Goal: Information Seeking & Learning: Find contact information

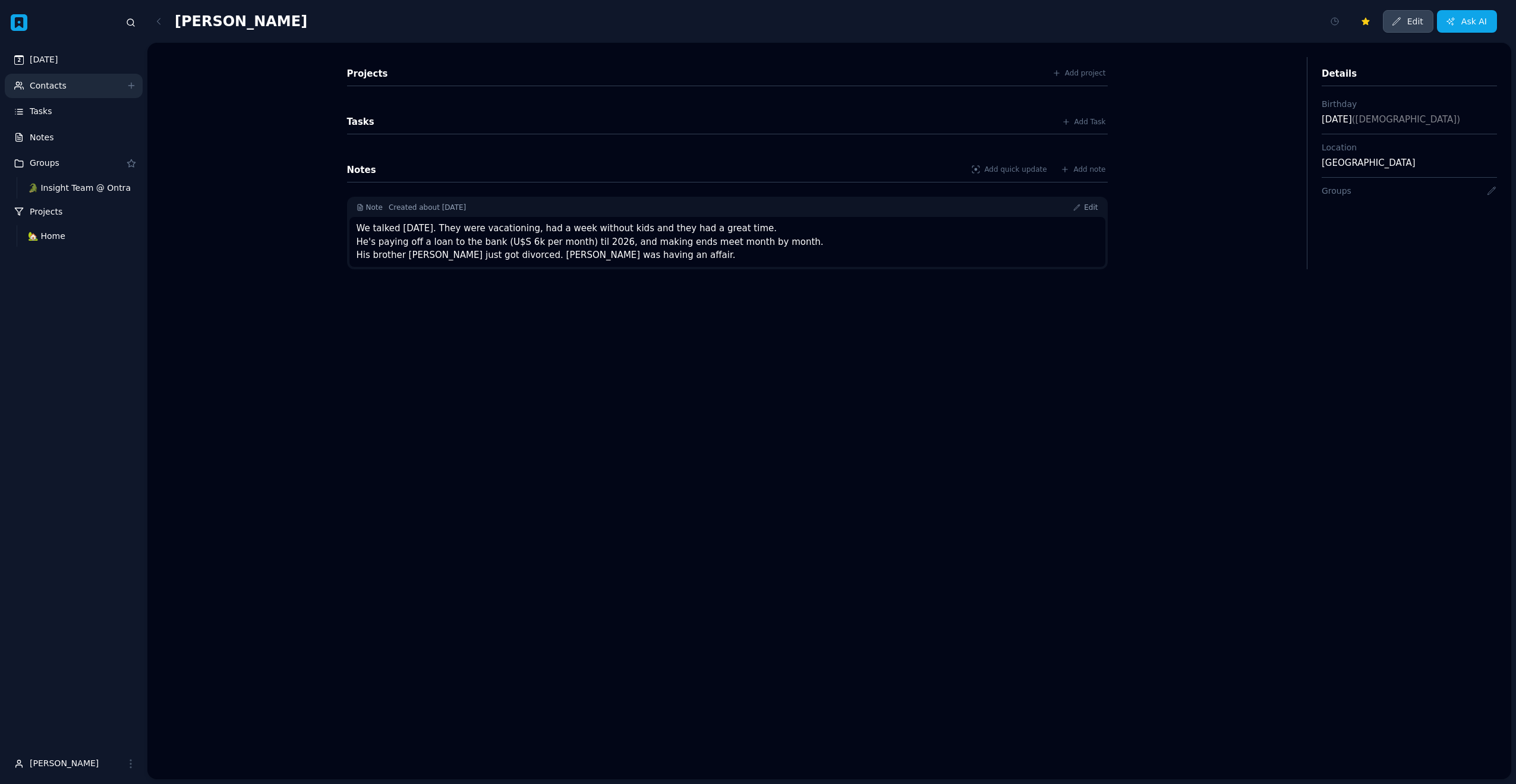
click at [9, 452] on div "2 Today Contacts Tasks Notes Groups 🐊 Insight Team @ Ontra Projects 🏡 Home" at bounding box center [74, 389] width 138 height 707
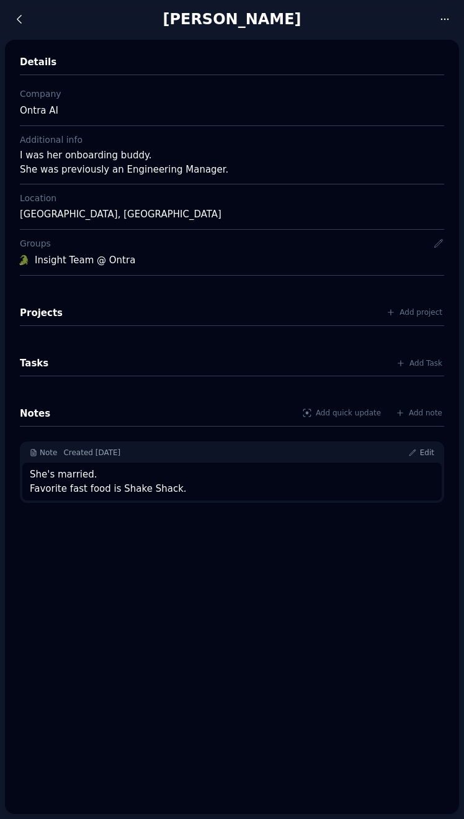
click at [173, 38] on div "Cindy Tran Activity My favorites Edit Ask AI" at bounding box center [232, 19] width 464 height 38
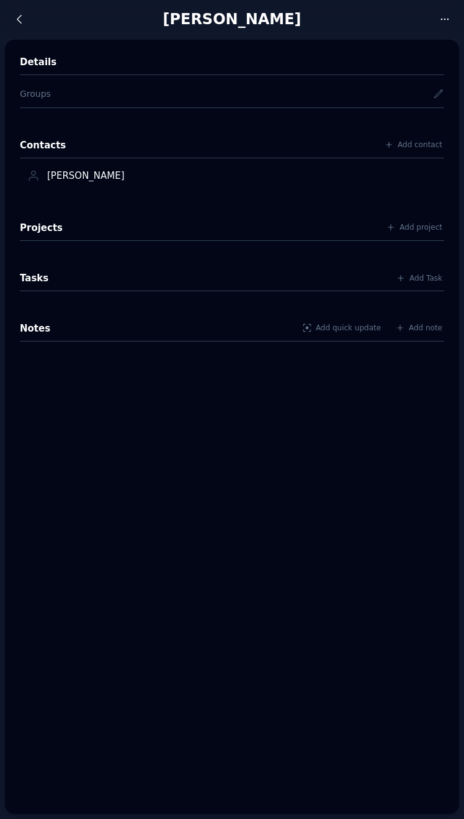
click at [351, 27] on div "[PERSON_NAME]" at bounding box center [232, 19] width 400 height 20
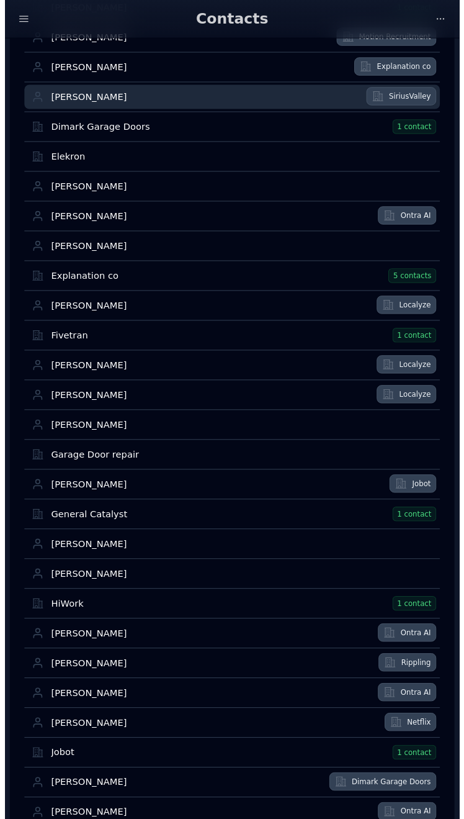
scroll to position [799, 0]
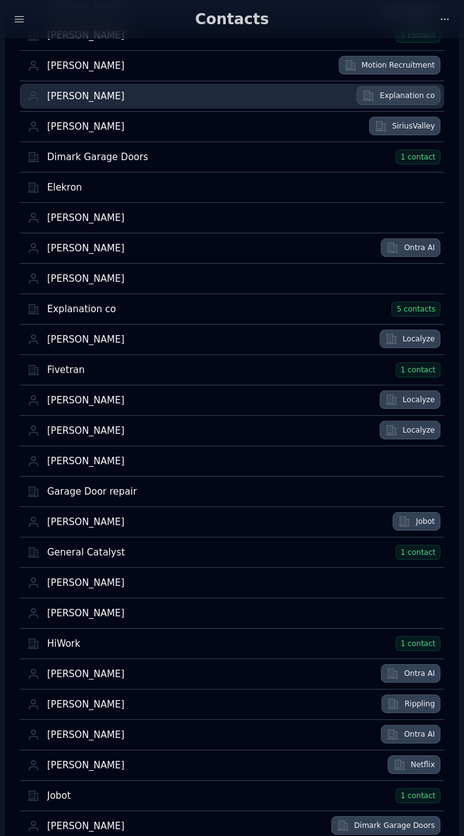
click at [173, 97] on div "David Vinca" at bounding box center [198, 97] width 302 height 12
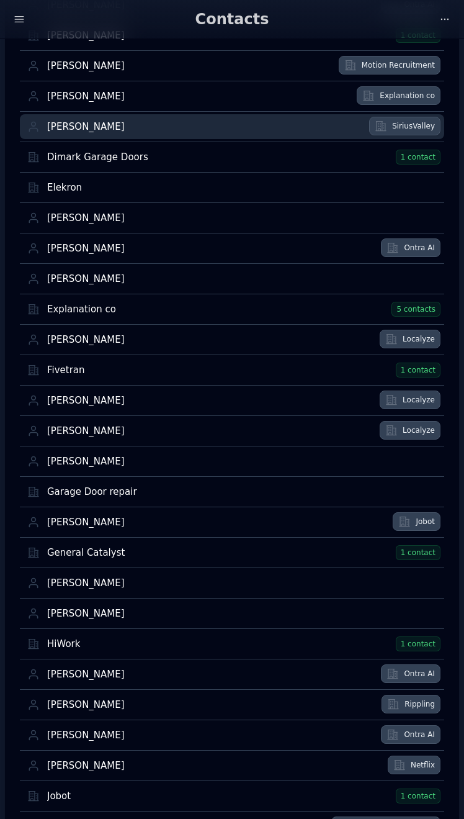
click at [162, 122] on div "Diego Sabaris" at bounding box center [204, 127] width 315 height 12
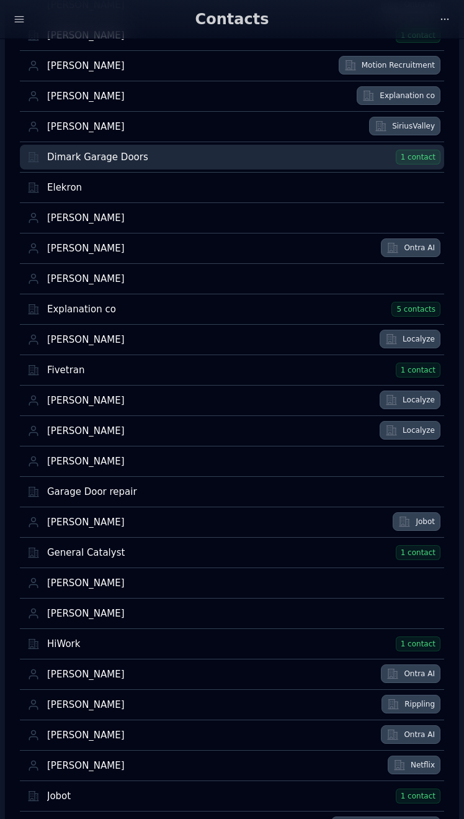
click at [144, 156] on div "Dimark Garage Doors" at bounding box center [219, 157] width 345 height 12
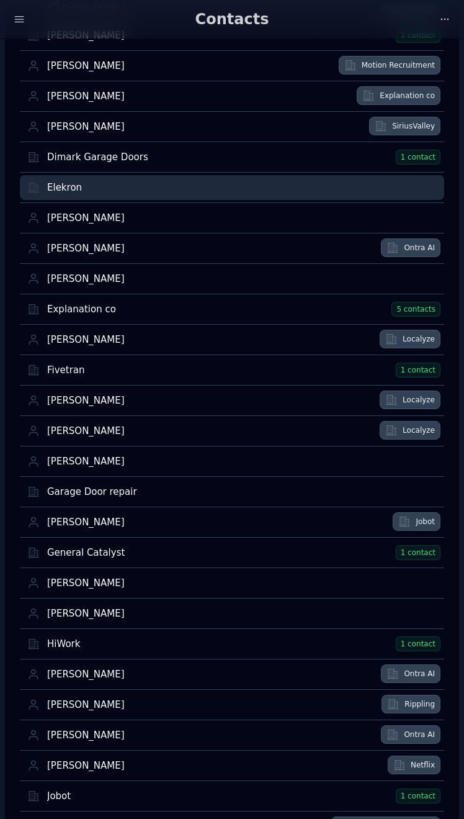
click at [143, 187] on div "Elekron" at bounding box center [242, 188] width 390 height 12
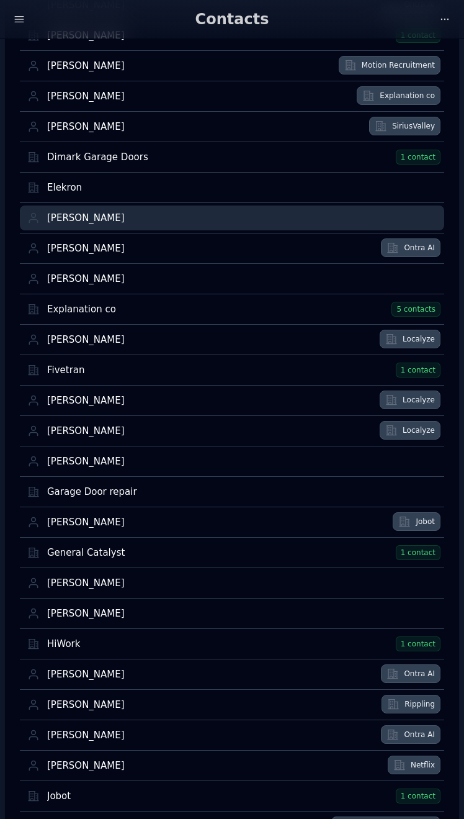
click at [138, 220] on div "Ellizabeth Farias" at bounding box center [242, 218] width 390 height 12
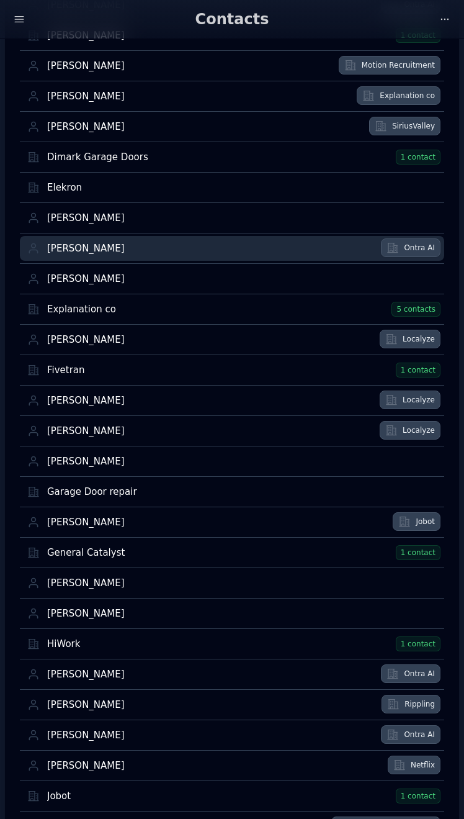
click at [132, 247] on div "Eric Hawkins" at bounding box center [210, 249] width 326 height 12
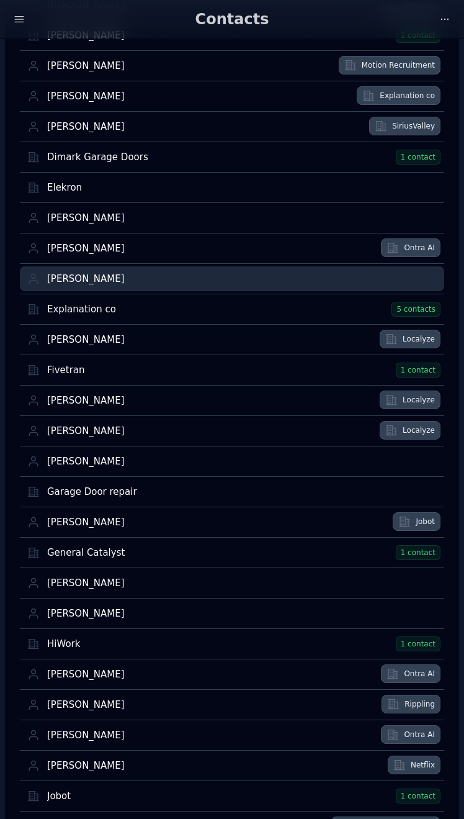
click at [128, 282] on div "Estefania Lavieri" at bounding box center [242, 279] width 390 height 12
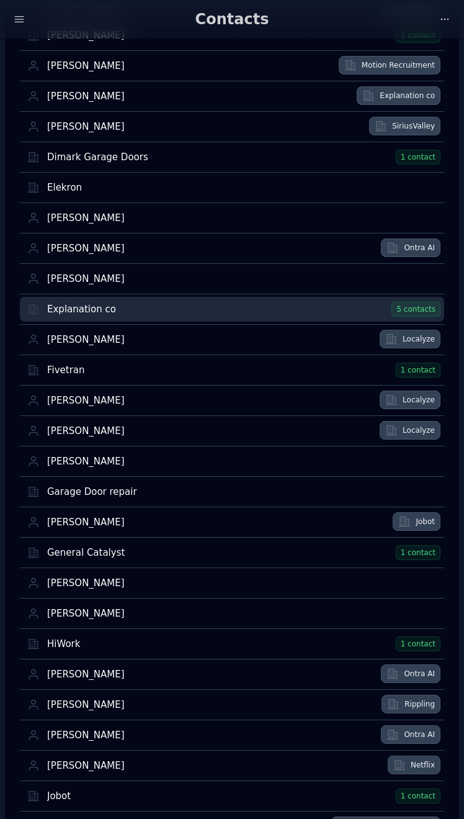
click at [129, 311] on div "Explanation co" at bounding box center [217, 309] width 341 height 12
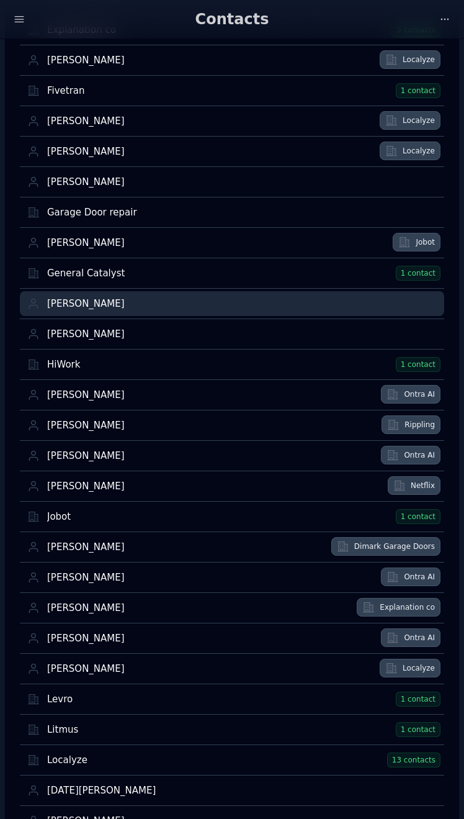
scroll to position [1079, 0]
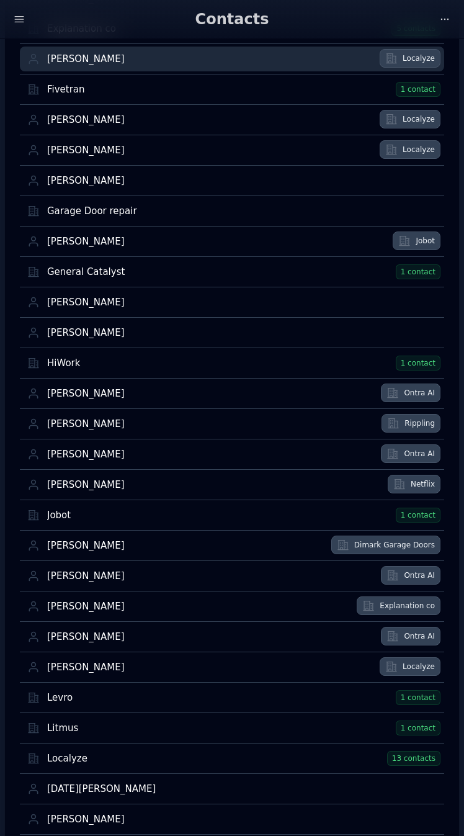
click at [99, 60] on div "Facundo Padula" at bounding box center [209, 59] width 325 height 12
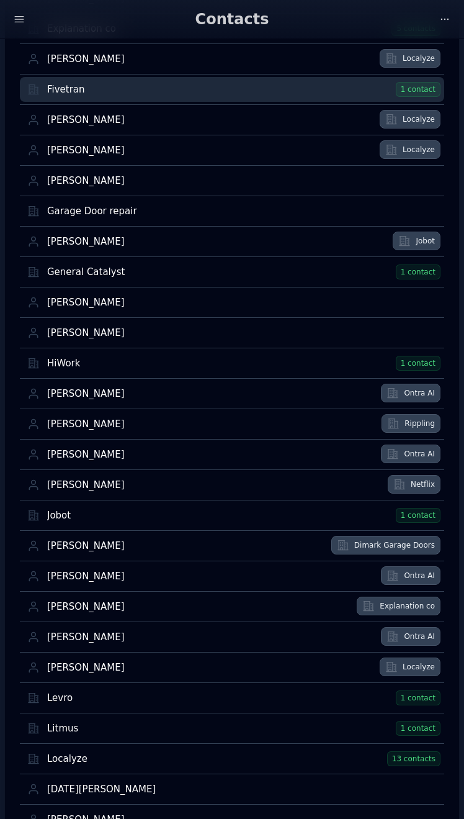
click at [90, 89] on div "Fivetran" at bounding box center [219, 90] width 345 height 12
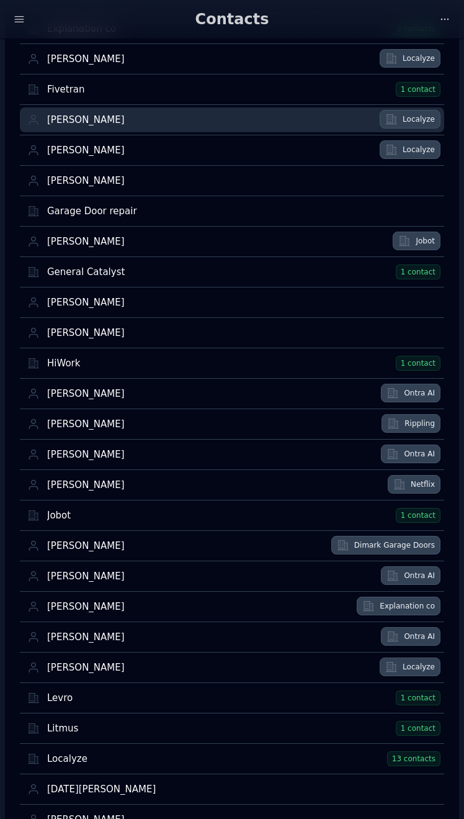
click at [90, 115] on div "Franzi Grieser" at bounding box center [209, 120] width 325 height 12
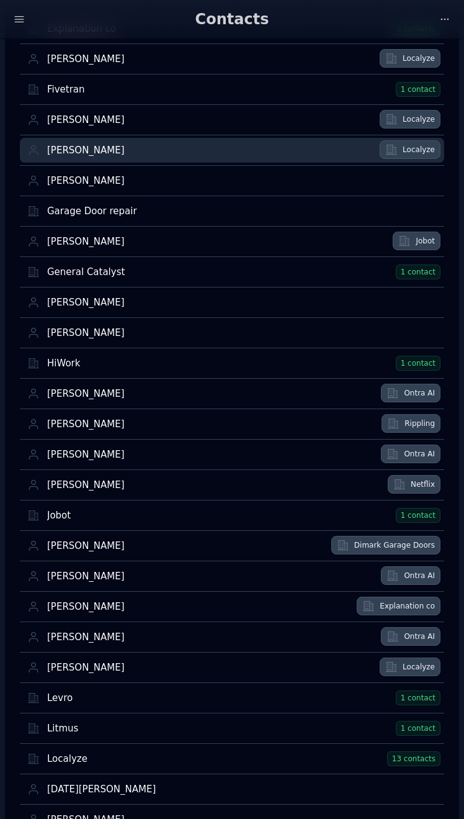
click at [86, 150] on div "[PERSON_NAME]" at bounding box center [209, 151] width 325 height 12
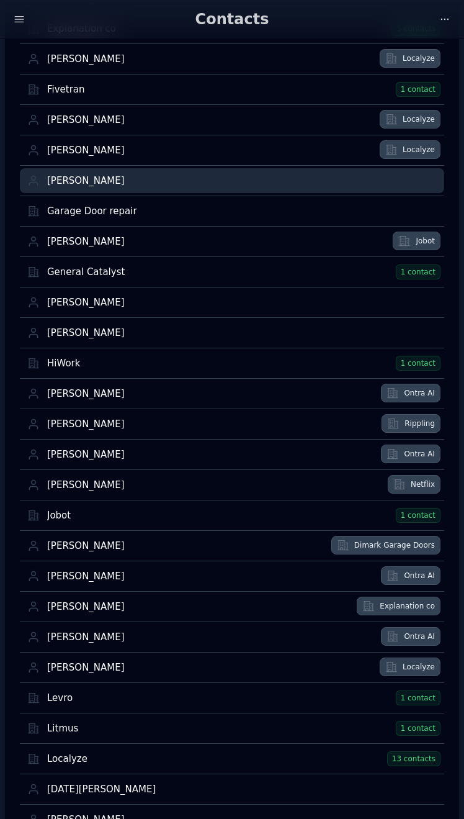
click at [90, 176] on div "[PERSON_NAME]" at bounding box center [242, 181] width 390 height 12
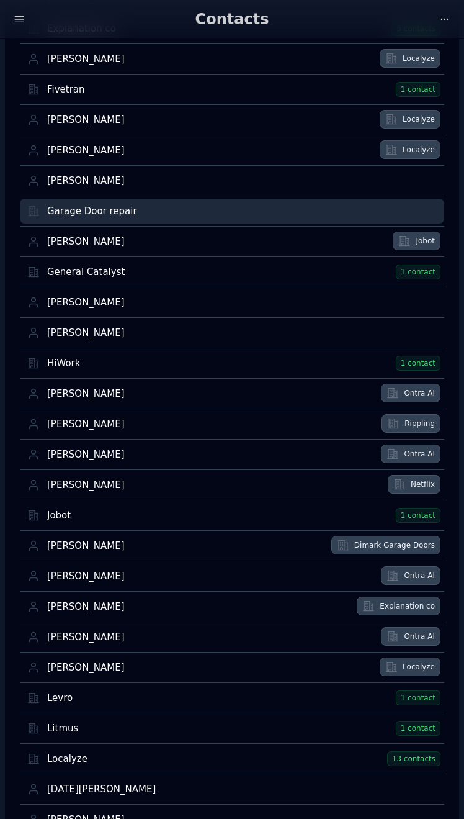
click at [90, 215] on div "Garage Door repair" at bounding box center [242, 211] width 390 height 12
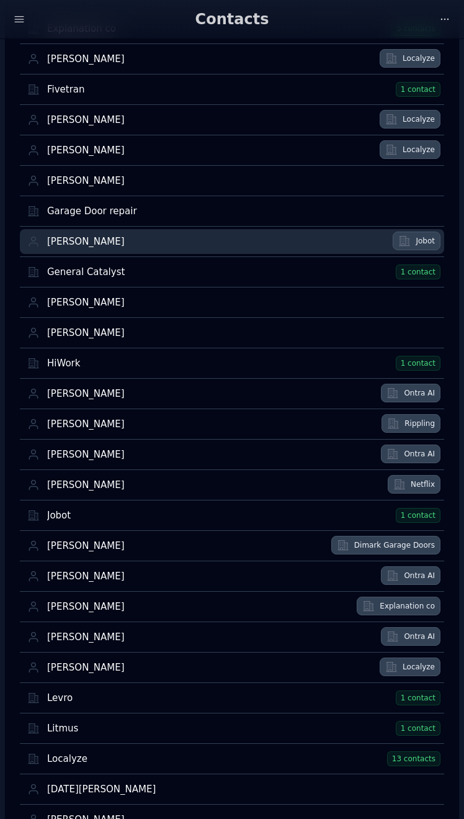
click at [74, 243] on div "Gene Choi" at bounding box center [216, 242] width 338 height 12
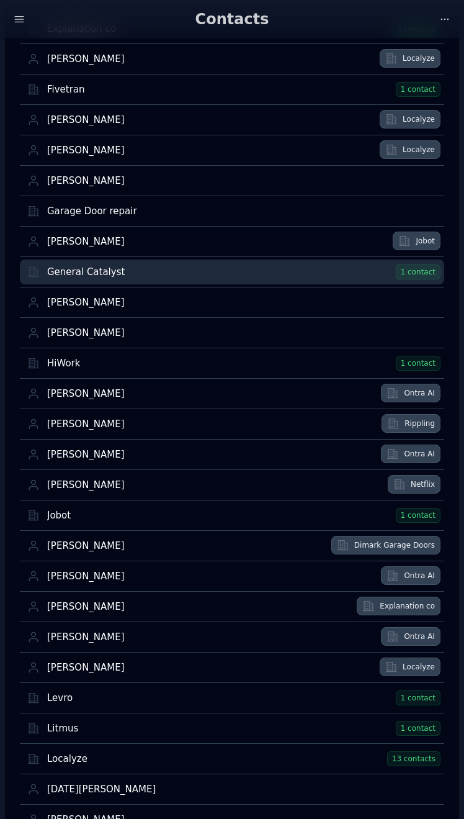
click at [79, 273] on div "General Catalyst" at bounding box center [219, 272] width 345 height 12
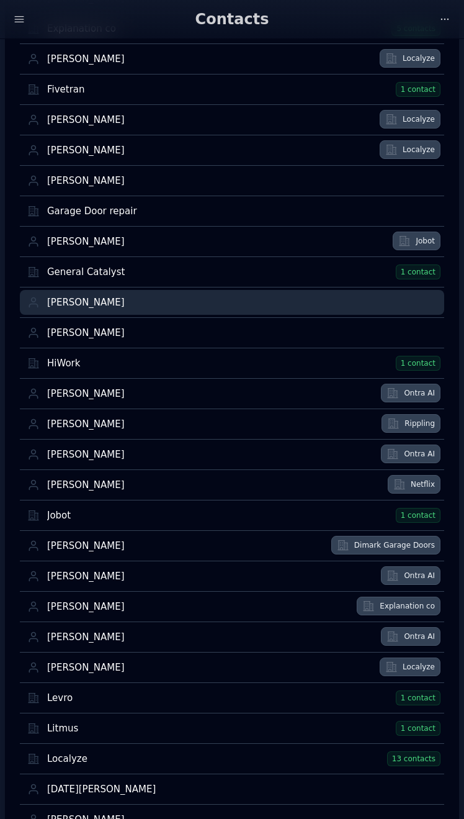
click at [81, 299] on div "Giuli Valentino" at bounding box center [242, 303] width 390 height 12
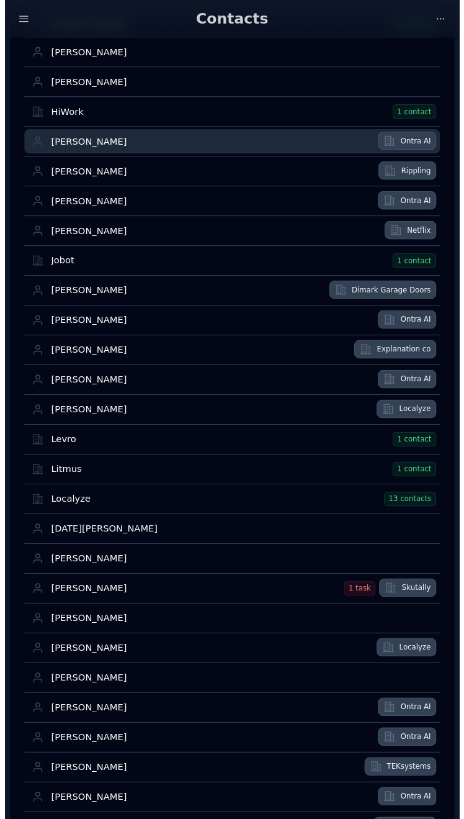
scroll to position [1326, 0]
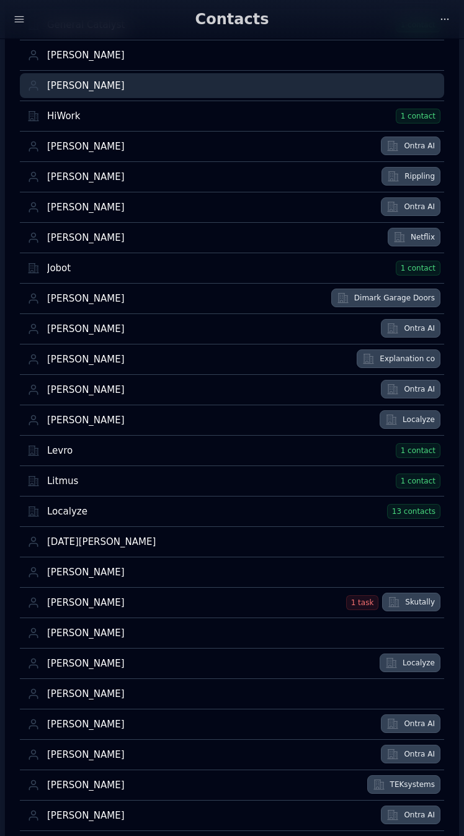
click at [67, 84] on div "Harold" at bounding box center [242, 86] width 390 height 12
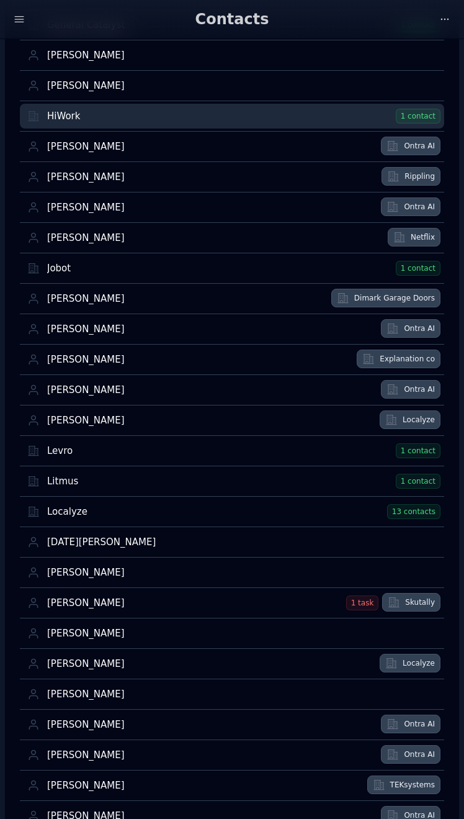
click at [67, 109] on link "HiWork 1 contact" at bounding box center [243, 116] width 393 height 25
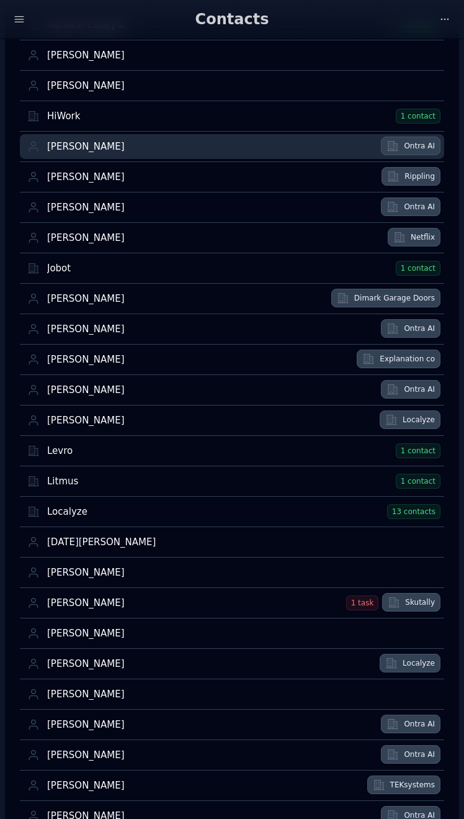
click at [73, 144] on div "Hugh Tipping" at bounding box center [210, 147] width 326 height 12
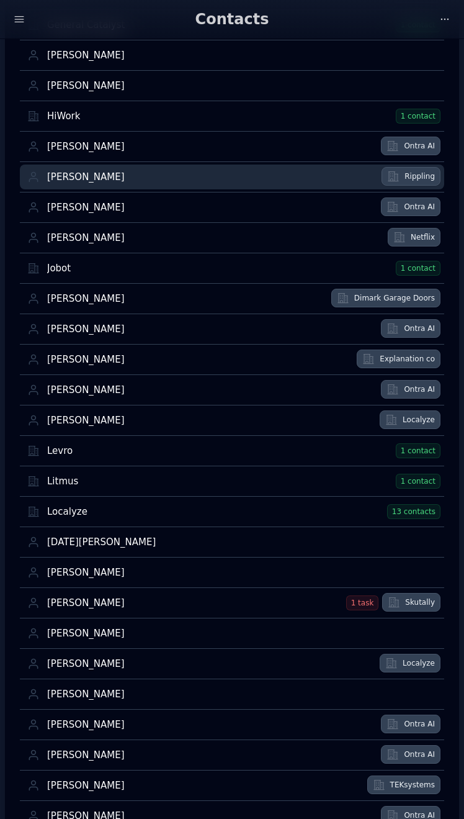
click at [80, 174] on div "Jimmy Tang" at bounding box center [210, 177] width 327 height 12
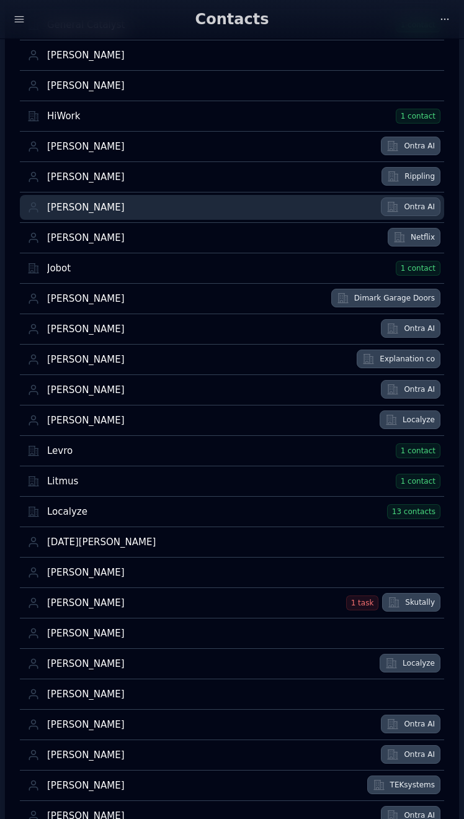
click at [82, 204] on div "Jing Sung" at bounding box center [210, 208] width 326 height 12
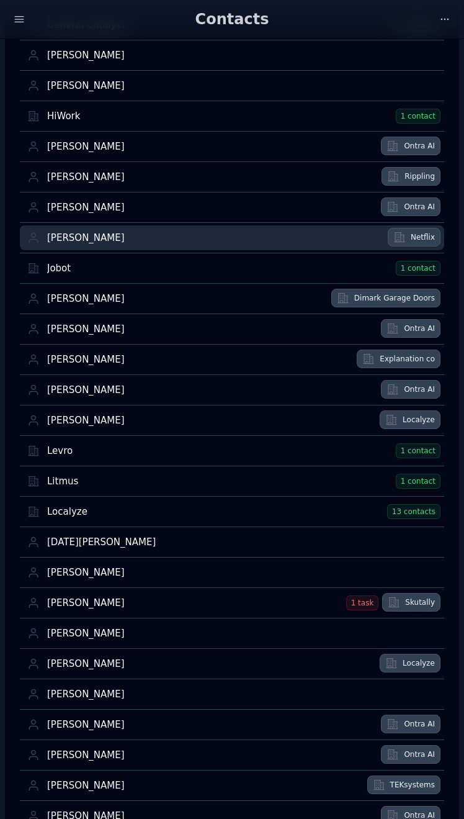
click at [78, 239] on div "Jivi Vimberg" at bounding box center [213, 238] width 333 height 12
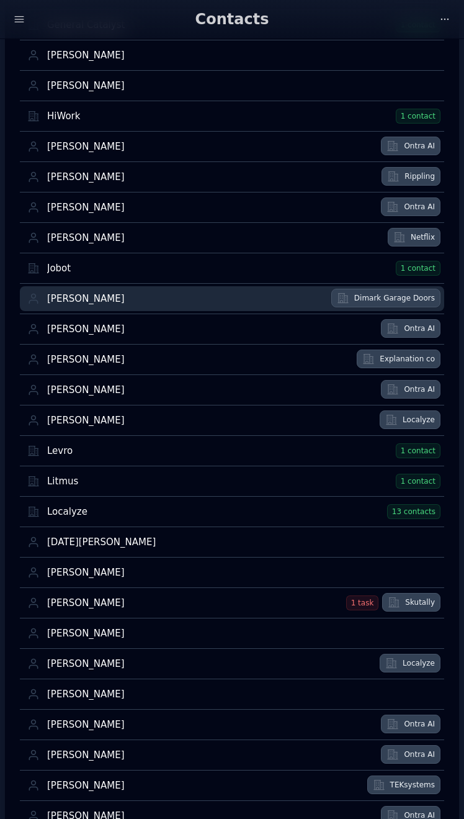
click at [75, 299] on div "Karem Castro" at bounding box center [185, 299] width 277 height 12
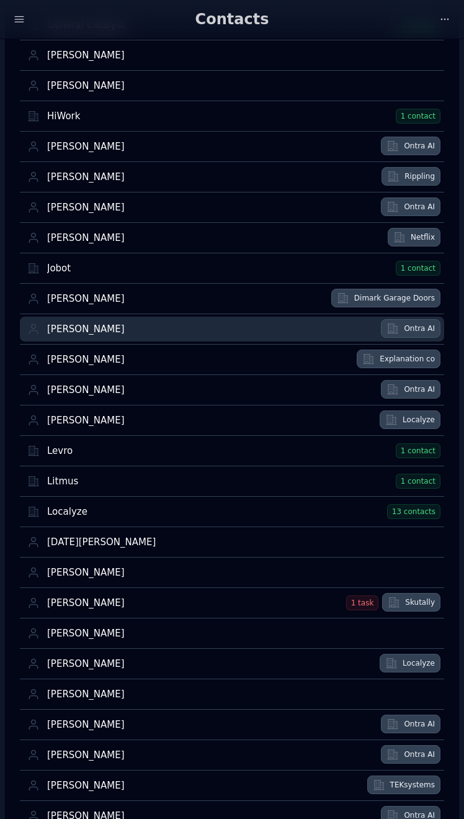
click at [75, 329] on div "Kat Johnston" at bounding box center [210, 329] width 326 height 12
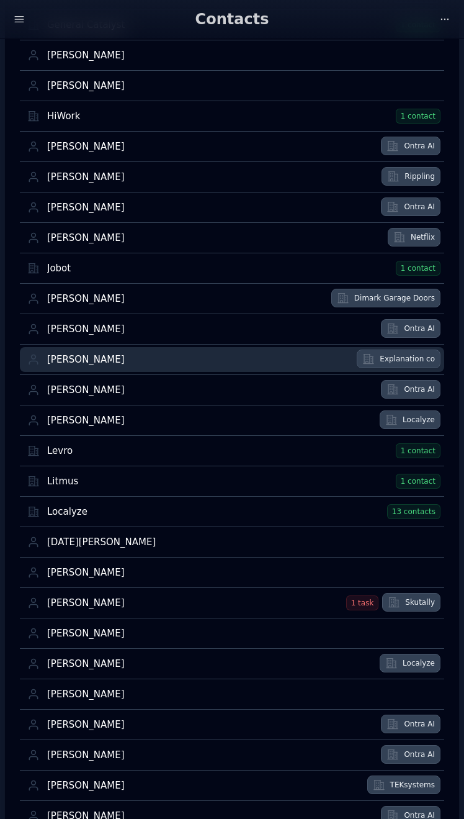
click at [75, 353] on link "Keith Schacht" at bounding box center [200, 359] width 306 height 25
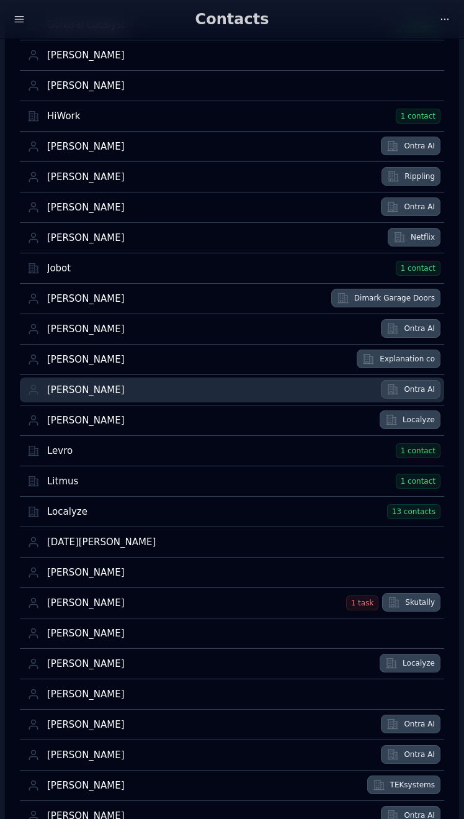
click at [74, 395] on div "Kyle Easton" at bounding box center [210, 390] width 326 height 12
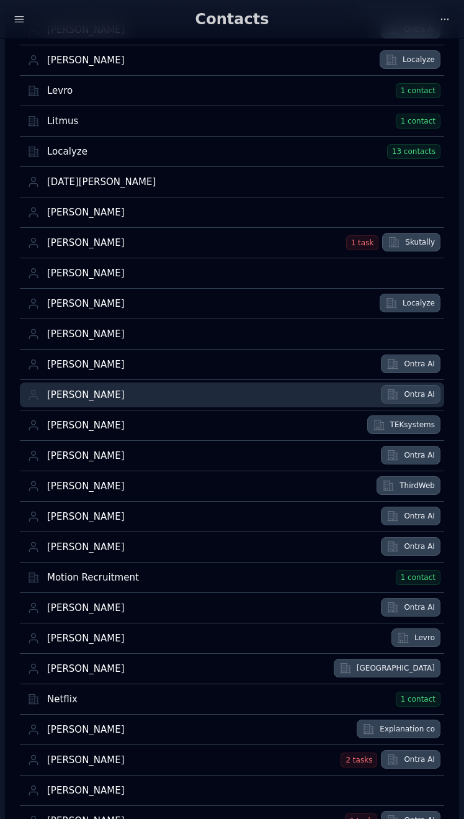
scroll to position [1685, 0]
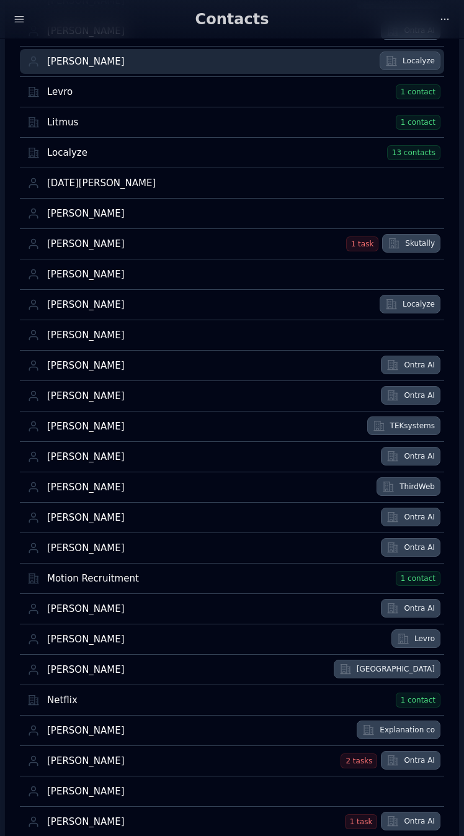
click at [119, 63] on div "[PERSON_NAME]" at bounding box center [209, 62] width 325 height 12
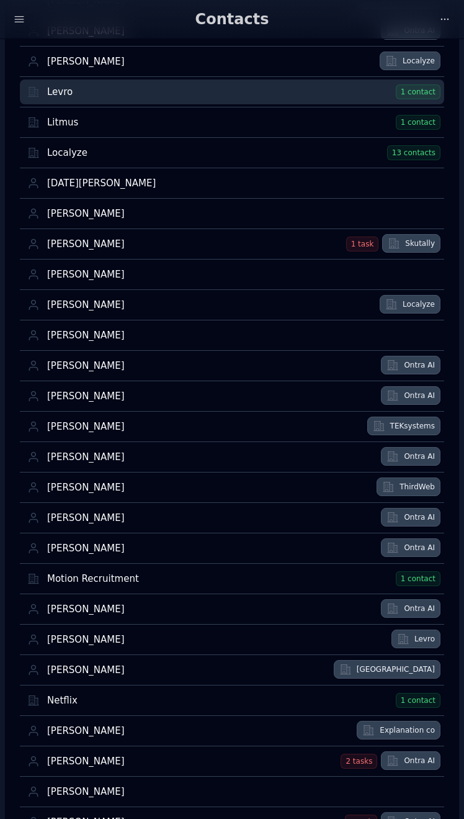
click at [101, 91] on div "Levro" at bounding box center [219, 92] width 345 height 12
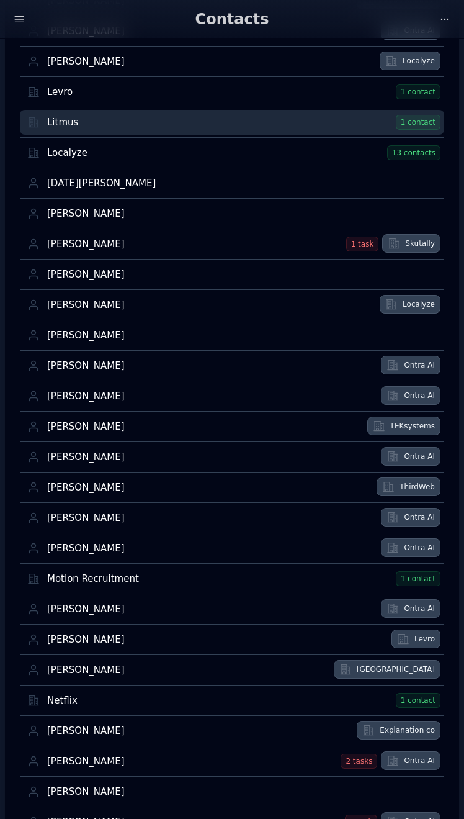
click at [73, 121] on div "Litmus" at bounding box center [219, 123] width 345 height 12
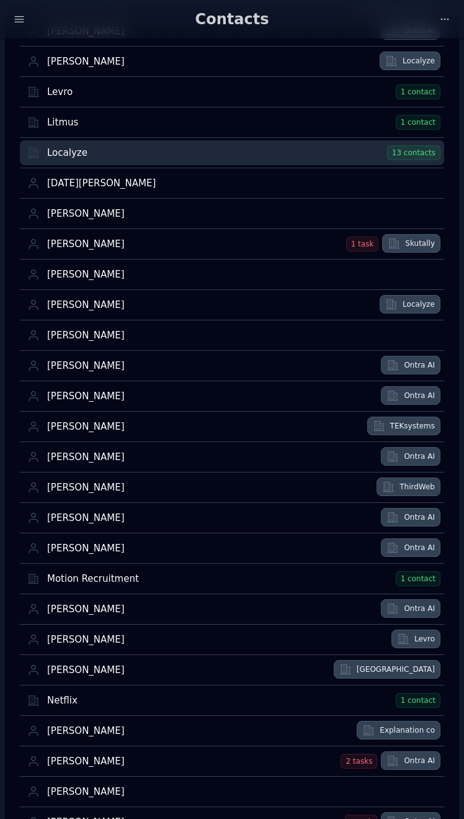
click at [73, 152] on div "Localyze" at bounding box center [215, 153] width 336 height 12
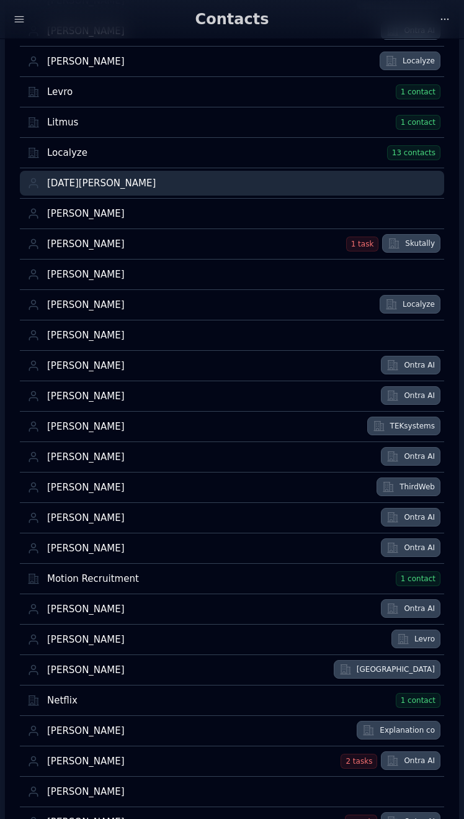
click at [81, 179] on div "Lucia Perna" at bounding box center [242, 183] width 390 height 12
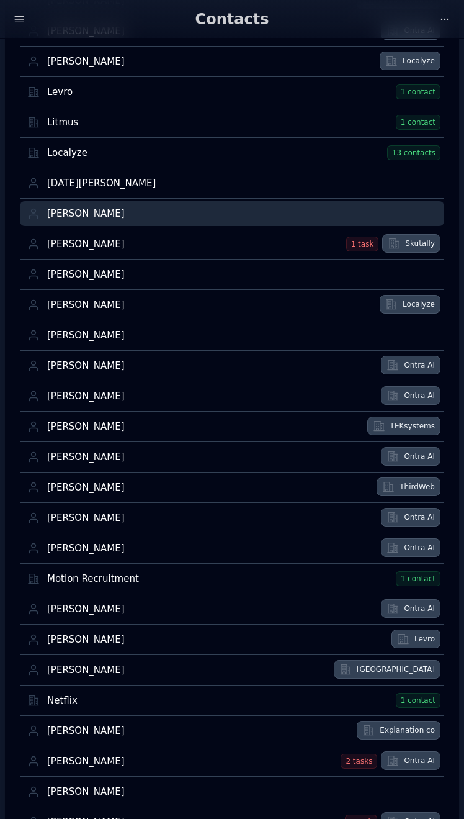
click at [81, 213] on div "Luciano Urdinez" at bounding box center [242, 214] width 390 height 12
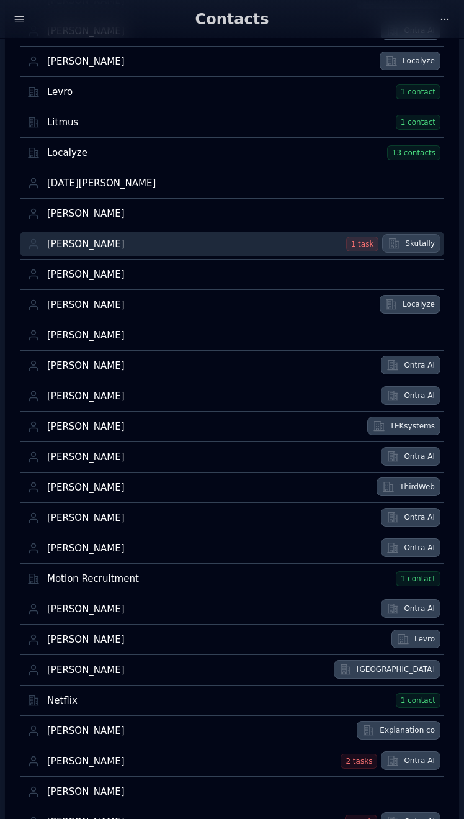
click at [89, 245] on div "Manuel Villamizar" at bounding box center [194, 244] width 295 height 12
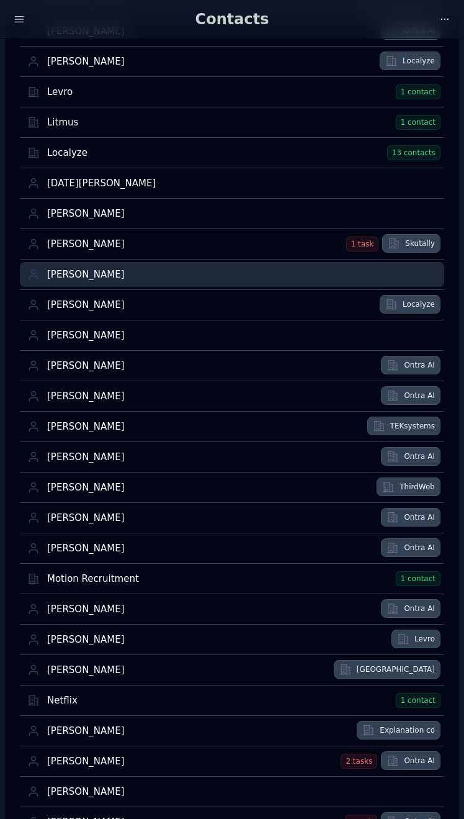
click at [86, 276] on div "Marina Bauer" at bounding box center [242, 275] width 390 height 12
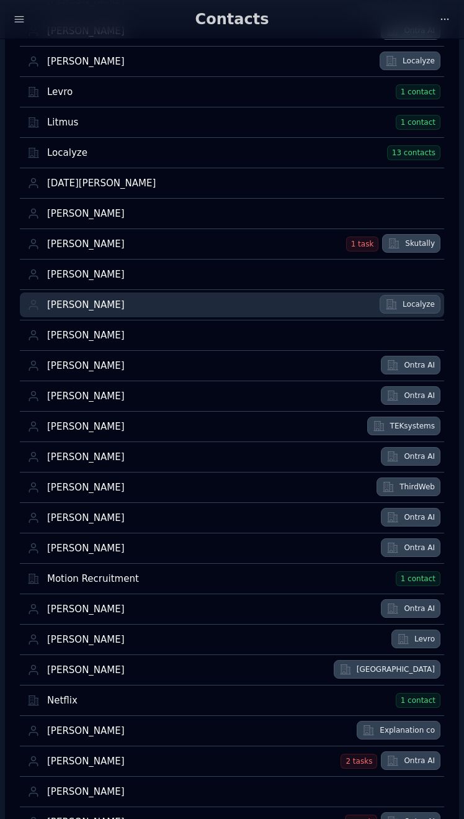
click at [91, 300] on div "Marnie Nyenhuis" at bounding box center [209, 305] width 325 height 12
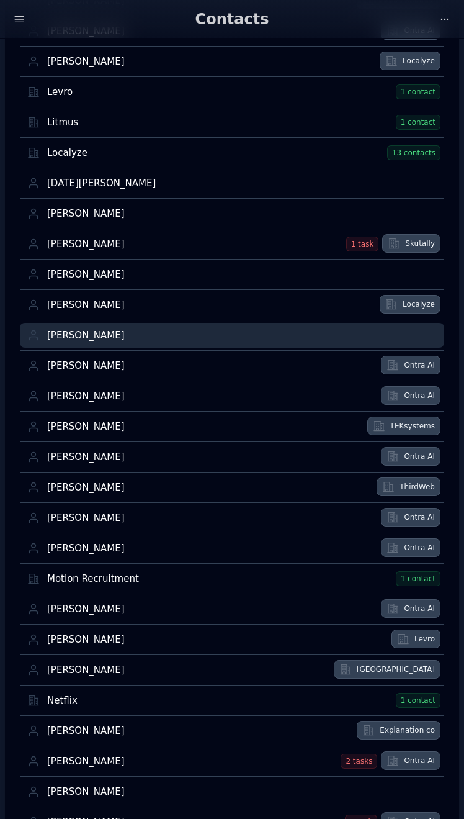
click at [91, 335] on div "Martino Caldarelli" at bounding box center [242, 336] width 390 height 12
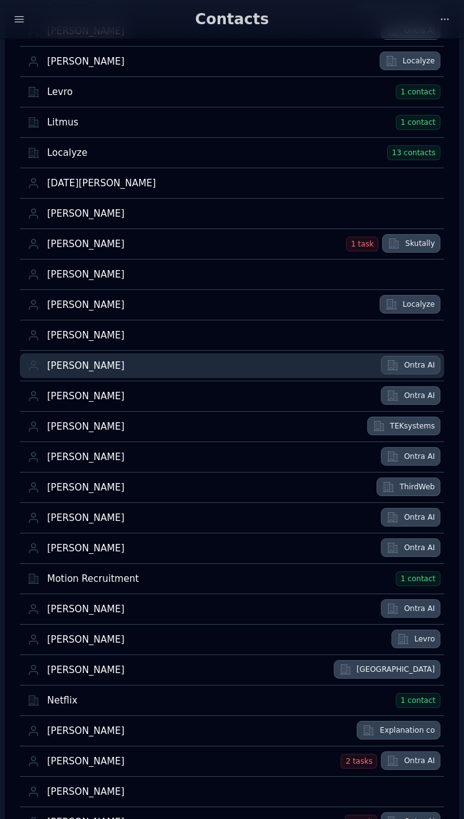
click at [85, 368] on div "Matt Crowley" at bounding box center [210, 366] width 326 height 12
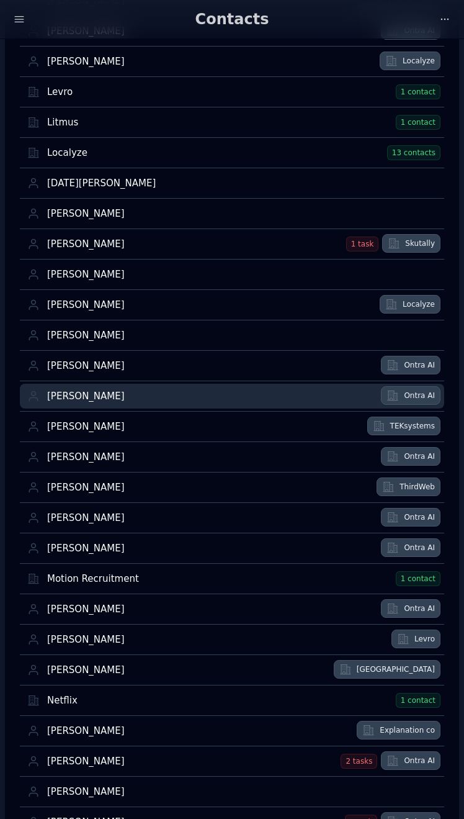
click at [89, 392] on div "Matthew Cummings" at bounding box center [210, 396] width 326 height 12
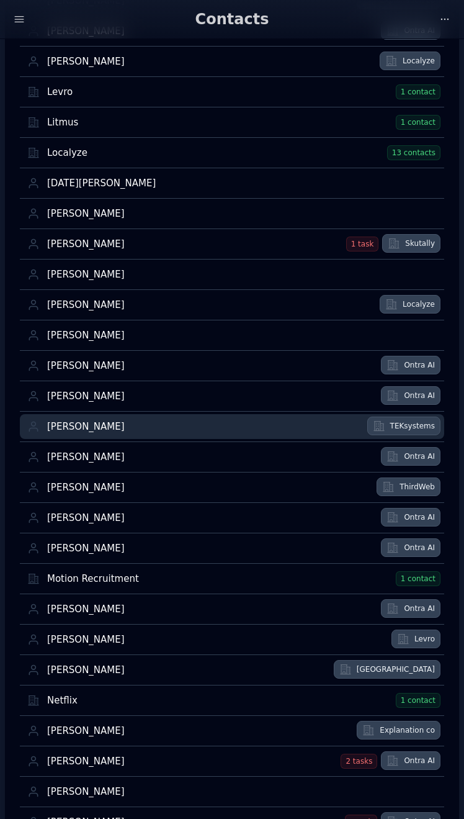
click at [81, 426] on div "Meredith Barry" at bounding box center [203, 427] width 313 height 12
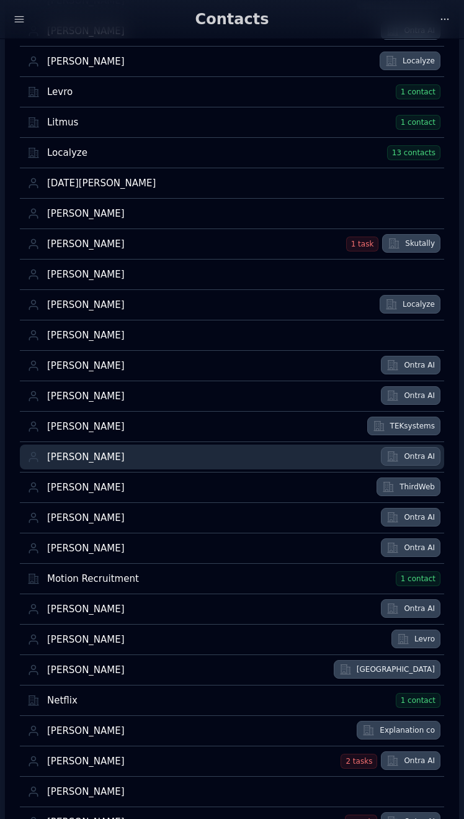
click at [79, 455] on div "Mike Foster" at bounding box center [210, 457] width 326 height 12
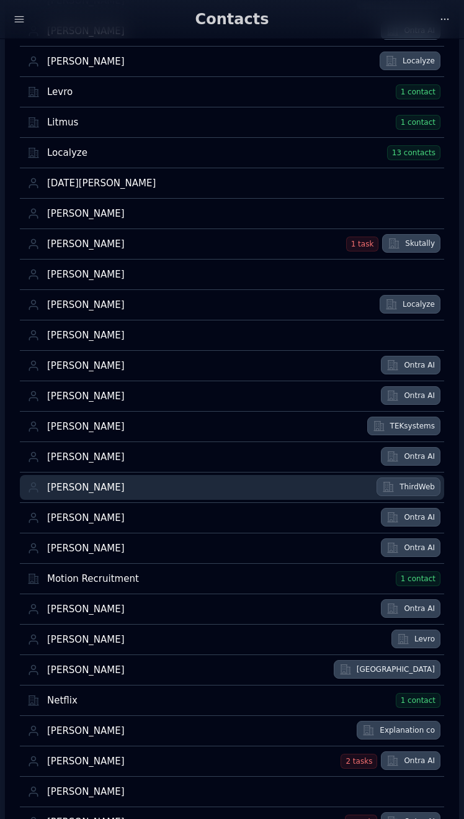
click at [78, 484] on div "Mike Shin" at bounding box center [208, 488] width 322 height 12
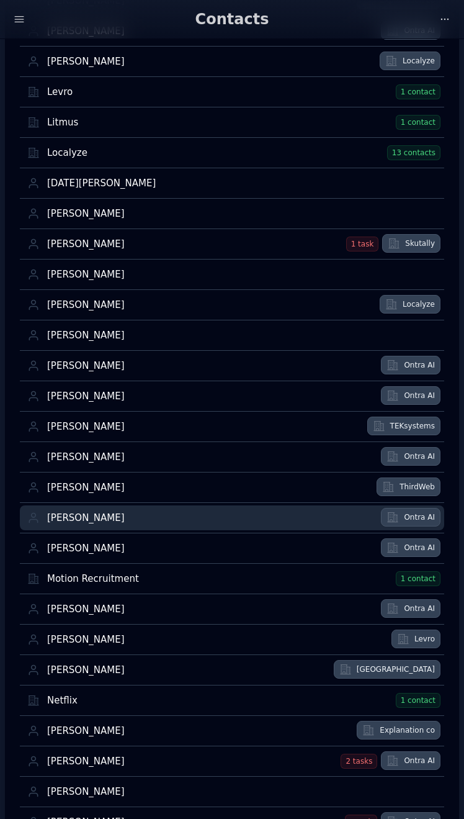
click at [74, 519] on div "[PERSON_NAME]" at bounding box center [210, 518] width 326 height 12
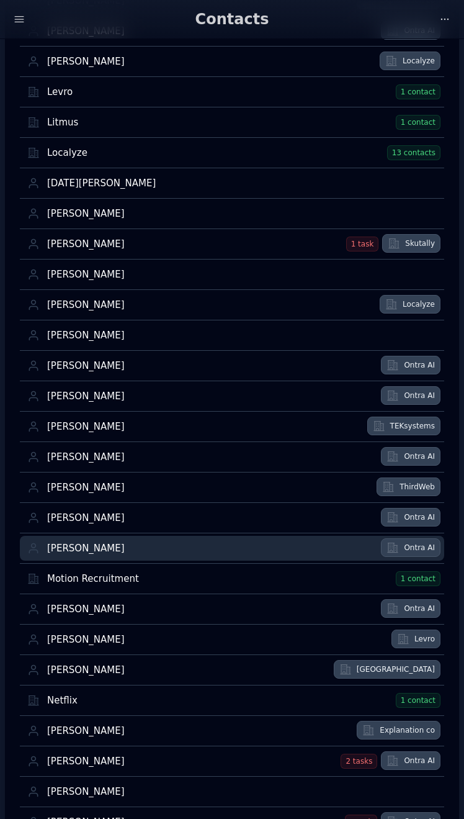
click at [72, 547] on div "Miles Chan" at bounding box center [210, 548] width 326 height 12
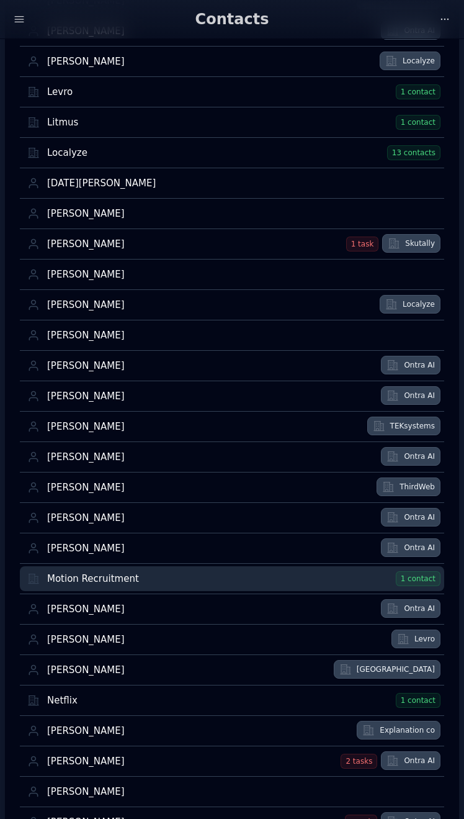
click at [72, 573] on div "Motion Recruitment" at bounding box center [219, 579] width 345 height 12
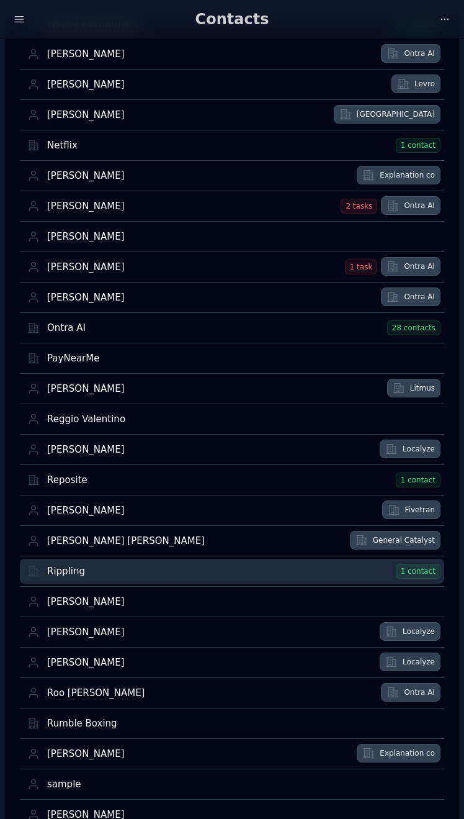
scroll to position [2233, 0]
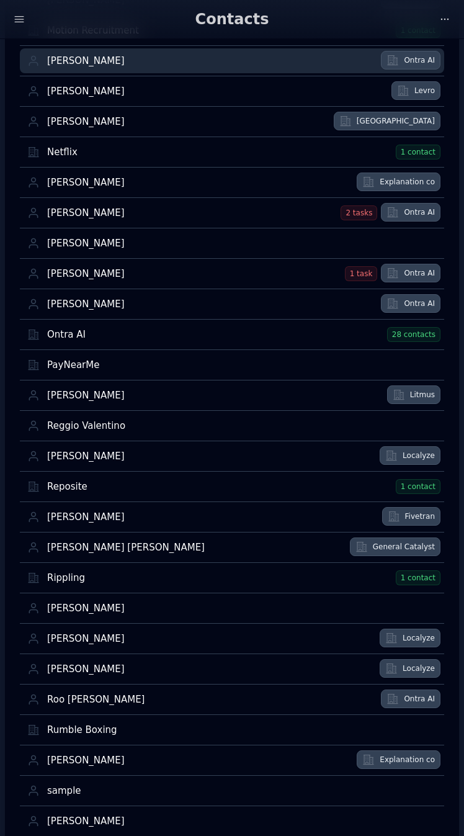
click at [158, 56] on div "[PERSON_NAME]" at bounding box center [210, 61] width 326 height 12
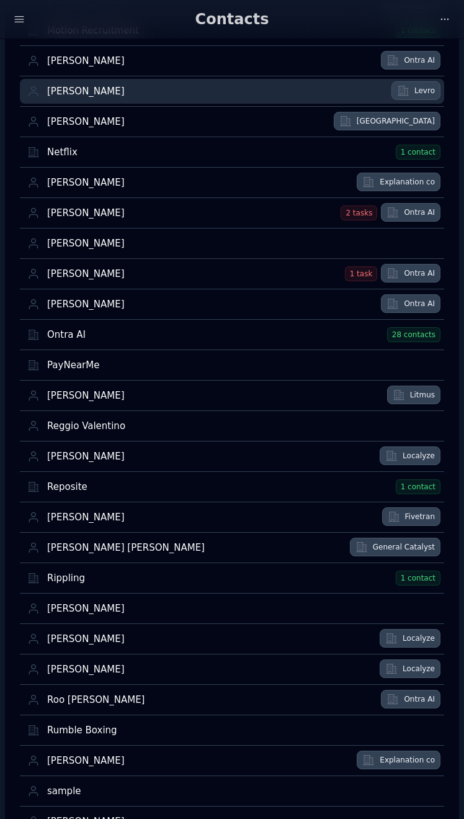
click at [143, 86] on div "Nate Chenette" at bounding box center [215, 92] width 337 height 12
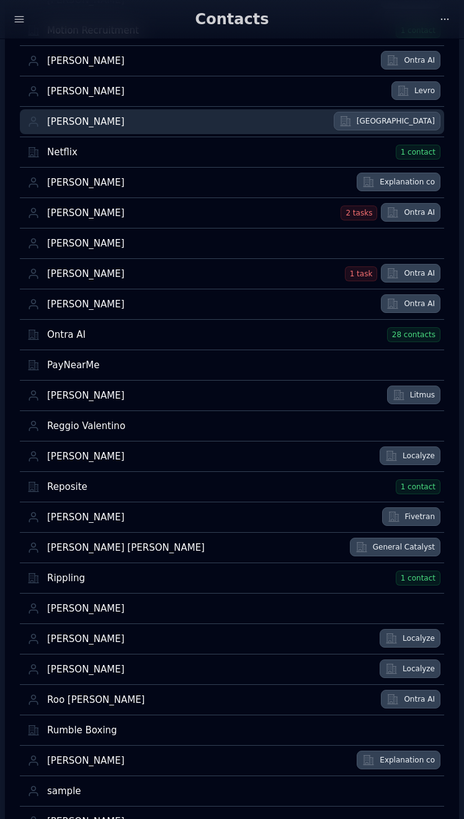
click at [166, 115] on link "Nazareth Lopez Gabeiras" at bounding box center [188, 121] width 283 height 25
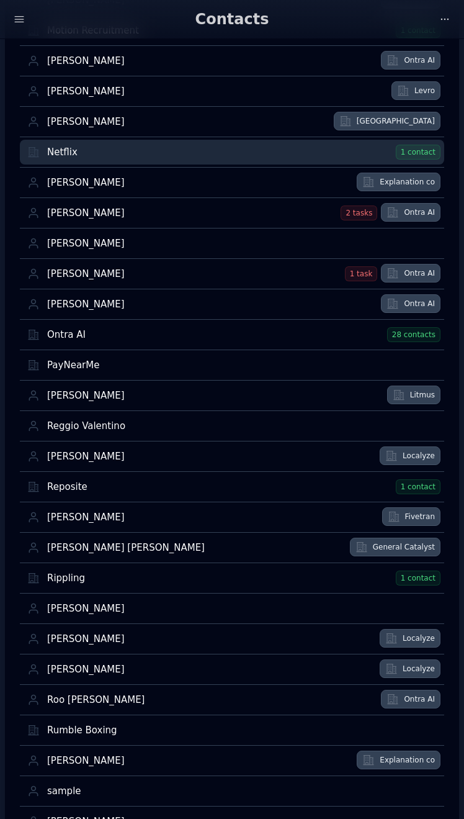
click at [132, 155] on div "Netflix" at bounding box center [219, 152] width 345 height 12
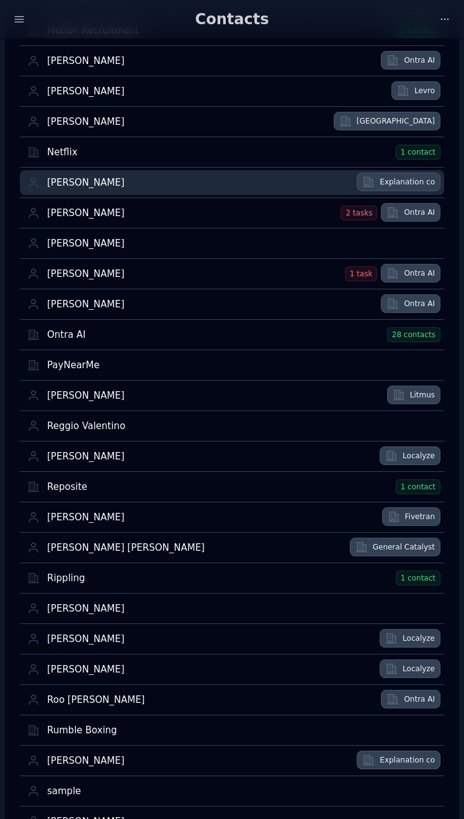
click at [122, 186] on div "Nick Bonatsakis" at bounding box center [198, 183] width 302 height 12
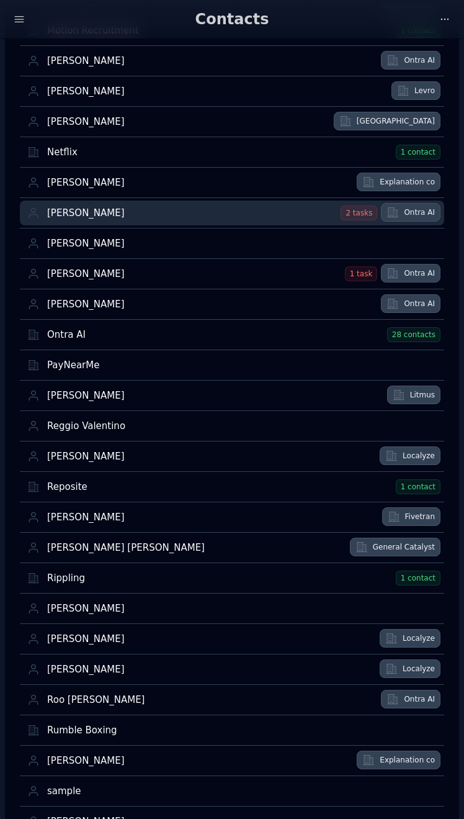
click at [115, 212] on div "Nick Meehan" at bounding box center [192, 213] width 290 height 12
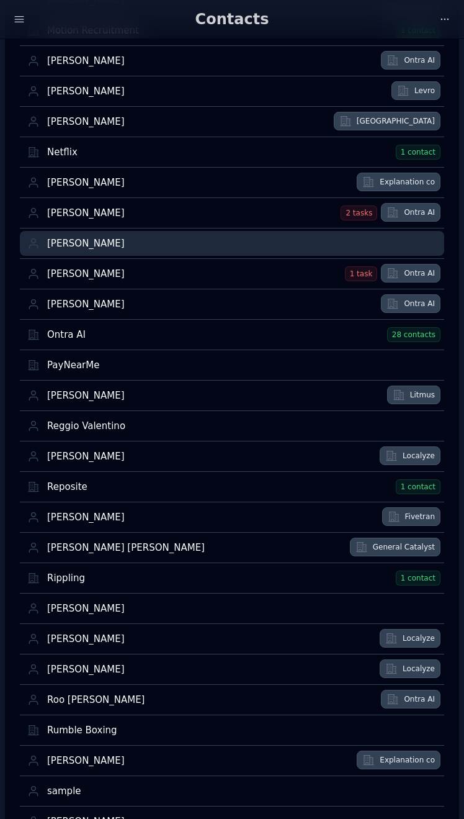
click at [111, 251] on link "Nicolas Rodes" at bounding box center [243, 243] width 393 height 25
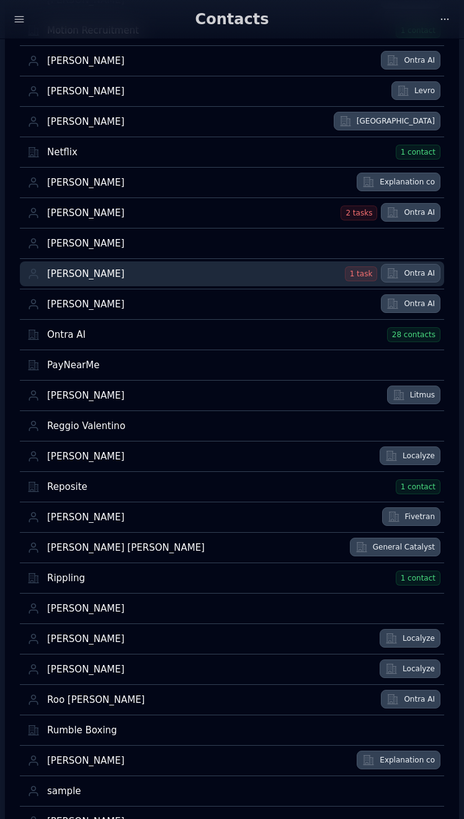
click at [114, 269] on div "Noah Conley" at bounding box center [194, 274] width 294 height 12
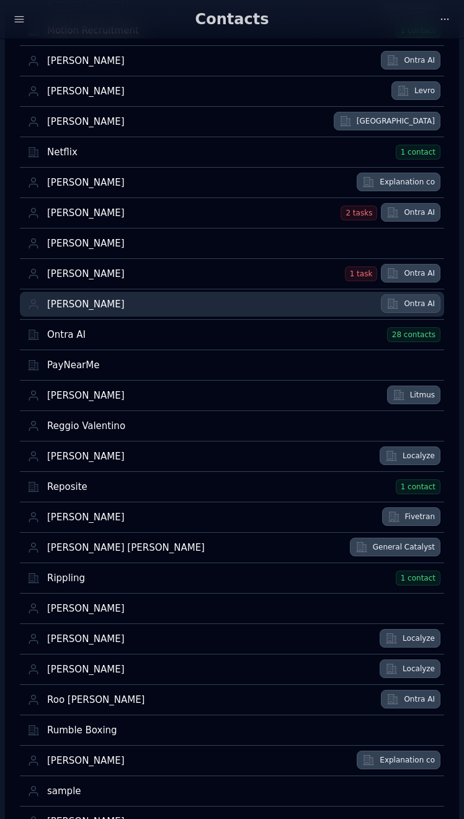
click at [115, 305] on div "Oliver Hall" at bounding box center [210, 305] width 326 height 12
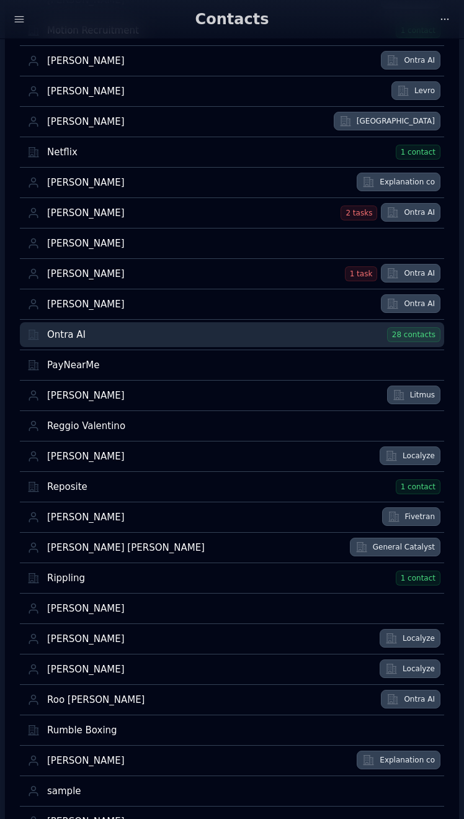
click at [109, 338] on div "Ontra AI" at bounding box center [215, 335] width 336 height 12
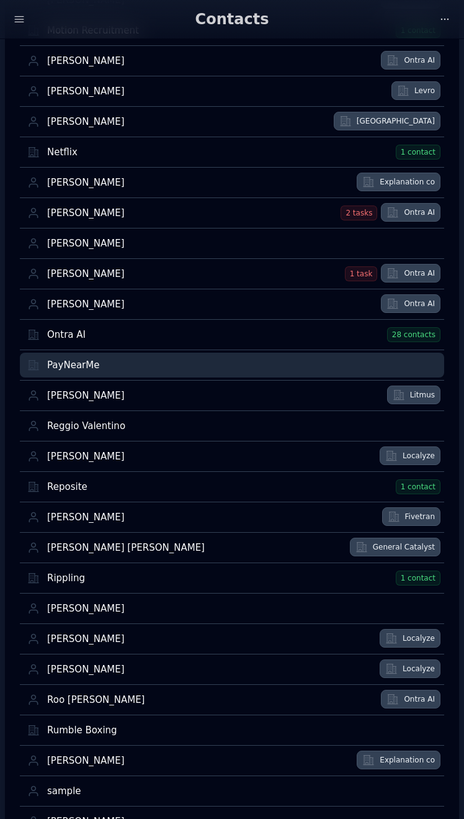
click at [106, 370] on div "PayNearMe" at bounding box center [242, 365] width 390 height 12
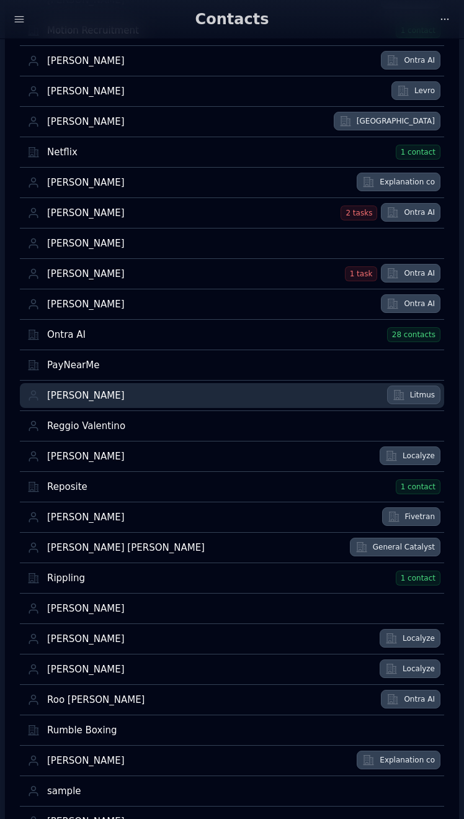
click at [106, 399] on div "Raymond" at bounding box center [213, 396] width 333 height 12
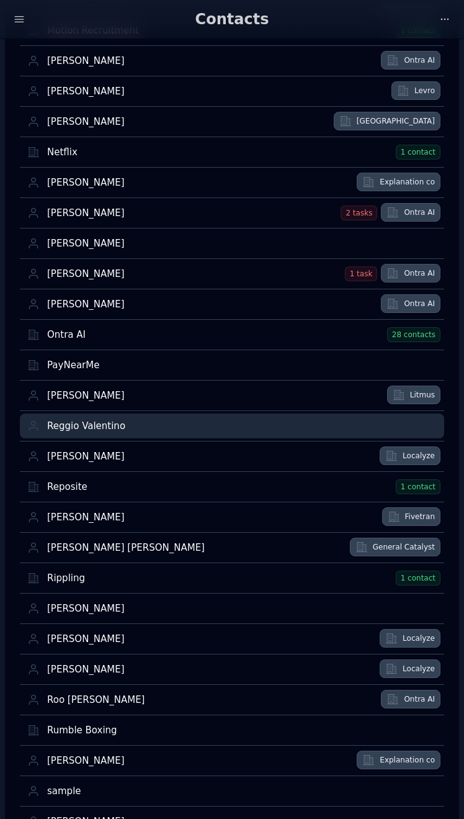
click at [125, 420] on div "Reggio Valentino" at bounding box center [242, 426] width 390 height 12
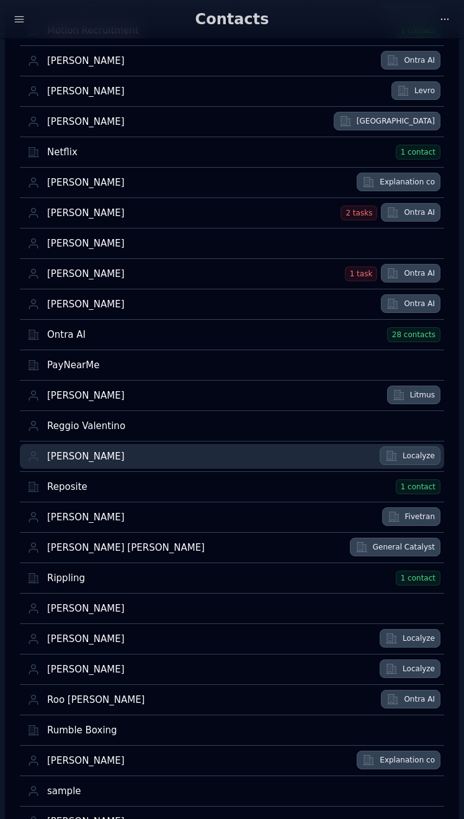
click at [125, 456] on div "Remy Cholhan" at bounding box center [209, 457] width 325 height 12
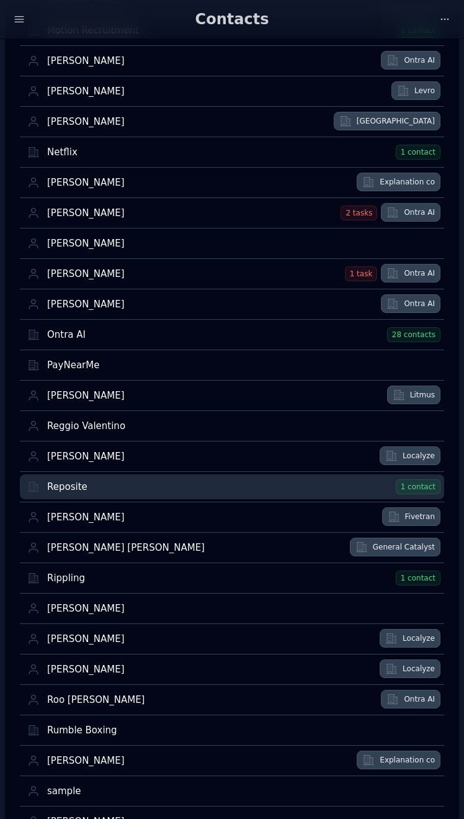
click at [124, 487] on div "Reposite" at bounding box center [219, 487] width 345 height 12
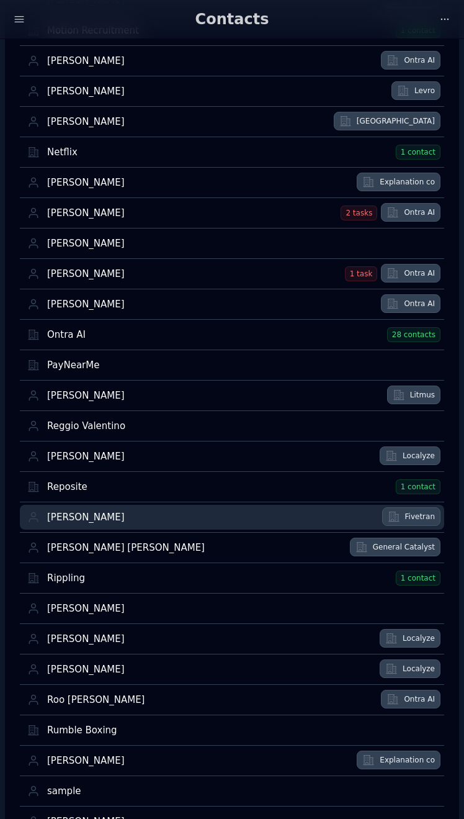
click at [126, 514] on div "Rich Bachman" at bounding box center [211, 517] width 328 height 12
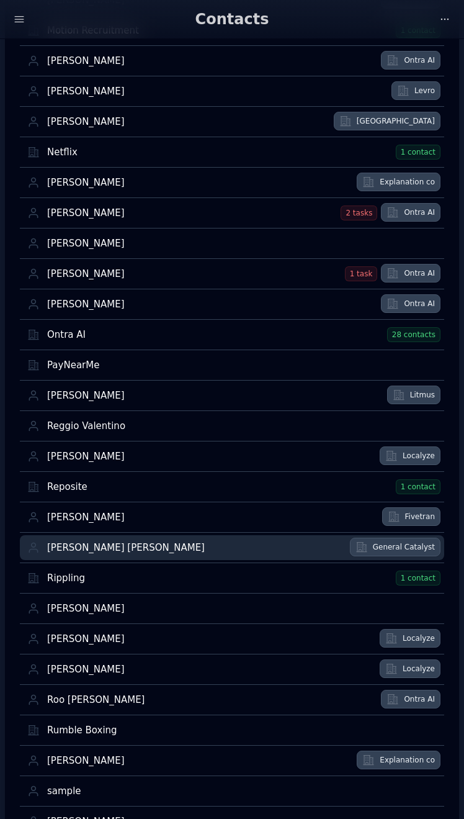
click at [124, 544] on div "[PERSON_NAME] [PERSON_NAME]" at bounding box center [194, 548] width 295 height 12
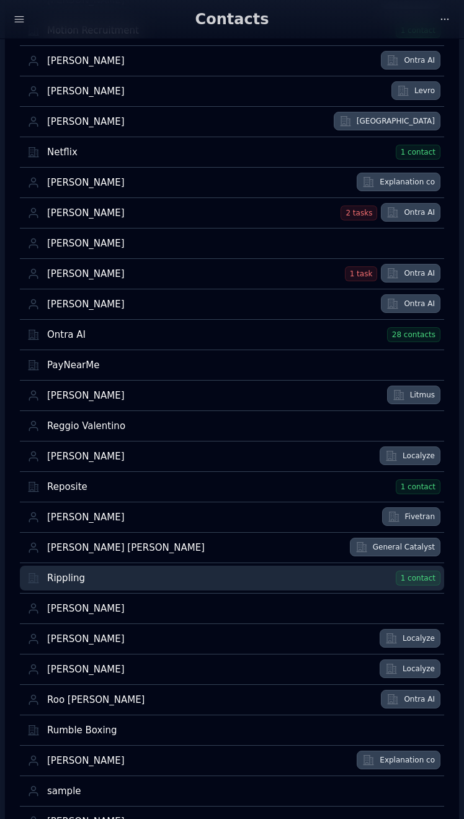
click at [124, 578] on div "Rippling" at bounding box center [219, 578] width 345 height 12
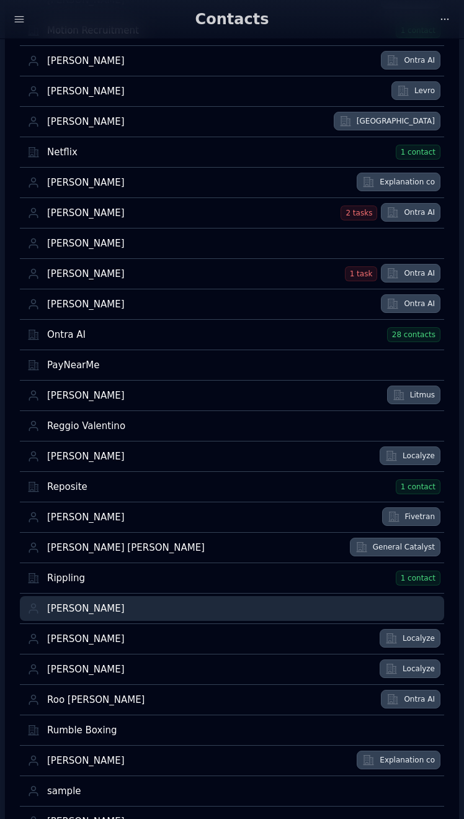
click at [127, 608] on div "Robert Carpenter" at bounding box center [242, 609] width 390 height 12
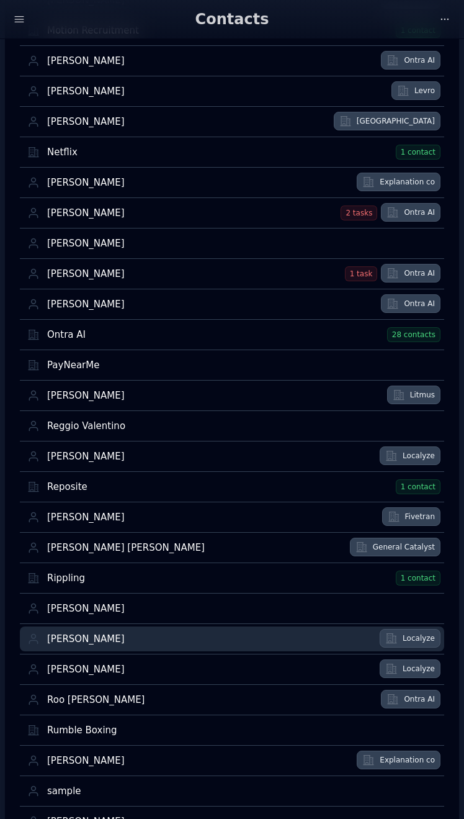
click at [131, 636] on div "Rodrigo Palacios" at bounding box center [209, 639] width 325 height 12
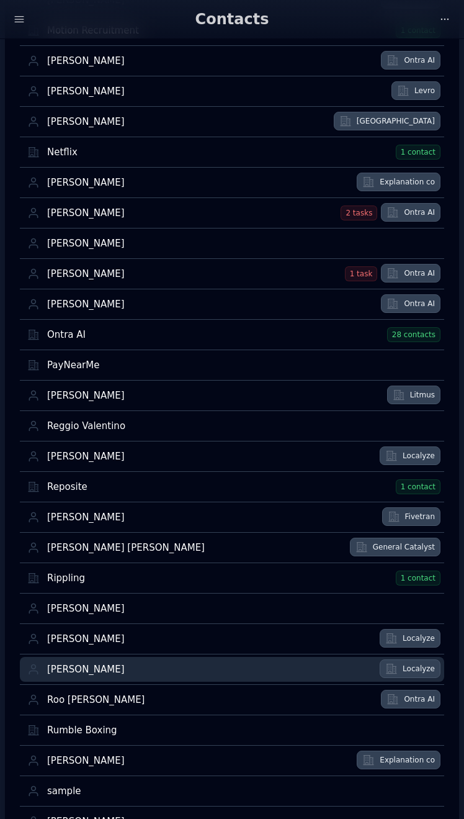
click at [128, 674] on div "Rohit Rajendran" at bounding box center [209, 669] width 325 height 12
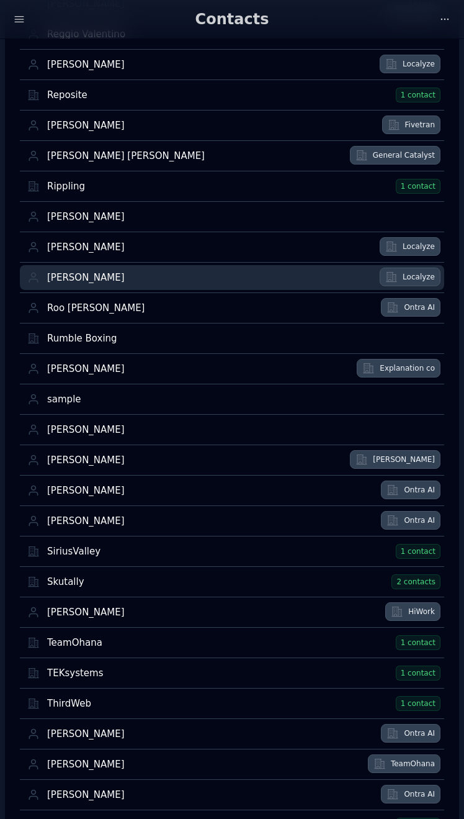
scroll to position [2665, 0]
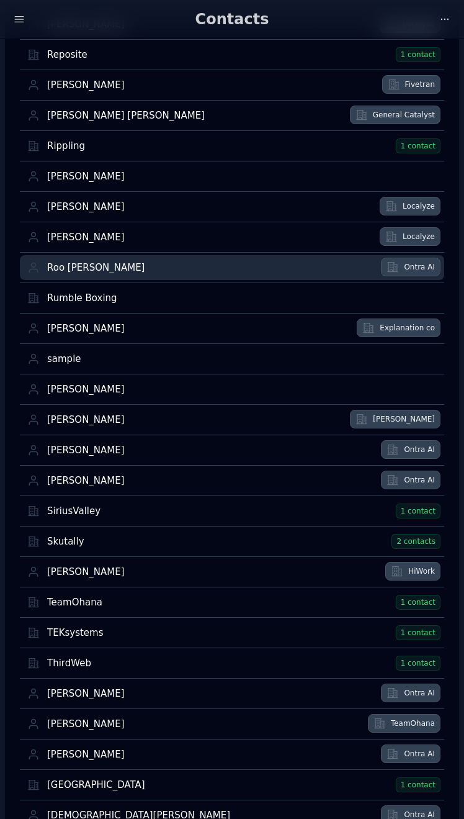
click at [145, 277] on link "Roo Kommalapati" at bounding box center [212, 267] width 330 height 25
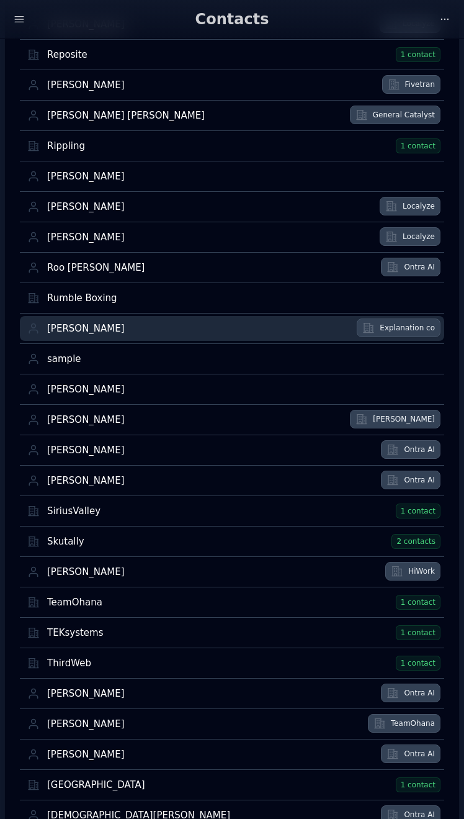
click at [144, 326] on div "Saaniya Ekram Shaikh" at bounding box center [198, 329] width 302 height 12
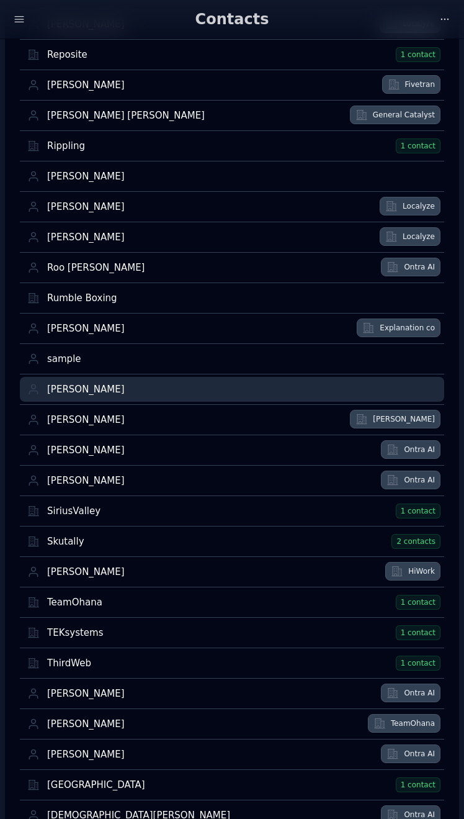
click at [135, 391] on div "Santiago Ferrer Deheza" at bounding box center [242, 390] width 390 height 12
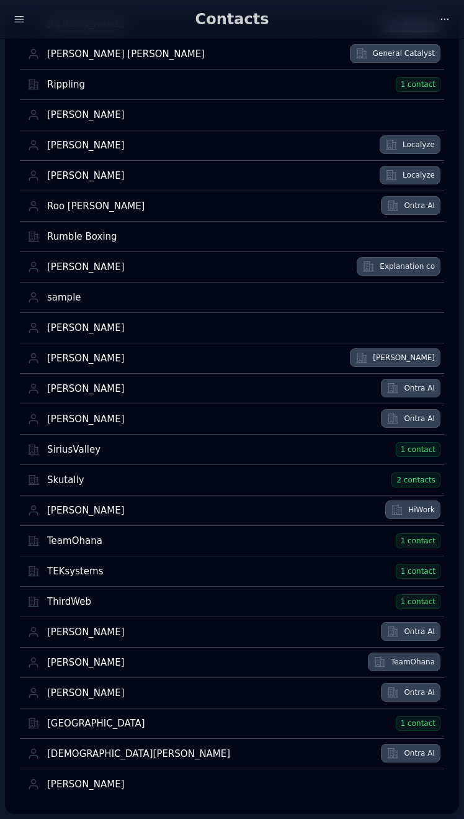
scroll to position [2726, 0]
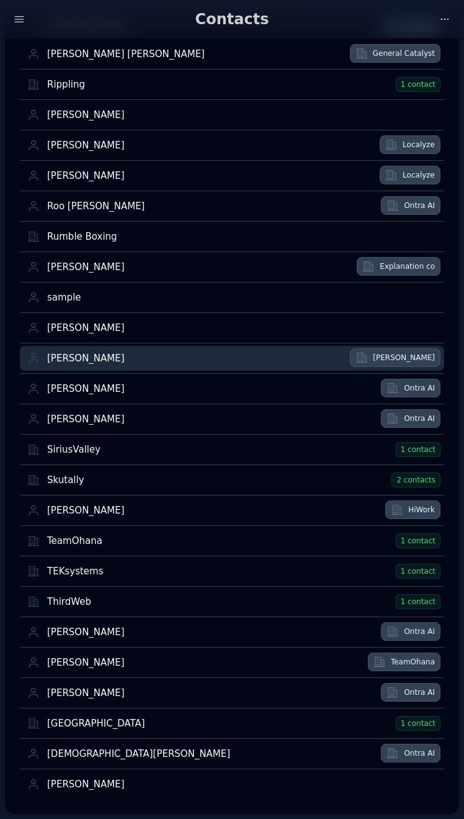
click at [135, 354] on div "Sarah Plumley" at bounding box center [194, 359] width 295 height 12
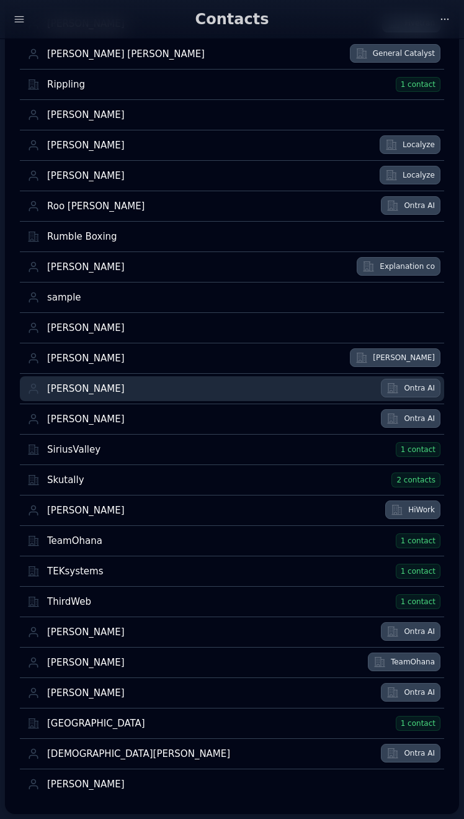
click at [122, 385] on div "Sayre Craig" at bounding box center [210, 389] width 326 height 12
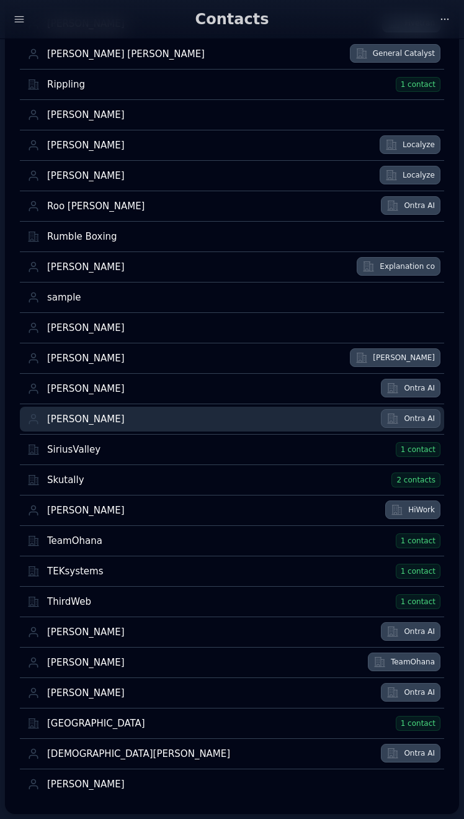
click at [137, 418] on div "Shiwangi Singh-Almryde" at bounding box center [210, 419] width 326 height 12
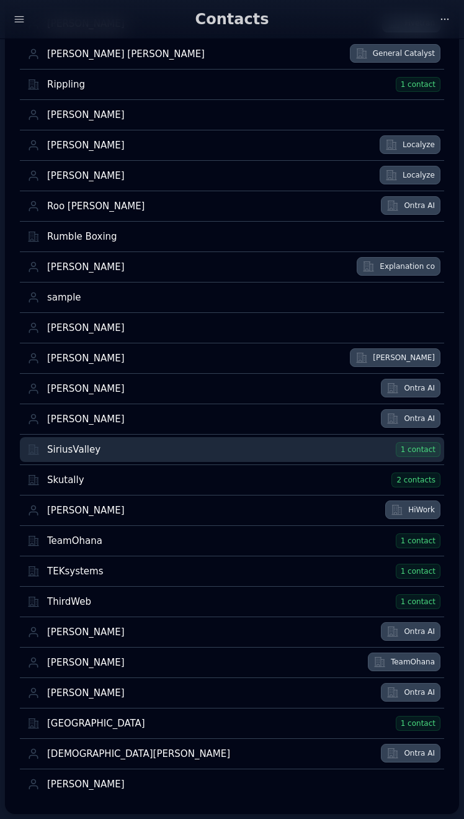
click at [127, 452] on div "SiriusValley" at bounding box center [219, 450] width 345 height 12
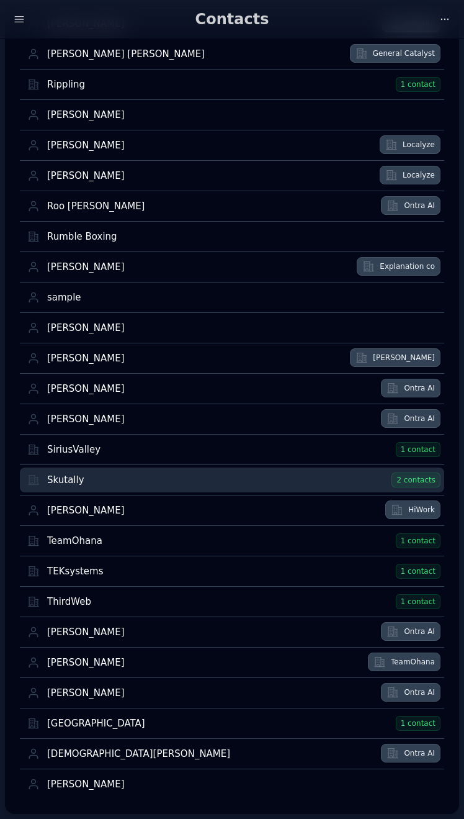
click at [115, 480] on div "Skutally" at bounding box center [217, 480] width 341 height 12
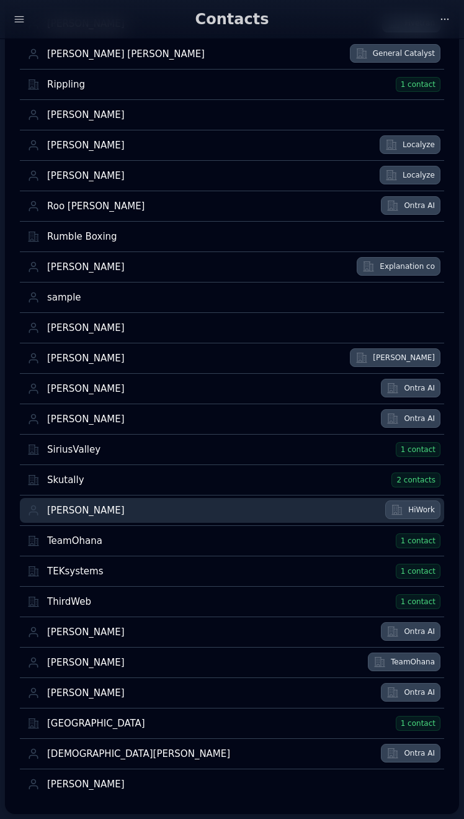
click at [125, 514] on div "Sonia Bauer" at bounding box center [212, 511] width 331 height 12
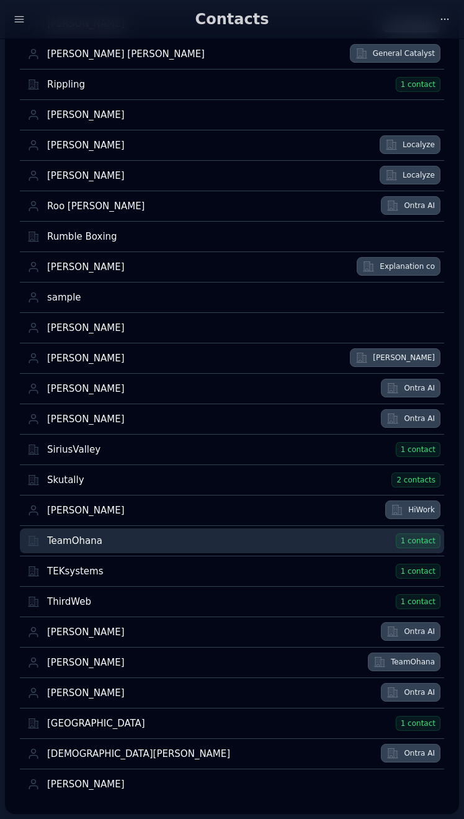
click at [120, 544] on div "TeamOhana" at bounding box center [219, 541] width 345 height 12
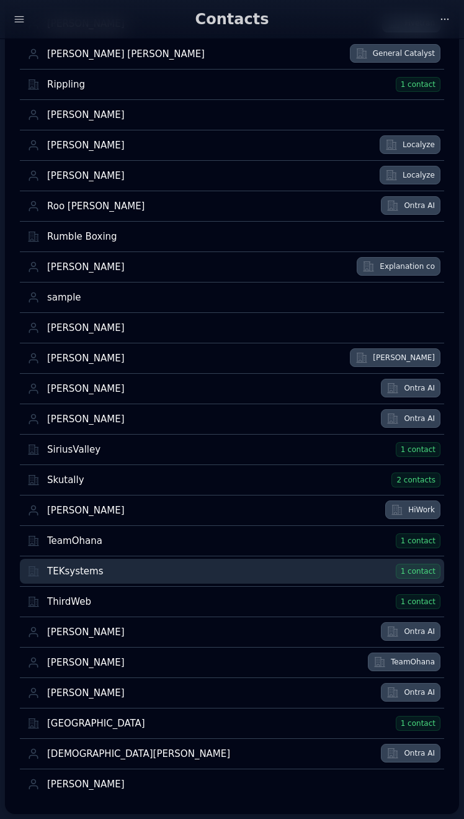
click at [120, 575] on div "TEKsystems" at bounding box center [219, 571] width 345 height 12
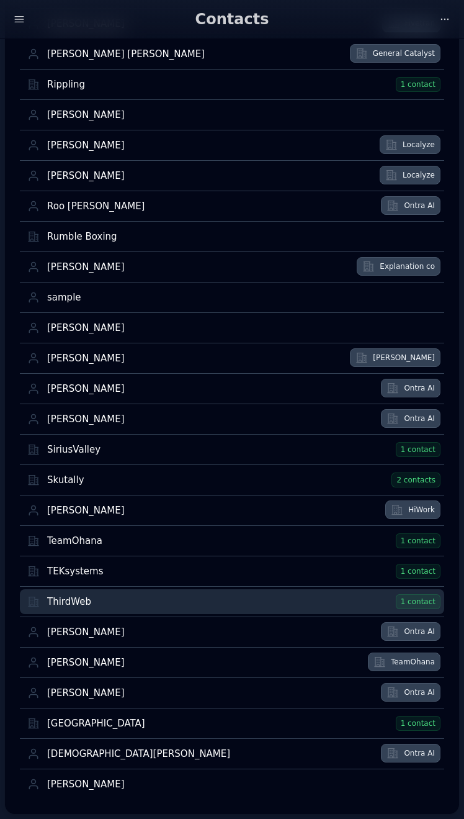
click at [120, 604] on div "ThirdWeb" at bounding box center [219, 602] width 345 height 12
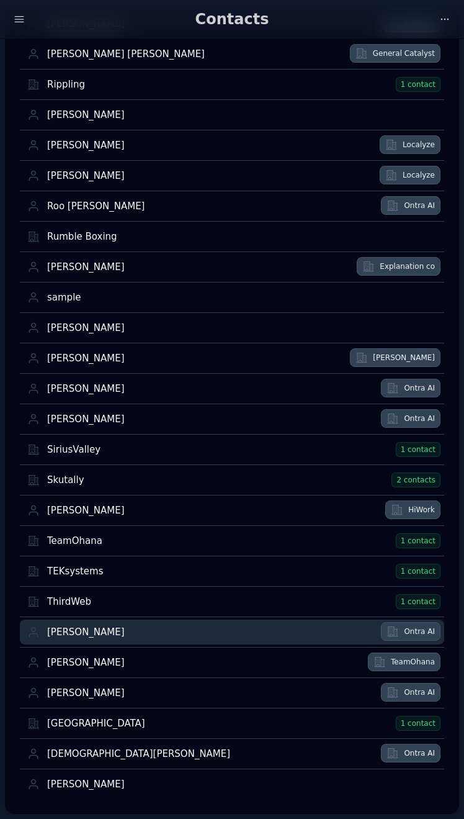
click at [120, 634] on div "Toma Nistor" at bounding box center [210, 632] width 326 height 12
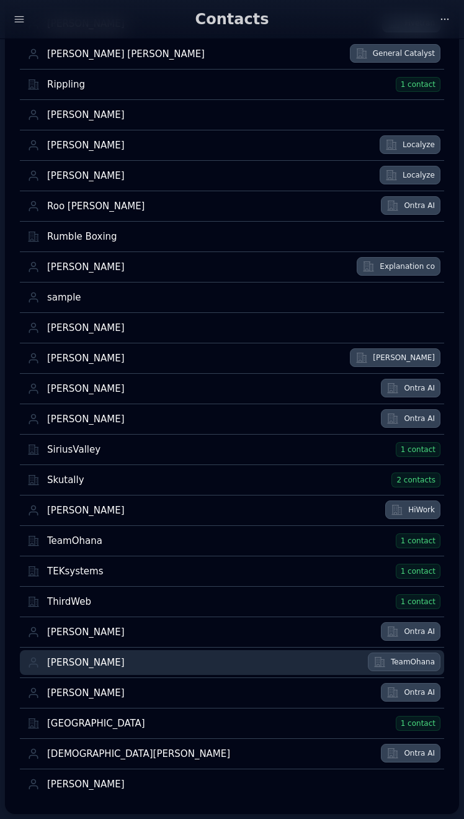
click at [120, 656] on link "Tyler Chapman" at bounding box center [205, 662] width 317 height 25
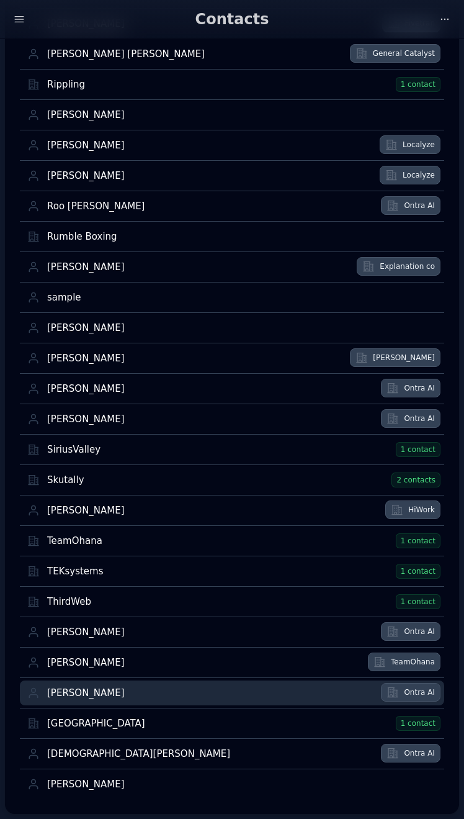
click at [123, 689] on div "Tyson Cram" at bounding box center [210, 693] width 326 height 12
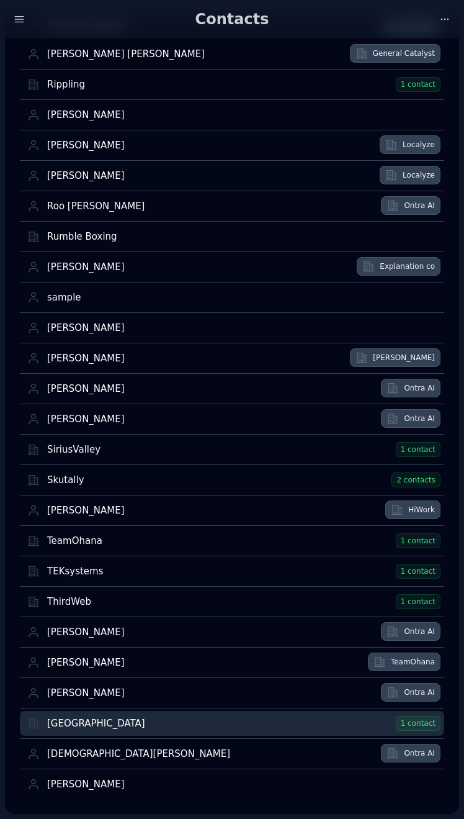
click at [123, 723] on div "Universidad Austral" at bounding box center [219, 723] width 345 height 12
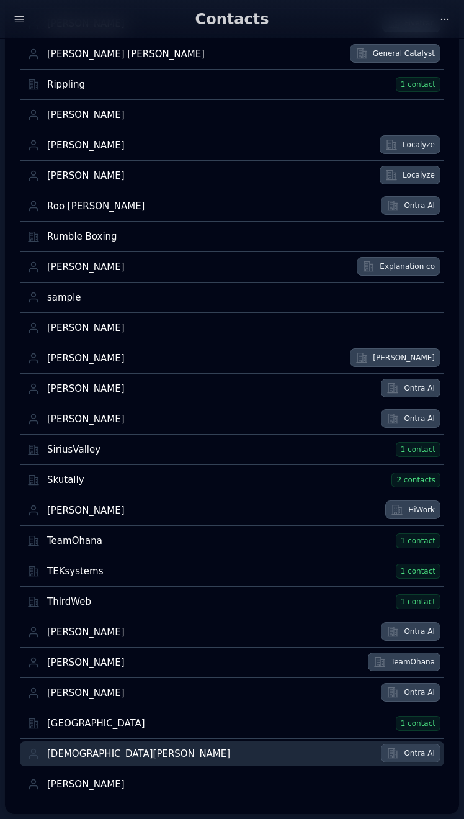
click at [112, 753] on div "Vishnu Sivadas" at bounding box center [210, 754] width 326 height 12
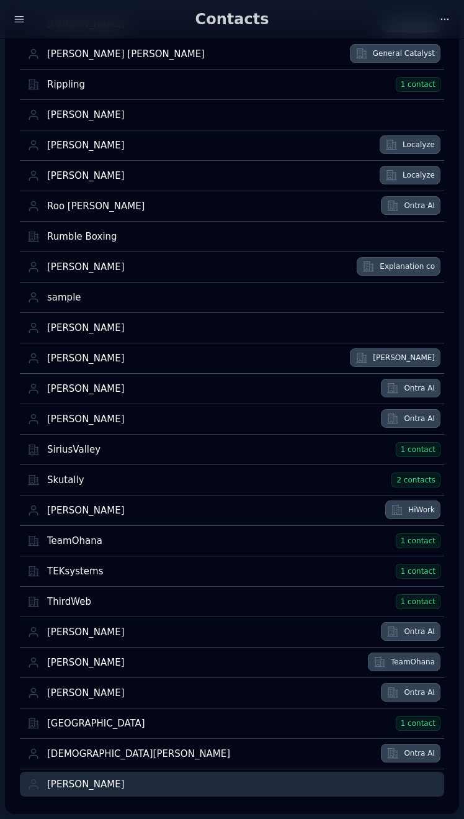
click at [103, 782] on div "Yuxiang Liu" at bounding box center [242, 784] width 390 height 12
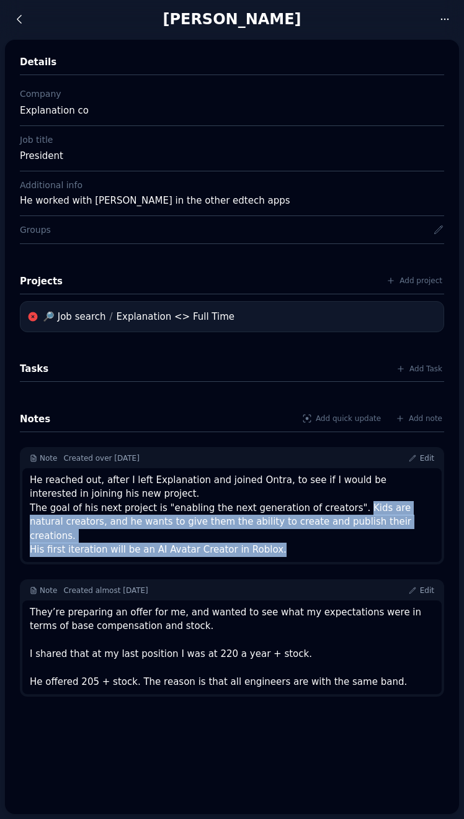
drag, startPoint x: 341, startPoint y: 506, endPoint x: 340, endPoint y: 529, distance: 23.6
click at [340, 529] on div "He reached out, after I left Explanation and joined Ontra, to see if I would be…" at bounding box center [232, 515] width 405 height 84
copy div "Kids are natural creators, and he wants to give them the ability to create and …"
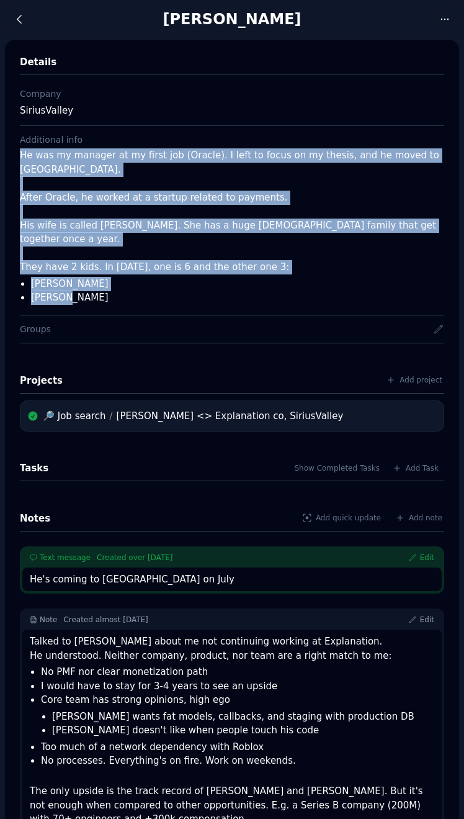
drag, startPoint x: 21, startPoint y: 156, endPoint x: 81, endPoint y: 279, distance: 136.6
click at [81, 279] on div "He was my manager at my first job (Oracle). I left to focus on my thesis, and h…" at bounding box center [232, 226] width 424 height 156
copy div "He was my manager at my first job (Oracle). I left to focus on my thesis, and h…"
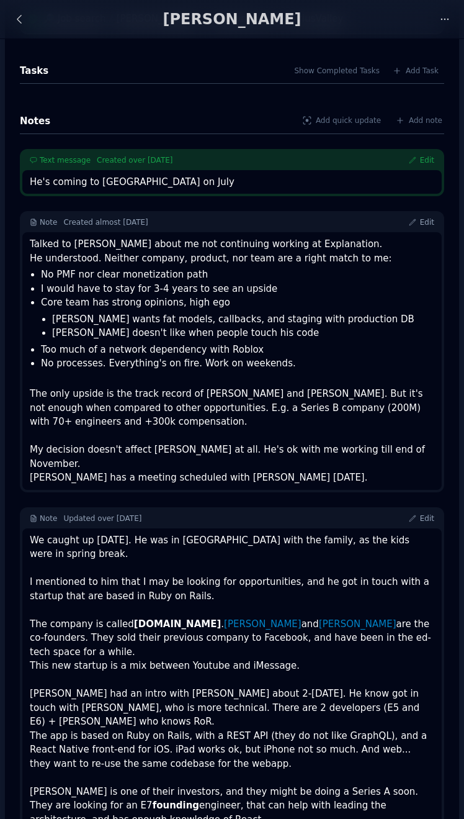
scroll to position [391, 0]
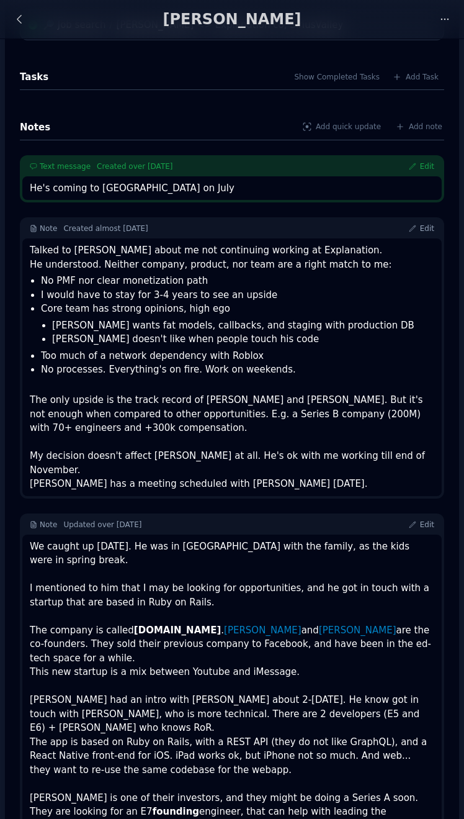
click at [101, 246] on div "Talked to Diego about me not continuing working at Explanation. He understood. …" at bounding box center [232, 257] width 405 height 28
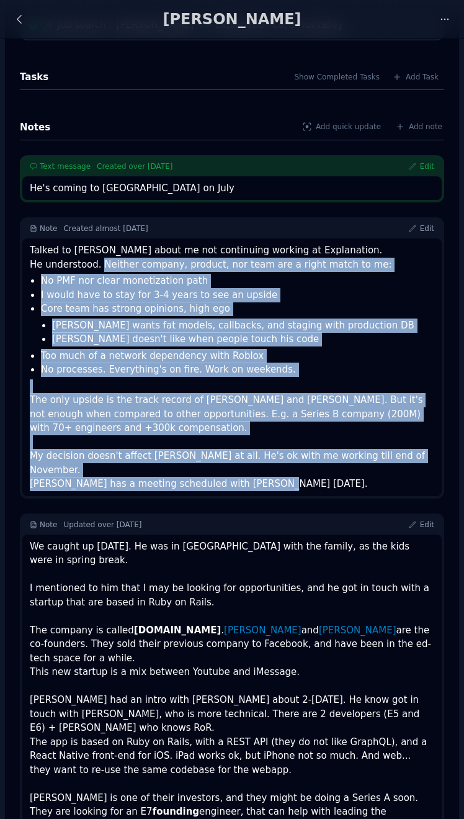
drag, startPoint x: 101, startPoint y: 245, endPoint x: 323, endPoint y: 448, distance: 300.9
click at [323, 448] on div "Talked to Diego about me not continuing working at Explanation. He understood. …" at bounding box center [232, 367] width 405 height 248
copy div "Neither company, product, nor team are a right match to me: No PMF nor clear mo…"
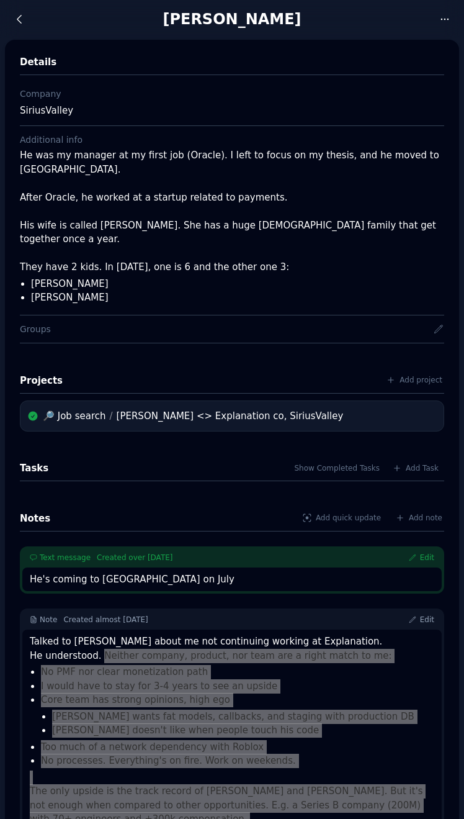
scroll to position [0, 0]
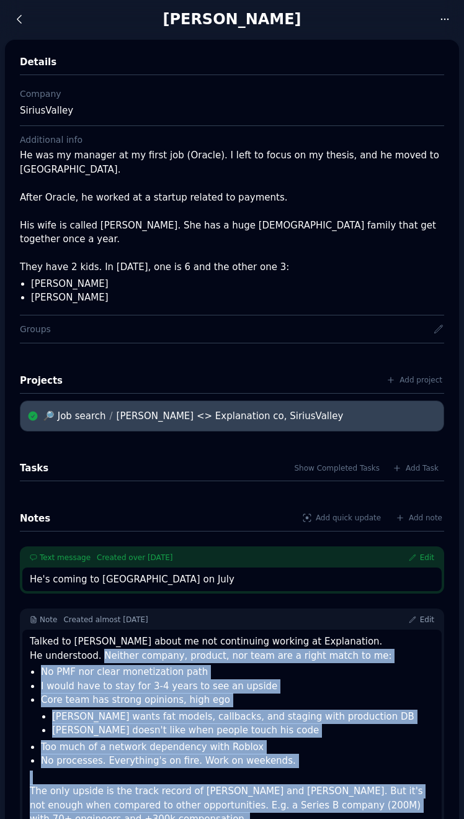
click at [151, 408] on div "Diego, Keith <> Explanation co, SiriusValley" at bounding box center [230, 415] width 227 height 15
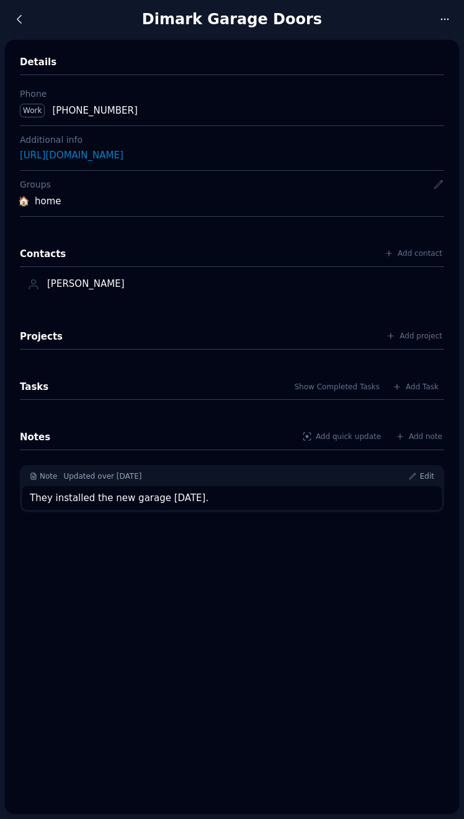
click at [209, 100] on div "Work [PHONE_NUMBER]" at bounding box center [232, 110] width 434 height 23
drag, startPoint x: 191, startPoint y: 93, endPoint x: 52, endPoint y: 112, distance: 140.3
click at [52, 112] on div "Work +1 (786) 334-9927" at bounding box center [232, 110] width 434 height 23
click at [188, 181] on div "Groups" at bounding box center [234, 184] width 429 height 12
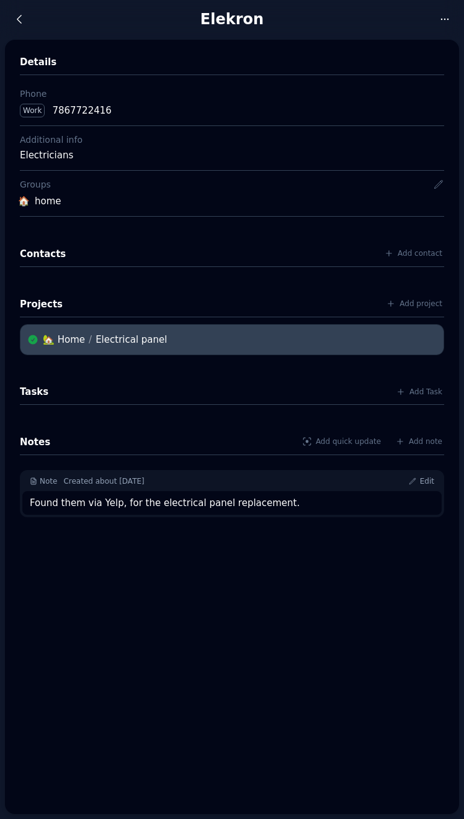
click at [140, 338] on div "Electrical panel" at bounding box center [131, 339] width 71 height 15
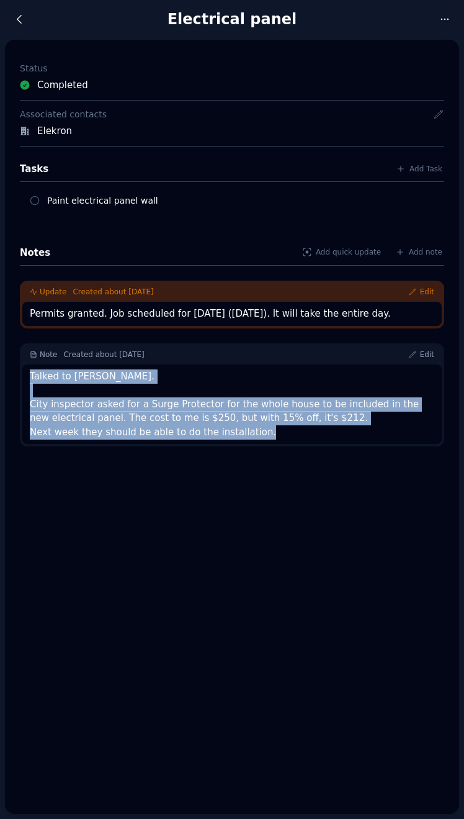
drag, startPoint x: 302, startPoint y: 430, endPoint x: 29, endPoint y: 375, distance: 279.1
click at [29, 375] on div "Talked to [PERSON_NAME]. City inspector asked for a Surge Protector for the who…" at bounding box center [232, 404] width 420 height 80
copy div "Talked to [PERSON_NAME]. City inspector asked for a Surge Protector for the who…"
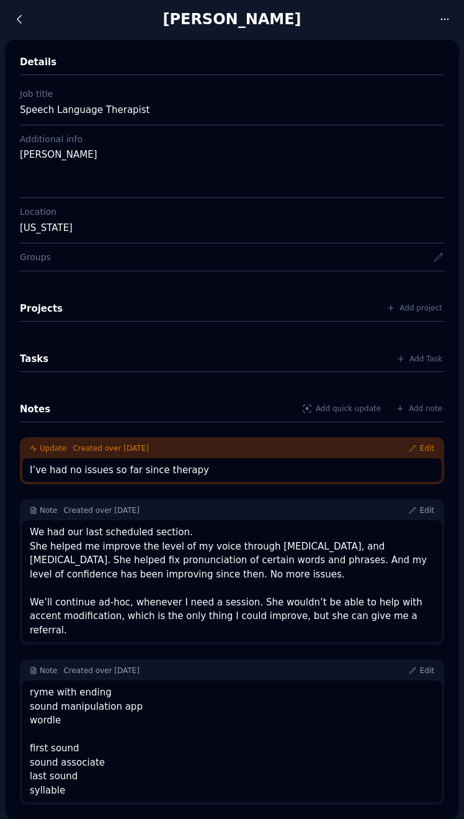
click at [143, 716] on div "ryme with ending sound manipulation app wordle first sound sound associate last…" at bounding box center [232, 741] width 405 height 112
click at [71, 763] on div "ryme with ending sound manipulation app wordle first sound sound associate last…" at bounding box center [232, 741] width 405 height 112
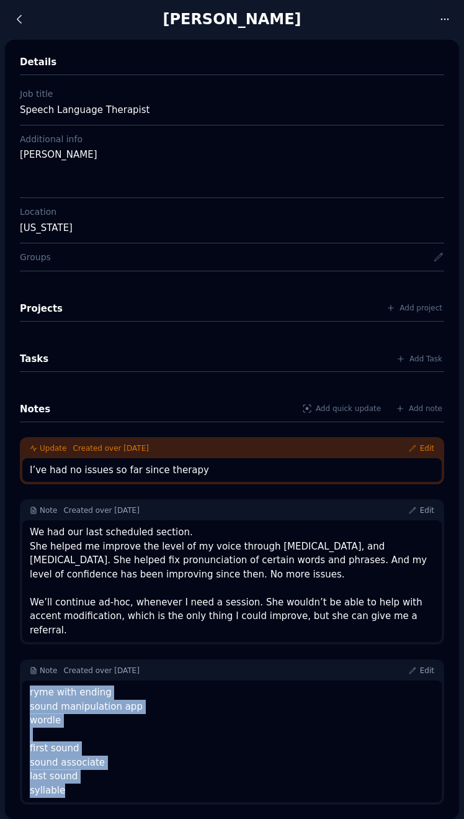
drag, startPoint x: 70, startPoint y: 774, endPoint x: 26, endPoint y: 667, distance: 115.5
click at [26, 680] on div "ryme with ending sound manipulation app wordle first sound sound associate last…" at bounding box center [232, 741] width 420 height 122
copy div "ryme with ending sound manipulation app wordle first sound sound associate last…"
drag, startPoint x: 400, startPoint y: 616, endPoint x: 28, endPoint y: 547, distance: 378.8
click at [28, 547] on div "We had our last scheduled section. She helped me improve the level of my voice …" at bounding box center [232, 581] width 420 height 122
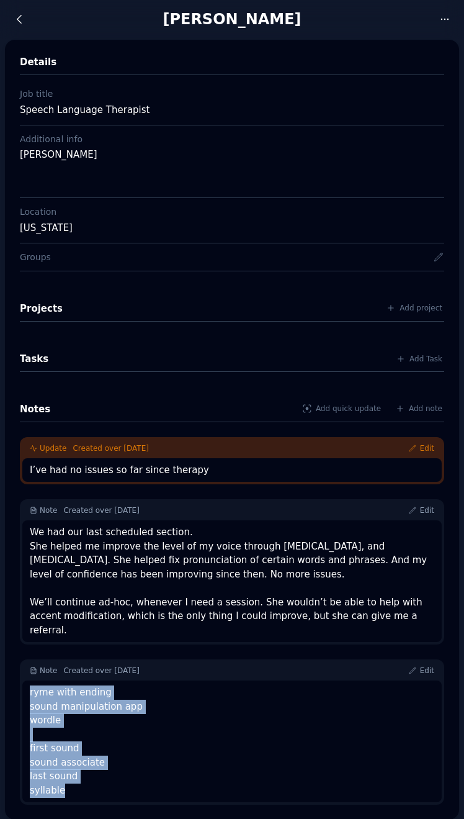
copy div "She helped me improve the level of my voice through belly breathing, and breath…"
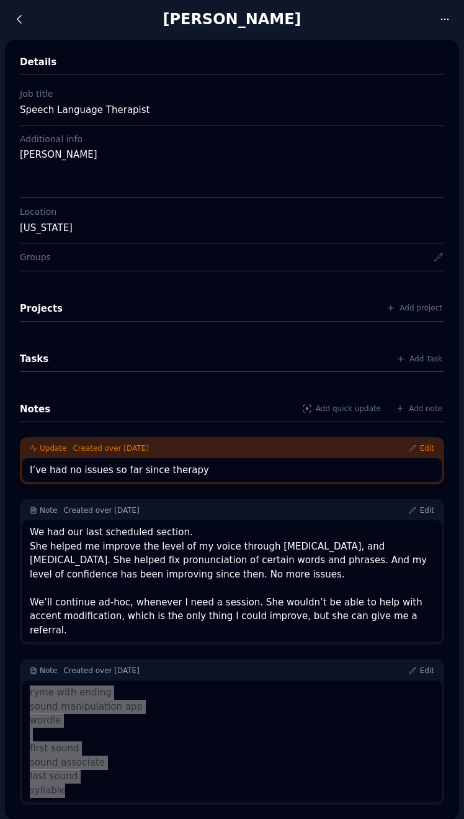
click at [236, 587] on div "We had our last scheduled section. She helped me improve the level of my voice …" at bounding box center [232, 581] width 405 height 112
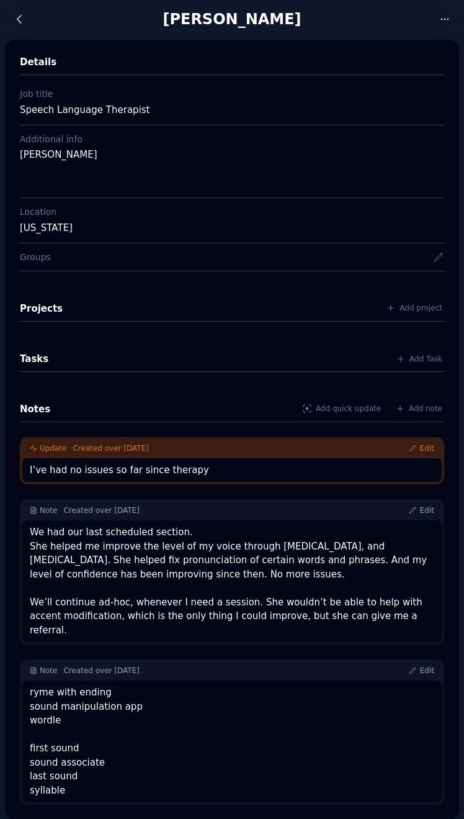
click at [235, 330] on div "Projects Add project Tasks Add Task Notes Add quick update Add note Update Crea…" at bounding box center [232, 538] width 424 height 534
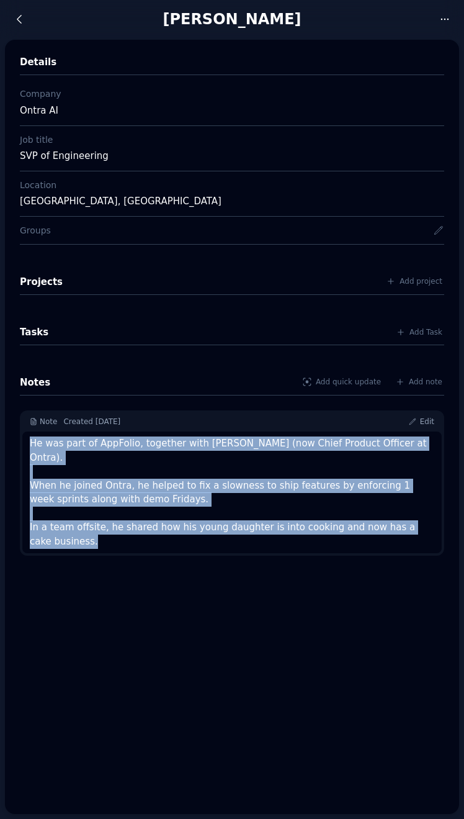
drag, startPoint x: 107, startPoint y: 524, endPoint x: 24, endPoint y: 446, distance: 114.1
click at [24, 446] on div "He was part of AppFolio, together with Nat Kunes (now Chief Product Officer at …" at bounding box center [232, 492] width 420 height 122
copy div "He was part of AppFolio, together with Nat Kunes (now Chief Product Officer at …"
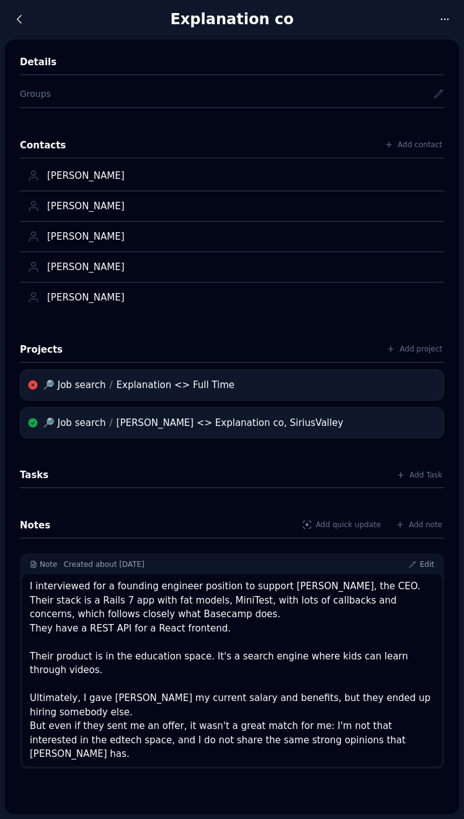
drag, startPoint x: 256, startPoint y: 593, endPoint x: 256, endPoint y: 609, distance: 15.5
click at [256, 603] on div "I interviewed for a founding engineer position to support Keith, the CEO. Their…" at bounding box center [232, 670] width 405 height 182
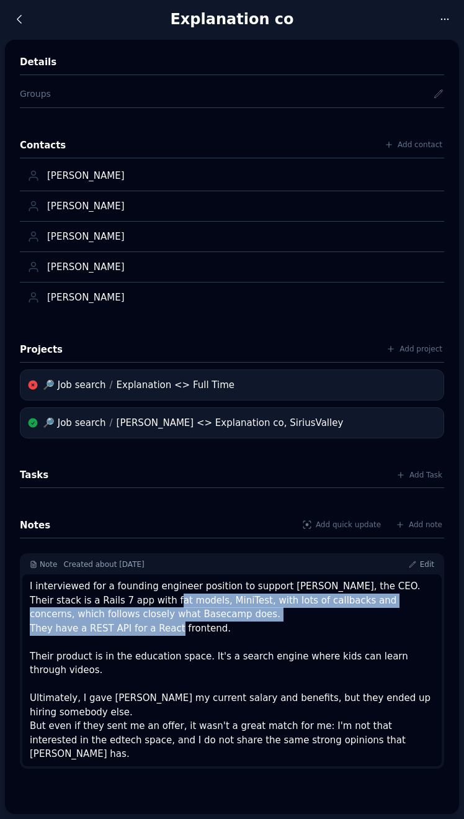
drag, startPoint x: 168, startPoint y: 596, endPoint x: 171, endPoint y: 626, distance: 29.3
click at [171, 626] on div "I interviewed for a founding engineer position to support Keith, the CEO. Their…" at bounding box center [232, 670] width 405 height 182
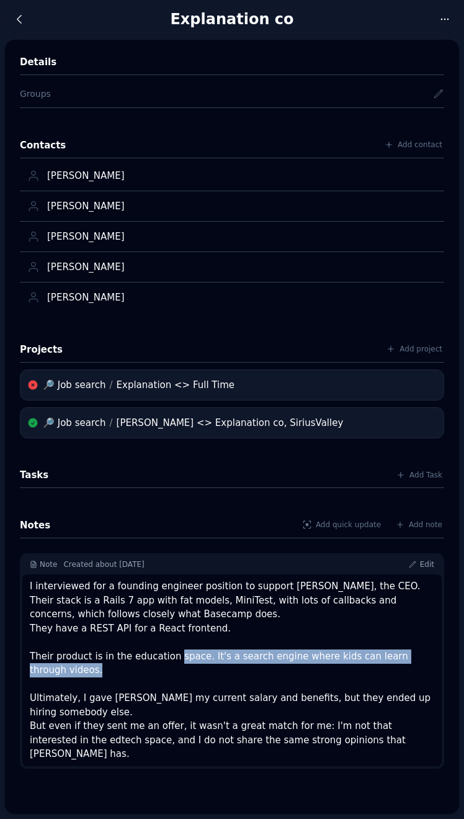
drag, startPoint x: 171, startPoint y: 654, endPoint x: 192, endPoint y: 666, distance: 24.2
click at [192, 666] on div "I interviewed for a founding engineer position to support Keith, the CEO. Their…" at bounding box center [232, 670] width 405 height 182
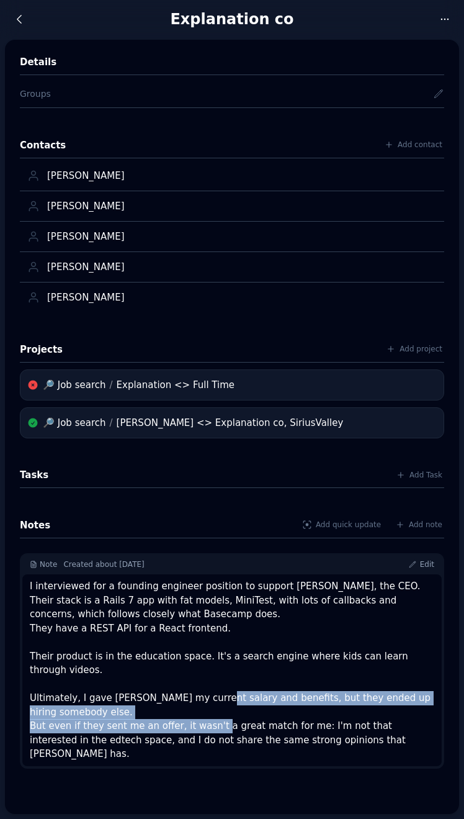
drag, startPoint x: 202, startPoint y: 693, endPoint x: 212, endPoint y: 716, distance: 24.4
click at [212, 716] on div "I interviewed for a founding engineer position to support Keith, the CEO. Their…" at bounding box center [232, 670] width 405 height 182
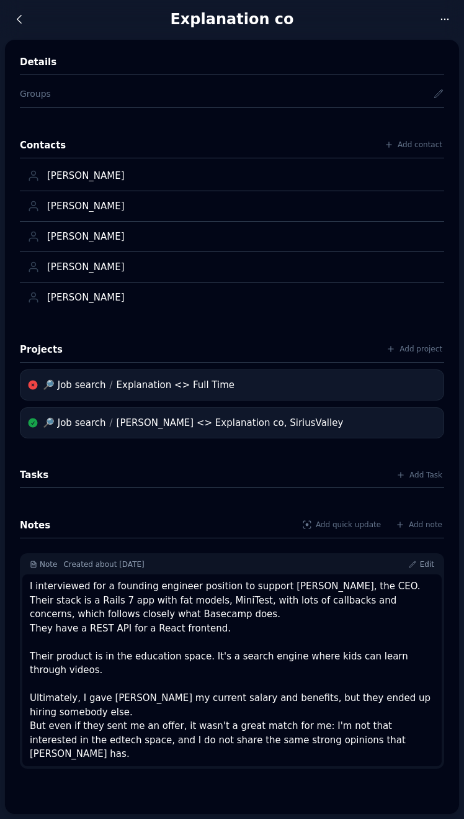
click at [215, 726] on div "I interviewed for a founding engineer position to support Keith, the CEO. Their…" at bounding box center [232, 670] width 405 height 182
click at [256, 718] on div "I interviewed for a founding engineer position to support Keith, the CEO. Their…" at bounding box center [232, 670] width 405 height 182
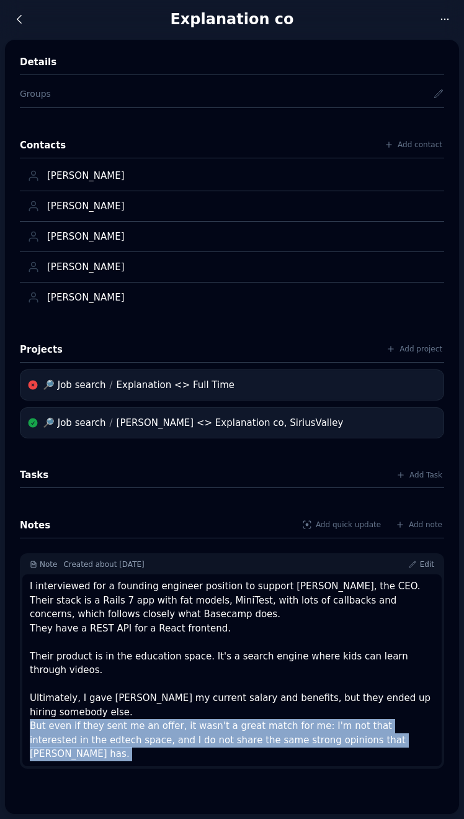
click at [256, 718] on div "I interviewed for a founding engineer position to support Keith, the CEO. Their…" at bounding box center [232, 670] width 405 height 182
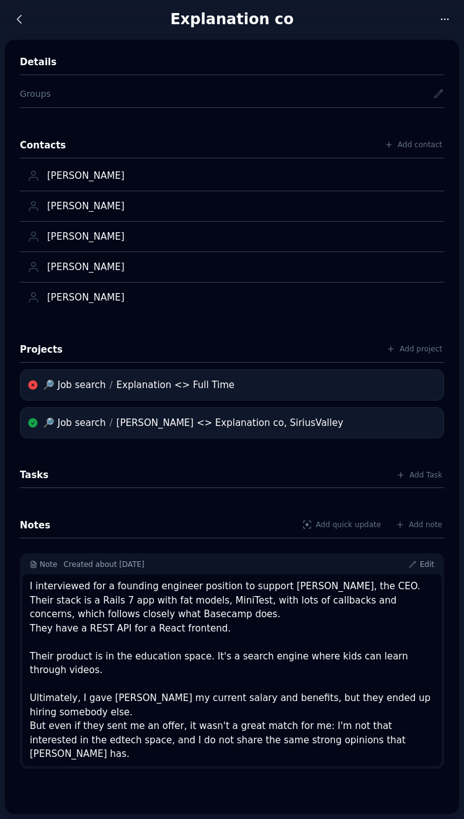
click at [277, 637] on div "I interviewed for a founding engineer position to support Keith, the CEO. Their…" at bounding box center [232, 670] width 405 height 182
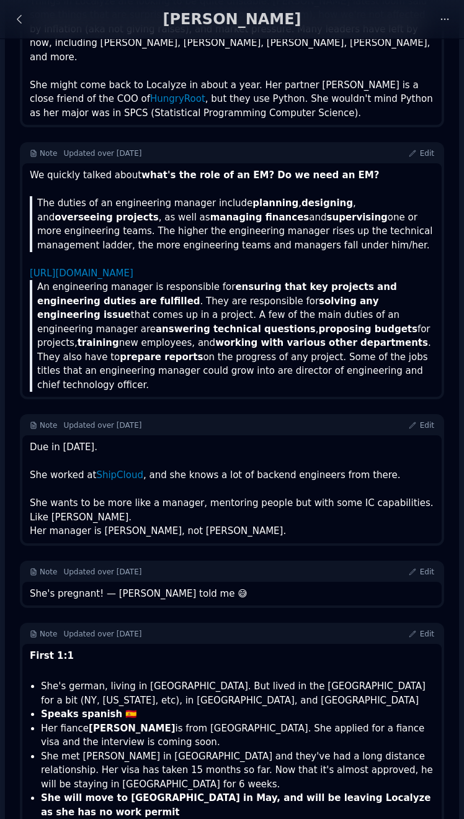
scroll to position [776, 0]
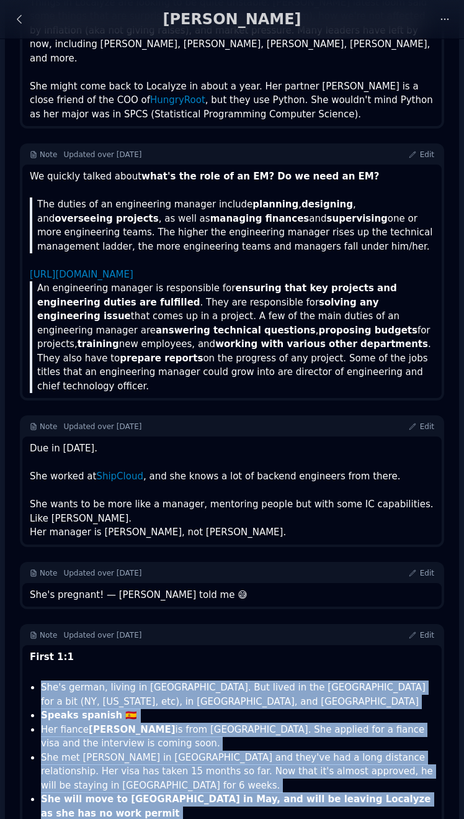
drag, startPoint x: 336, startPoint y: 778, endPoint x: 33, endPoint y: 632, distance: 337.0
click at [34, 680] on ul "She's german, living in Hamburg. But lived in the US for a bit (NY, North Carol…" at bounding box center [234, 785] width 401 height 210
copy ul "She's german, living in Hamburg. But lived in the US for a bit (NY, North Carol…"
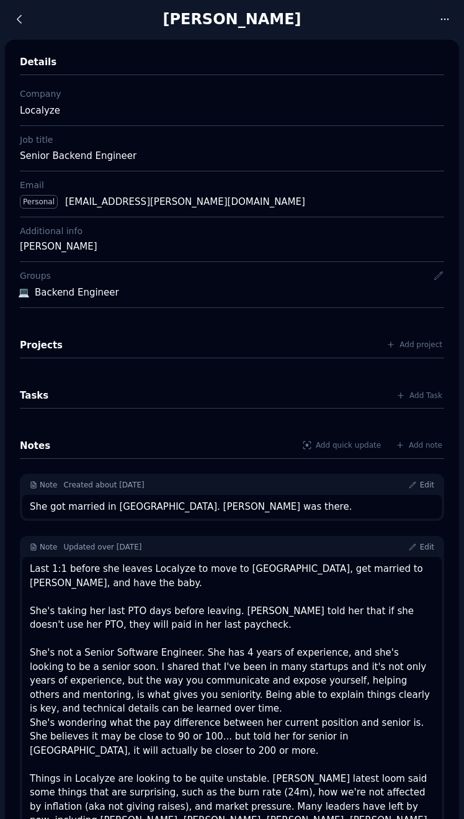
scroll to position [0, 0]
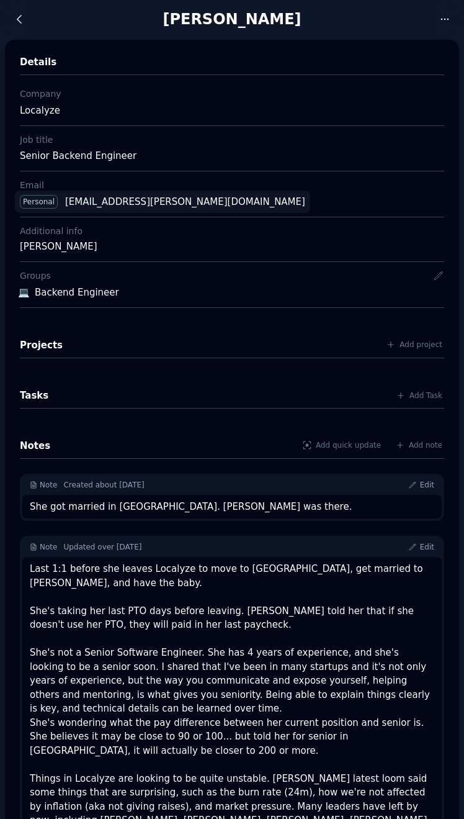
drag, startPoint x: 209, startPoint y: 200, endPoint x: 66, endPoint y: 204, distance: 143.4
click at [66, 204] on div "Personal franzi.grieser@gmail.com" at bounding box center [232, 201] width 434 height 23
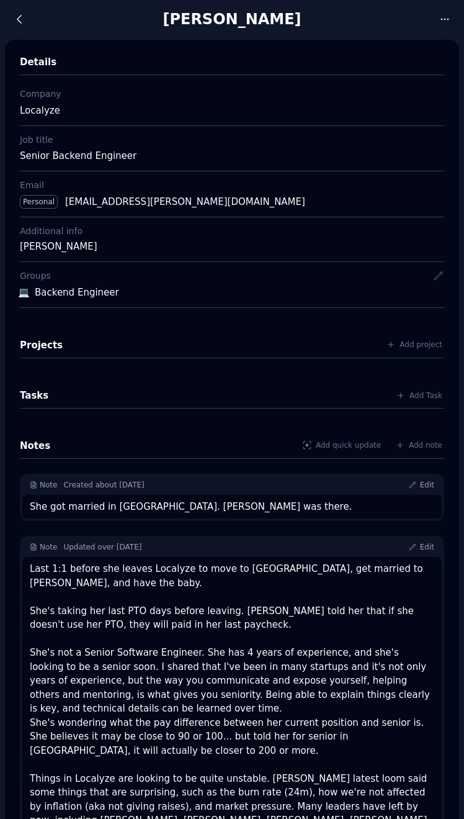
copy div "franzi.grieser@gmail.com"
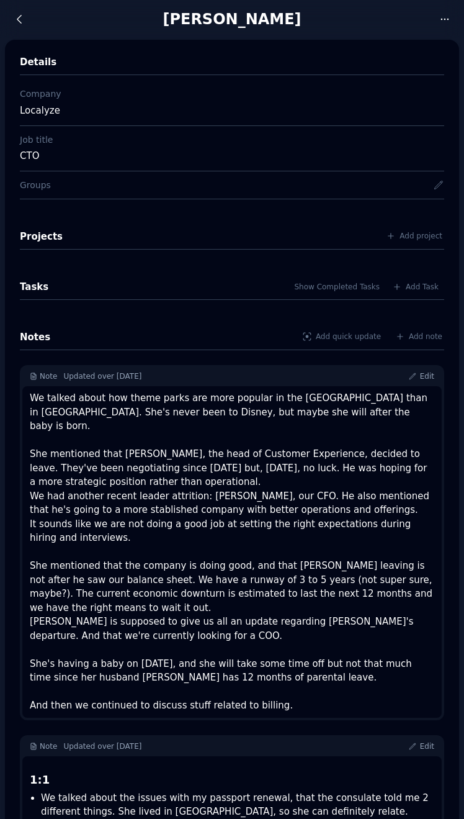
click at [42, 659] on div "We talked about how theme parks are more popular in the [GEOGRAPHIC_DATA] than …" at bounding box center [232, 551] width 405 height 321
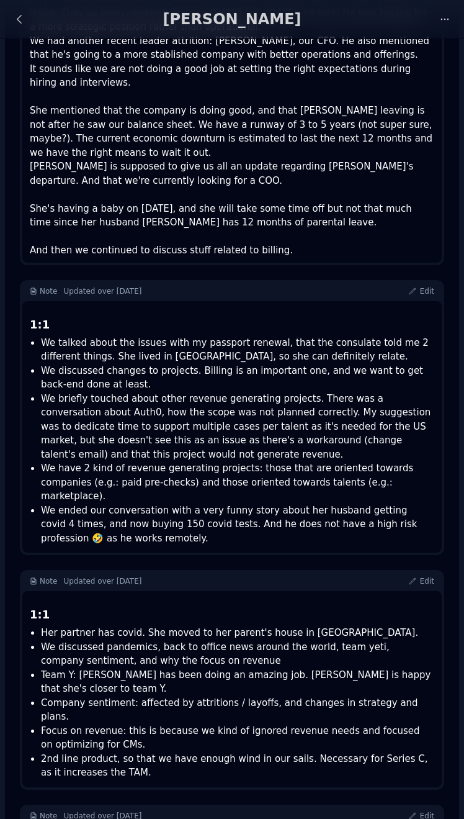
scroll to position [462, 0]
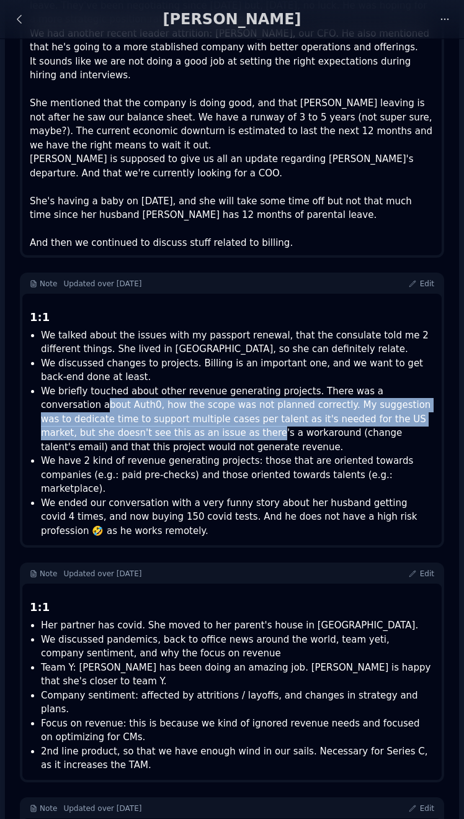
drag, startPoint x: 44, startPoint y: 375, endPoint x: 141, endPoint y: 406, distance: 102.1
click at [141, 406] on li "We briefly touched about other revenue generating projects. There was a convers…" at bounding box center [237, 419] width 393 height 70
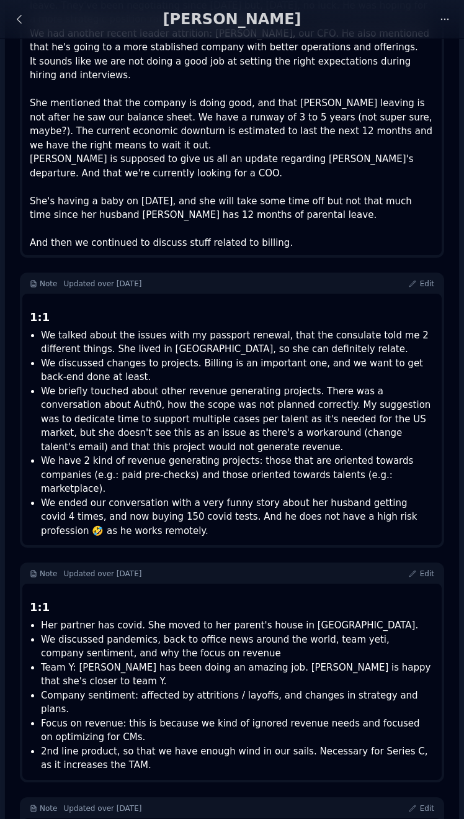
click at [149, 418] on li "We briefly touched about other revenue generating projects. There was a convers…" at bounding box center [237, 419] width 393 height 70
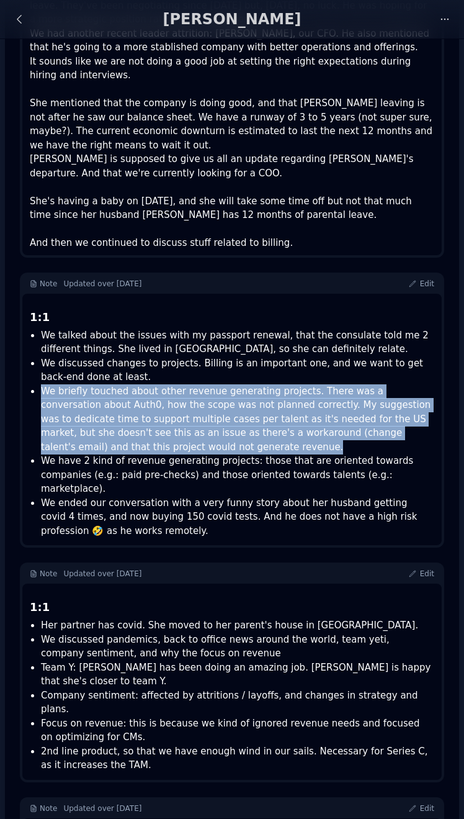
drag, startPoint x: 43, startPoint y: 369, endPoint x: 173, endPoint y: 425, distance: 141.2
click at [173, 425] on li "We briefly touched about other revenue generating projects. There was a convers…" at bounding box center [237, 419] width 393 height 70
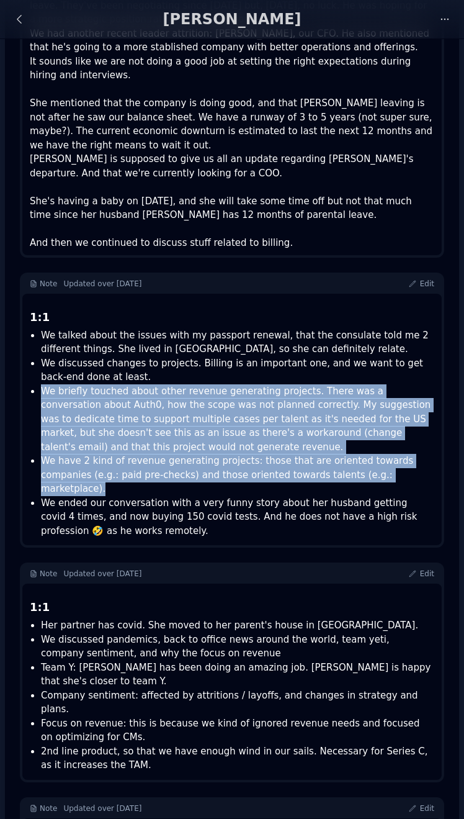
click at [388, 454] on li "We have 2 kind of revenue generating projects: those that are oriented towards …" at bounding box center [237, 475] width 393 height 42
copy ul "We briefly touched about other revenue generating projects. There was a convers…"
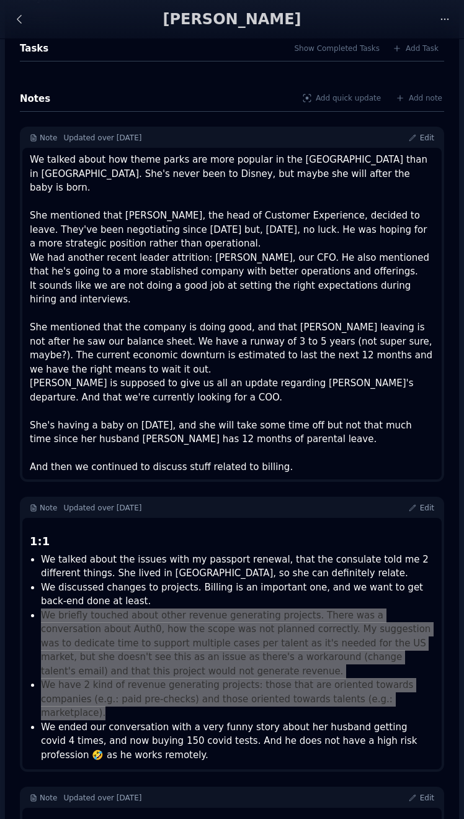
scroll to position [232, 0]
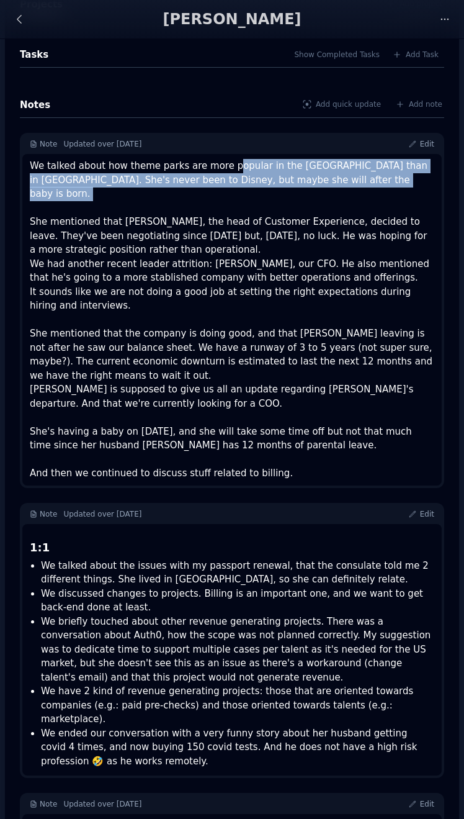
drag, startPoint x: 223, startPoint y: 163, endPoint x: 223, endPoint y: 185, distance: 21.7
click at [223, 185] on div "We talked about how theme parks are more popular in the US than in Europe. She'…" at bounding box center [232, 319] width 405 height 321
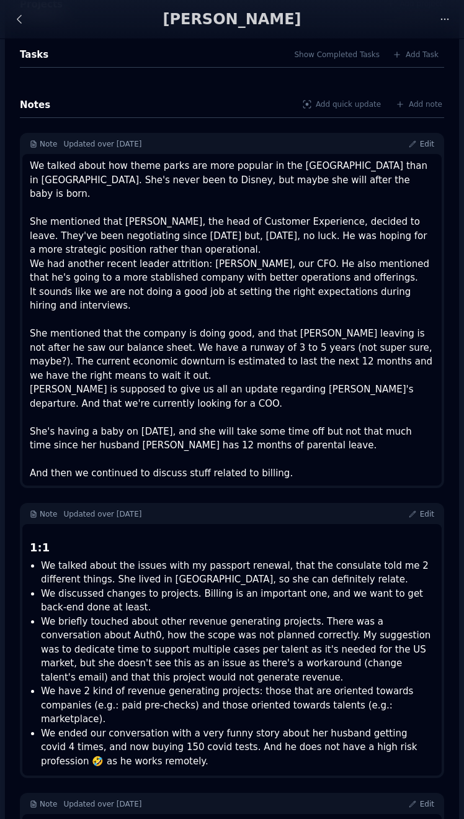
click at [172, 206] on div "We talked about how theme parks are more popular in the US than in Europe. She'…" at bounding box center [232, 319] width 405 height 321
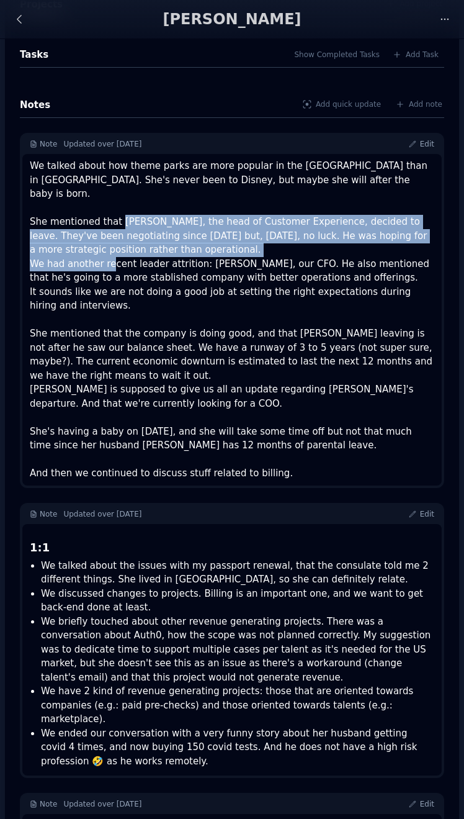
drag, startPoint x: 117, startPoint y: 207, endPoint x: 107, endPoint y: 251, distance: 45.8
click at [107, 251] on div "We talked about how theme parks are more popular in the US than in Europe. She'…" at bounding box center [232, 319] width 405 height 321
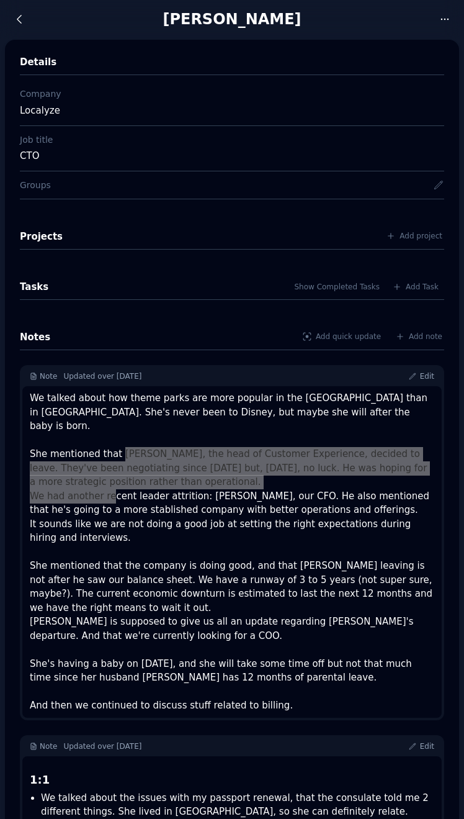
scroll to position [0, 0]
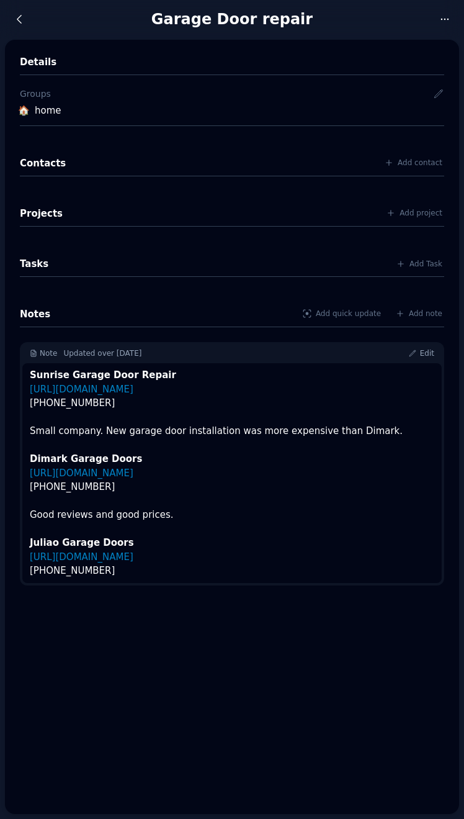
click at [267, 441] on div "Sunrise Garage Door Repair http://www.sunriseflgaragedoorrepair.com 954-945-731…" at bounding box center [232, 473] width 405 height 210
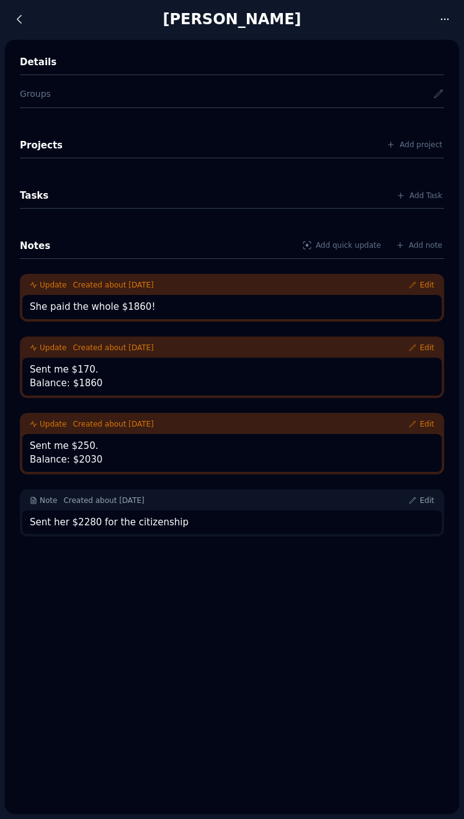
click at [323, 635] on div "Details Groups Projects Add project Tasks Add Task Notes Add quick update Add n…" at bounding box center [232, 427] width 454 height 774
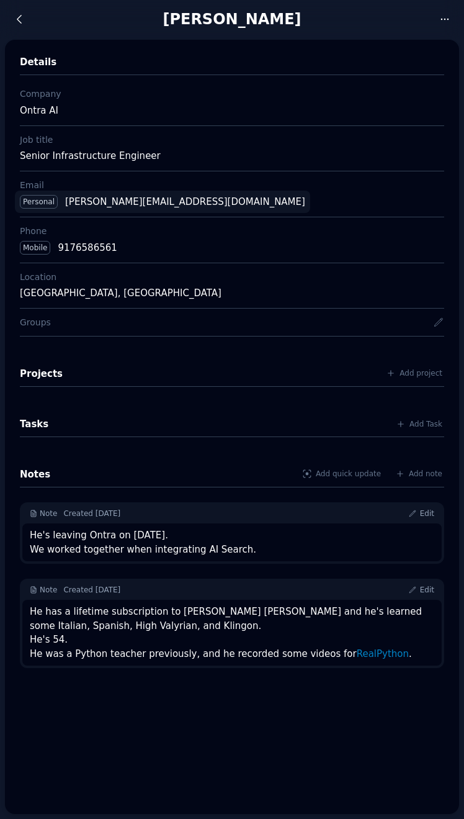
drag, startPoint x: 186, startPoint y: 203, endPoint x: 61, endPoint y: 203, distance: 124.7
click at [61, 203] on div "Personal hugh.tipping@gmail.com" at bounding box center [232, 201] width 434 height 23
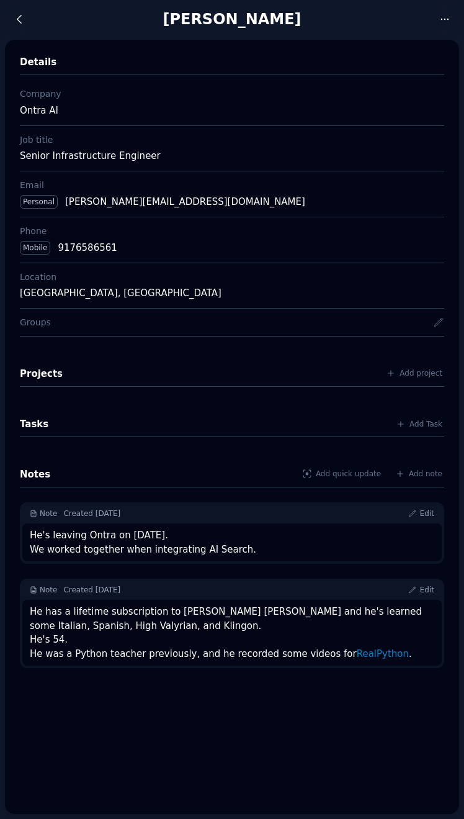
copy div "hugh.tipping@gmail.com"
drag, startPoint x: 146, startPoint y: 249, endPoint x: 59, endPoint y: 249, distance: 87.5
click at [59, 249] on div "Mobile 9176586561" at bounding box center [232, 247] width 434 height 23
copy div "9176586561"
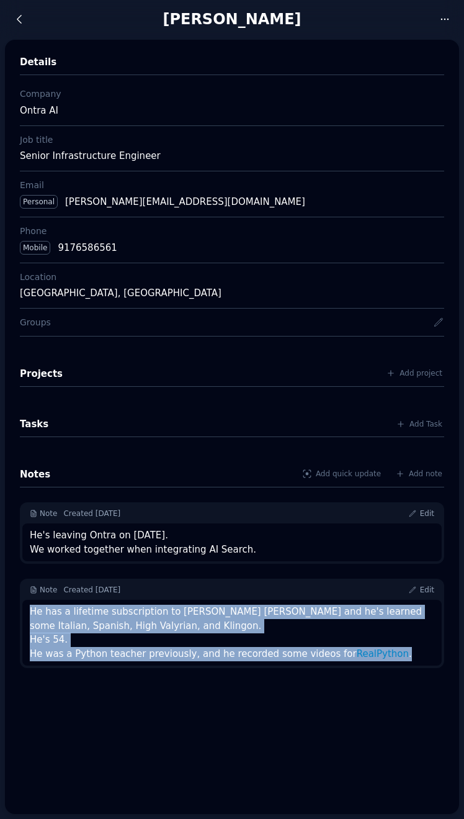
drag, startPoint x: 413, startPoint y: 654, endPoint x: 10, endPoint y: 614, distance: 404.8
click at [10, 614] on div "Details Company Ontra AI Job title Senior Infrastructure Engineer Email Persona…" at bounding box center [232, 427] width 454 height 774
copy div "He has a lifetime subscription to Rosetta Stone and he's learned some Italian, …"
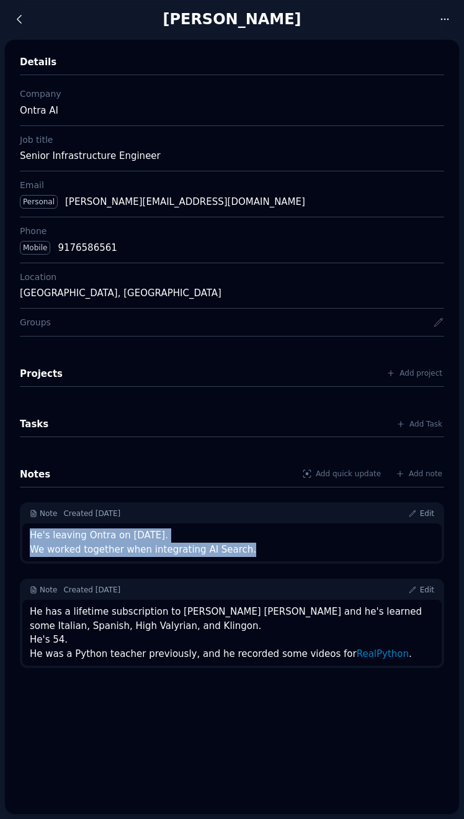
drag, startPoint x: 267, startPoint y: 546, endPoint x: 18, endPoint y: 537, distance: 249.0
click at [18, 537] on div "Details Company Ontra AI Job title Senior Infrastructure Engineer Email Persona…" at bounding box center [232, 427] width 454 height 774
copy div "He's leaving Ontra on March 7, 2025. We worked together when integrating AI Sea…"
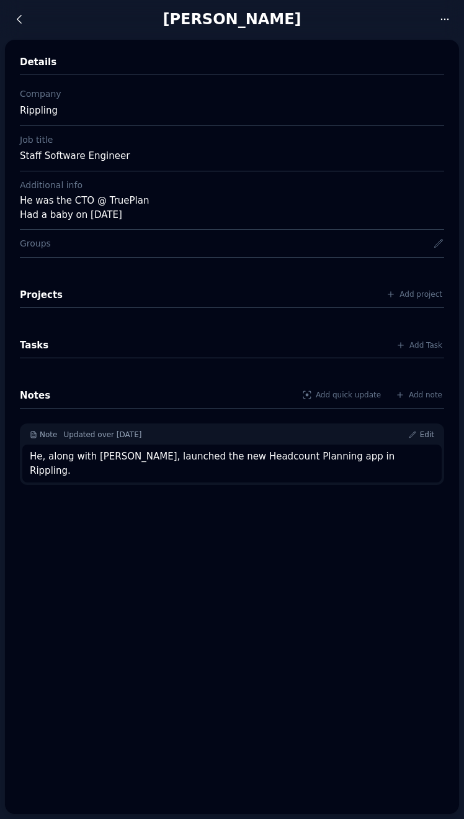
drag, startPoint x: 171, startPoint y: 215, endPoint x: 17, endPoint y: 204, distance: 154.3
click at [17, 204] on div "Details Company Rippling Job title Staff Software Engineer Additional info He w…" at bounding box center [232, 427] width 454 height 774
copy div "He was the CTO @ TruePlan Had a baby on December 2023"
click at [105, 458] on div "He, along with Dan Green, launched the new Headcount Planning app in Rippling." at bounding box center [232, 463] width 405 height 28
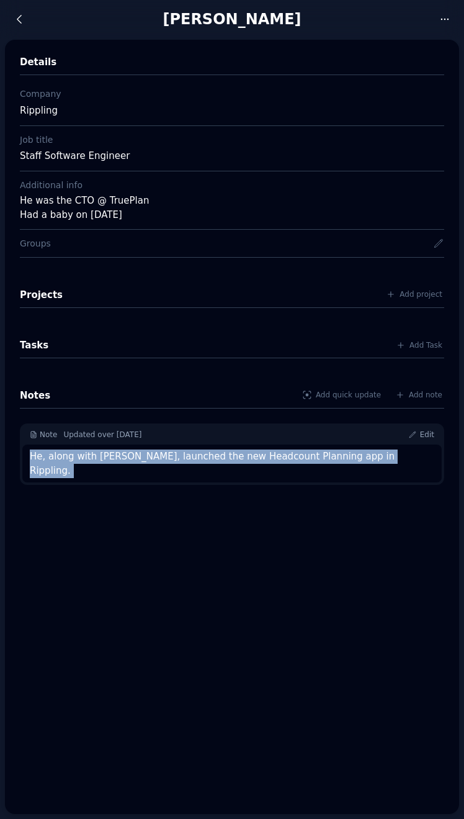
click at [105, 458] on div "He, along with Dan Green, launched the new Headcount Planning app in Rippling." at bounding box center [232, 463] width 405 height 28
click at [297, 467] on div "Note Updated over 2 years ago Edit He, along with Dan Green, launched the new H…" at bounding box center [232, 453] width 424 height 61
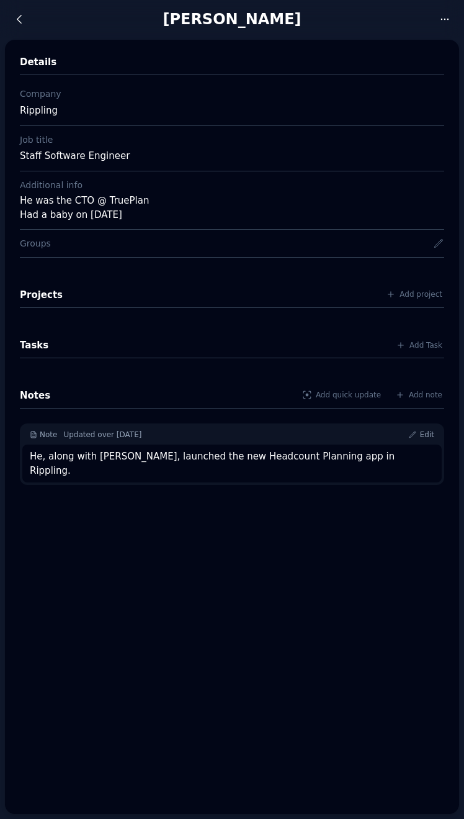
click at [320, 457] on div "He, along with Dan Green, launched the new Headcount Planning app in Rippling." at bounding box center [232, 463] width 405 height 28
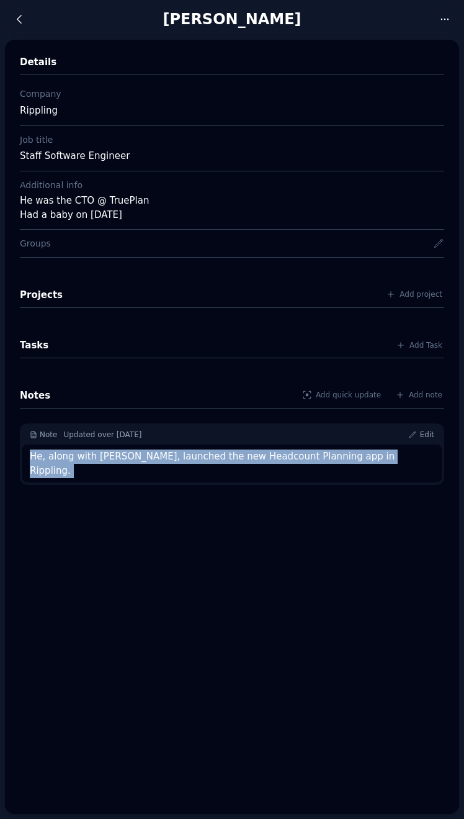
click at [320, 457] on div "He, along with Dan Green, launched the new Headcount Planning app in Rippling." at bounding box center [232, 463] width 405 height 28
drag, startPoint x: 387, startPoint y: 457, endPoint x: 31, endPoint y: 459, distance: 356.2
click at [31, 459] on div "He, along with Dan Green, launched the new Headcount Planning app in Rippling." at bounding box center [232, 463] width 405 height 28
copy div "He, along with Dan Green, launched the new Headcount Planning app in Rippling."
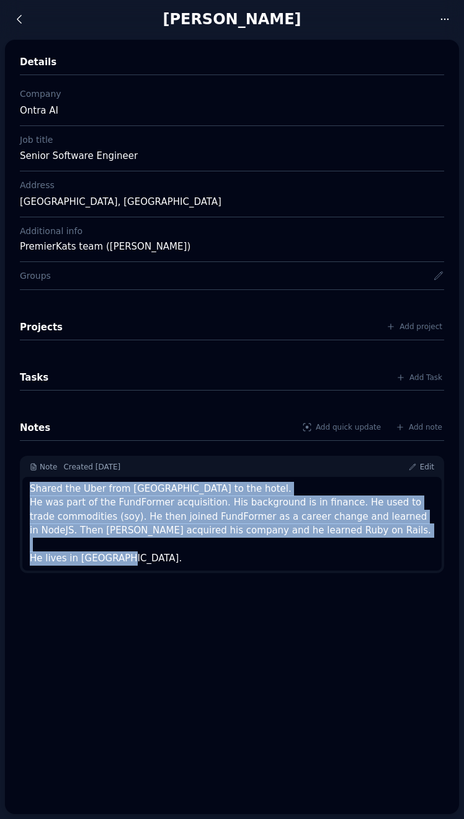
drag, startPoint x: 140, startPoint y: 559, endPoint x: 29, endPoint y: 489, distance: 131.0
click at [29, 489] on div "Shared the Uber from [GEOGRAPHIC_DATA] to the hotel. He was part of the FundFor…" at bounding box center [232, 524] width 420 height 94
copy div "Shared the Uber from [GEOGRAPHIC_DATA] to the hotel. He was part of the FundFor…"
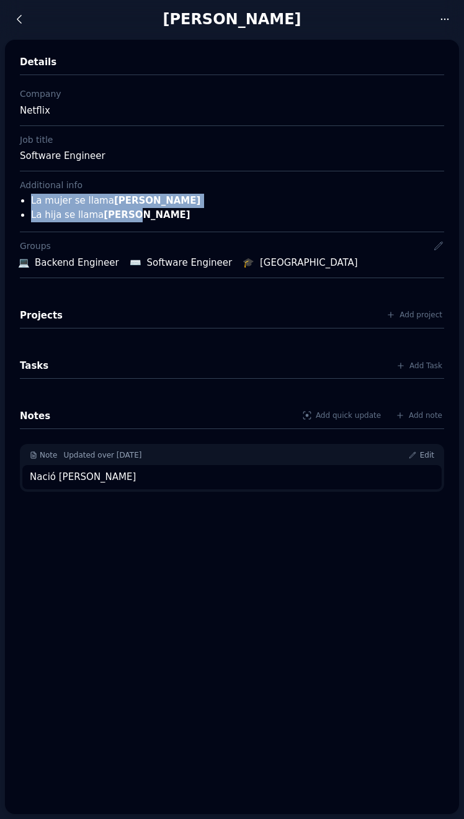
drag, startPoint x: 158, startPoint y: 216, endPoint x: 19, endPoint y: 204, distance: 139.6
click at [19, 204] on div "Details Company Netflix Job title Software Engineer Additional info La mujer se…" at bounding box center [232, 427] width 454 height 774
copy ul "La mujer se llama [PERSON_NAME] La hija se llama [PERSON_NAME]"
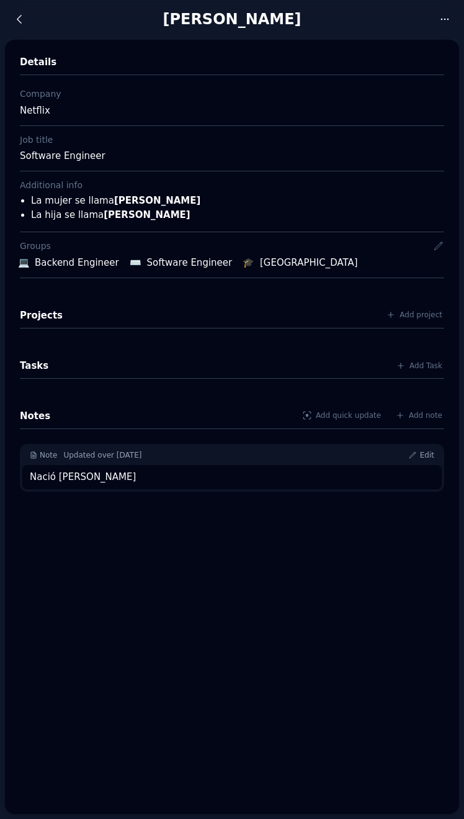
click at [248, 609] on div "Details Company Netflix Job title Software Engineer Additional info La mujer se…" at bounding box center [232, 427] width 454 height 774
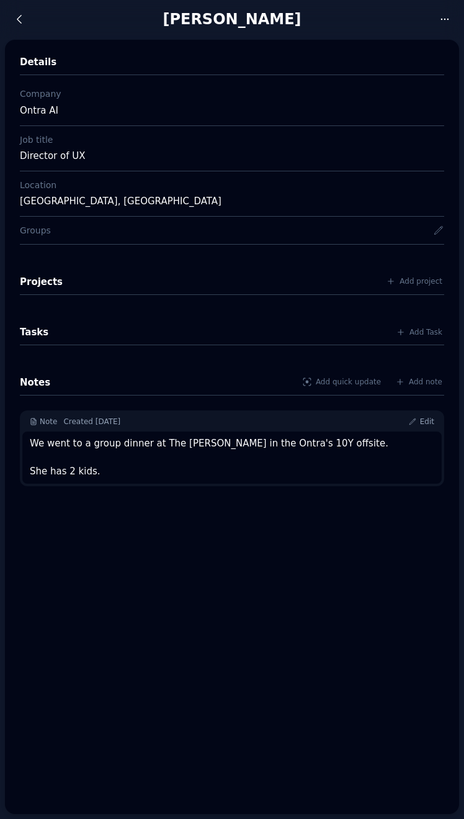
click at [228, 444] on div "We went to a group dinner at The Smith in the Ontra's 10Y offsite. She has 2 ki…" at bounding box center [232, 457] width 405 height 42
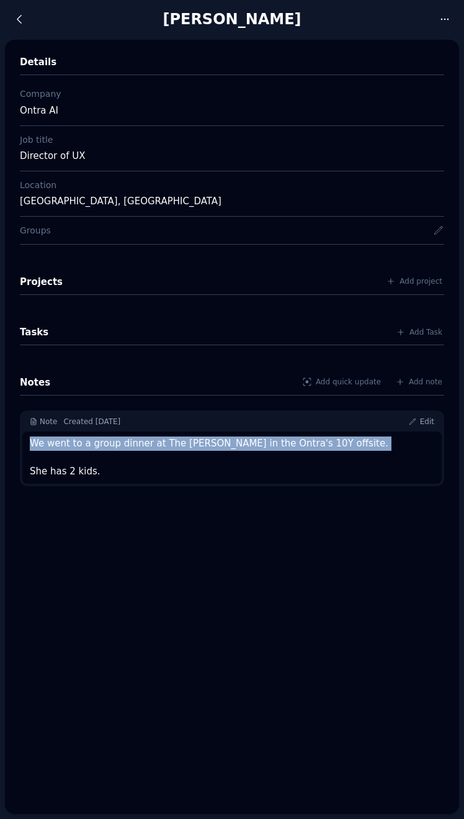
click at [228, 444] on div "We went to a group dinner at The Smith in the Ontra's 10Y offsite. She has 2 ki…" at bounding box center [232, 457] width 405 height 42
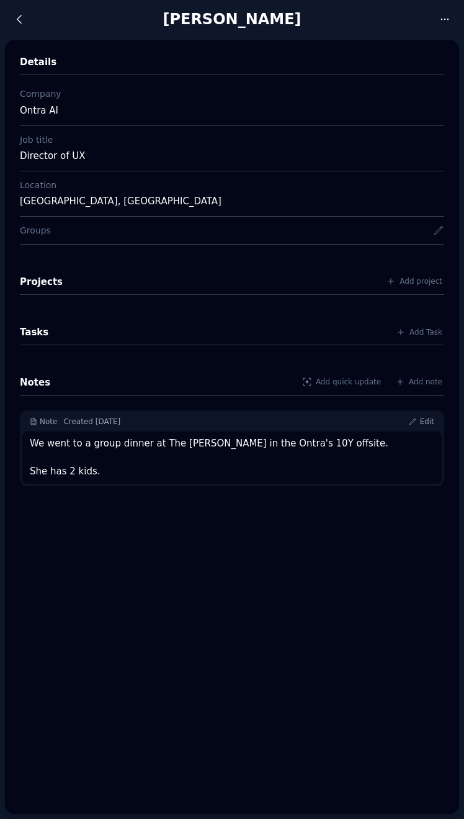
click at [189, 494] on div "Details Company Ontra AI Job title Director of UX Location Santa Barbara, CA Gr…" at bounding box center [232, 427] width 454 height 774
click at [362, 29] on div "Kat Johnston" at bounding box center [232, 19] width 400 height 20
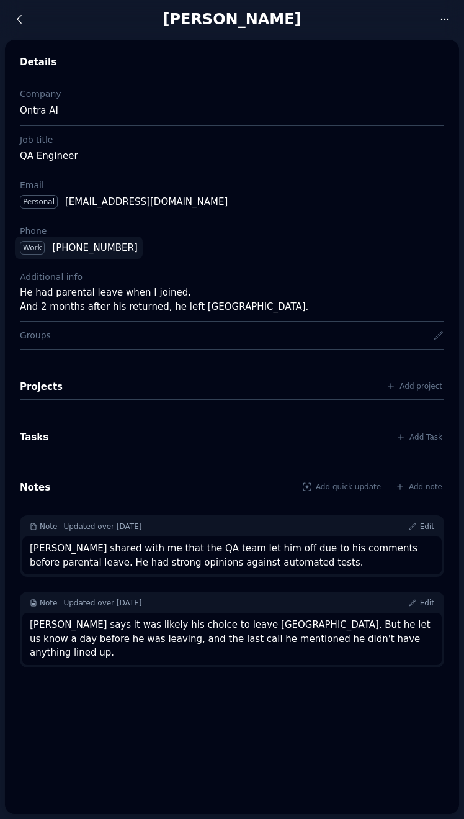
drag, startPoint x: 140, startPoint y: 248, endPoint x: 50, endPoint y: 248, distance: 89.4
click at [50, 248] on div "Work 317-828-9396" at bounding box center [232, 247] width 434 height 23
copy div "317-828-9396"
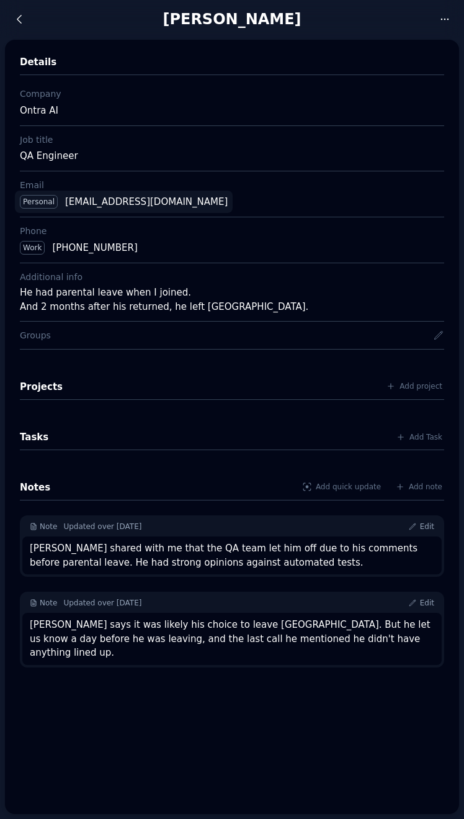
drag, startPoint x: 202, startPoint y: 204, endPoint x: 65, endPoint y: 206, distance: 136.6
click at [65, 206] on div "Personal kjkeaston@gmail.com" at bounding box center [232, 201] width 434 height 23
copy div "kjkeaston@gmail.com"
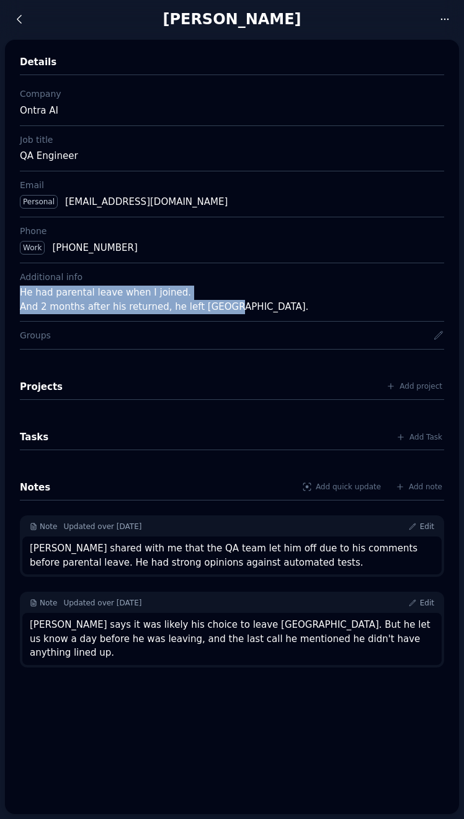
drag, startPoint x: 241, startPoint y: 308, endPoint x: 19, endPoint y: 296, distance: 221.9
click at [19, 296] on div "Details Company Ontra AI Job title QA Engineer Email Personal kjkeaston@gmail.c…" at bounding box center [232, 427] width 454 height 774
copy div "He had parental leave when I joined. And 2 months after his returned, he left O…"
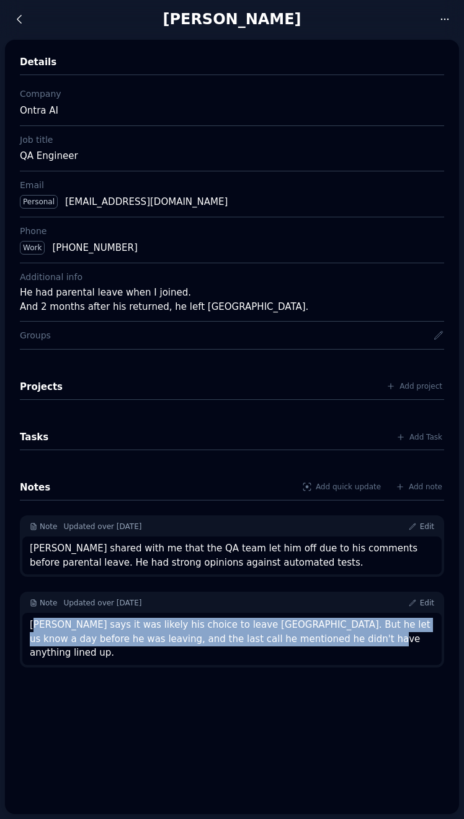
drag, startPoint x: 366, startPoint y: 635, endPoint x: 34, endPoint y: 626, distance: 332.2
click at [34, 626] on div "Noah says it was likely his choice to leave Ontra. But he let us know a day bef…" at bounding box center [232, 638] width 405 height 42
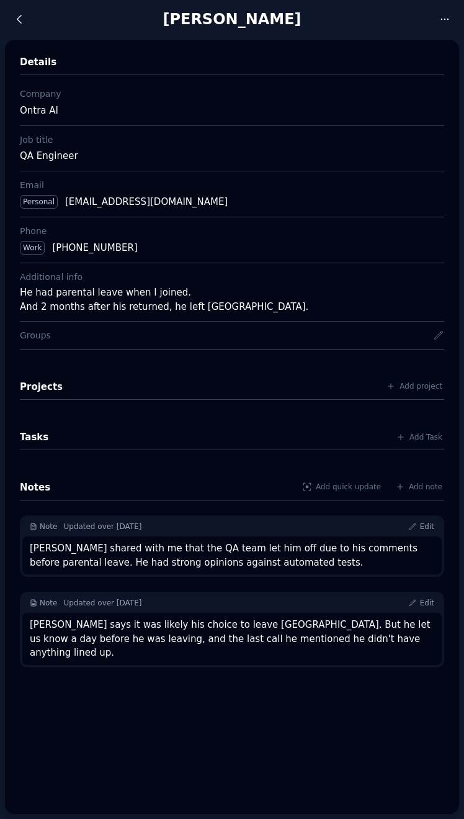
click at [109, 544] on div "Chad shared with me that the QA team let him off due to his comments before par…" at bounding box center [232, 555] width 405 height 28
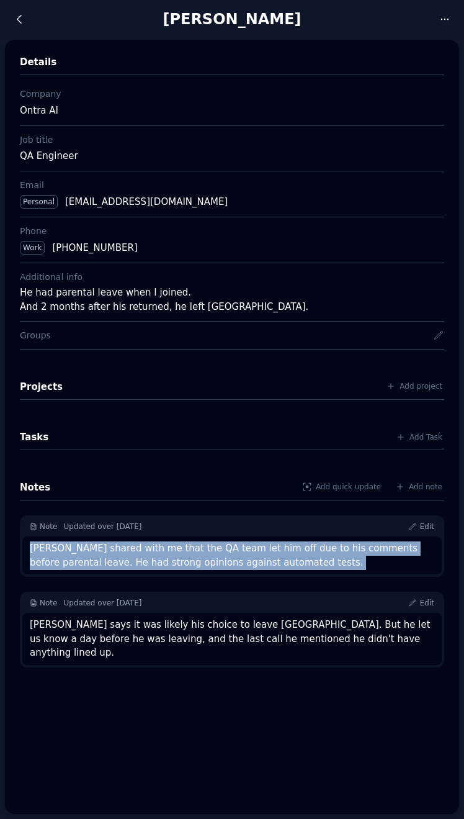
click at [109, 544] on div "Chad shared with me that the QA team let him off due to his comments before par…" at bounding box center [232, 555] width 405 height 28
drag, startPoint x: 31, startPoint y: 547, endPoint x: 245, endPoint y: 562, distance: 214.6
click at [245, 562] on div "Chad shared with me that the QA team let him off due to his comments before par…" at bounding box center [232, 555] width 405 height 28
copy div "Chad shared with me that the QA team let him off due to his comments before par…"
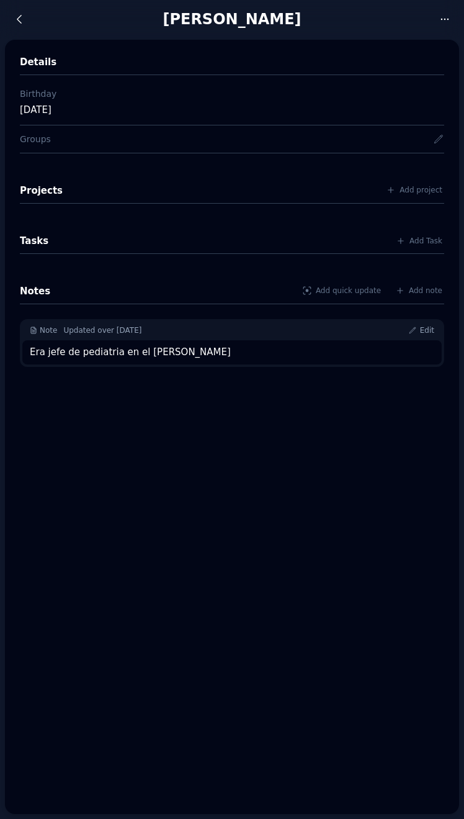
click at [361, 41] on div "Details Birthday [DATE] Groups Projects Add project Tasks Add Task Notes Add qu…" at bounding box center [232, 427] width 454 height 774
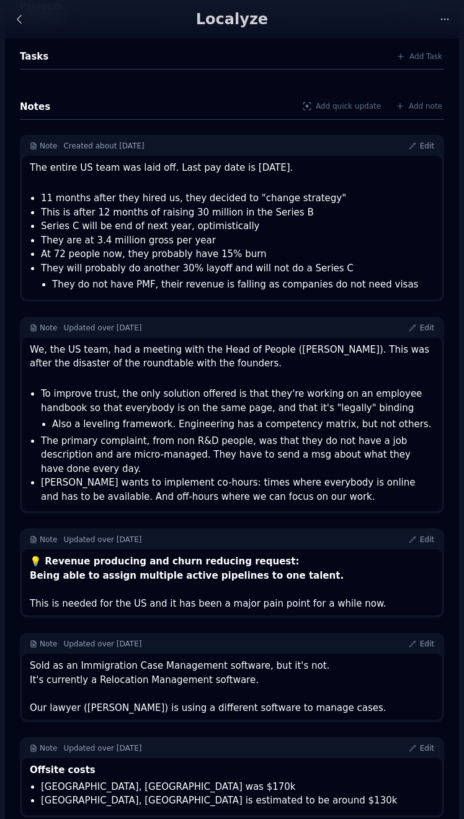
scroll to position [523, 0]
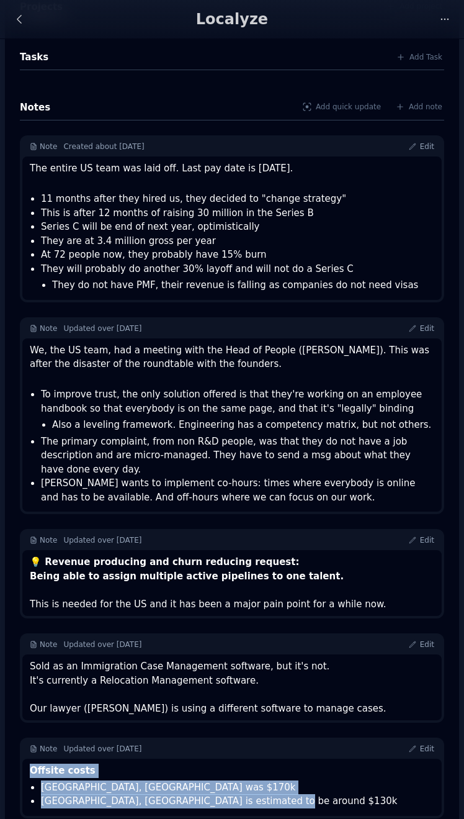
drag, startPoint x: 285, startPoint y: 783, endPoint x: 30, endPoint y: 752, distance: 256.9
click at [30, 763] on div "Offsite costs Lisbon, Portugal was $170k Montepulciano, Italy is estimated to b…" at bounding box center [232, 785] width 405 height 45
copy div "Offsite costs Lisbon, Portugal was $170k Montepulciano, Italy is estimated to b…"
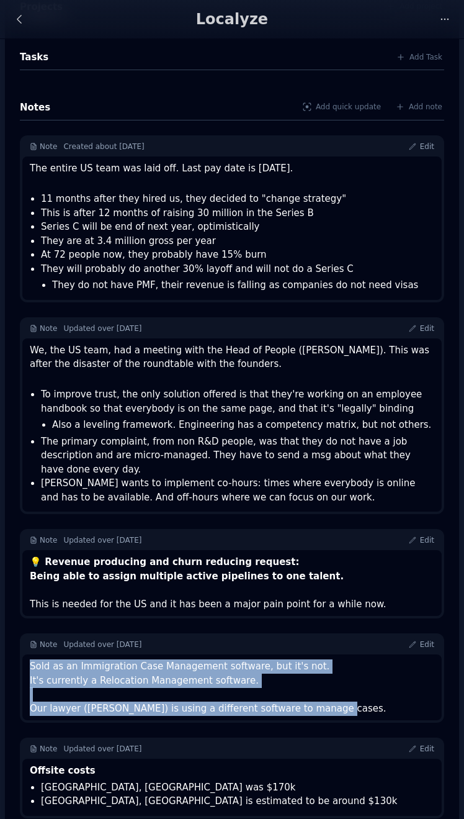
drag, startPoint x: 328, startPoint y: 685, endPoint x: 25, endPoint y: 652, distance: 305.2
click at [25, 654] on div "Sold as an Immigration Case Management software, but it's not. It's currently a…" at bounding box center [232, 687] width 420 height 66
copy div "Sold as an Immigration Case Management software, but it's not. It's currently a…"
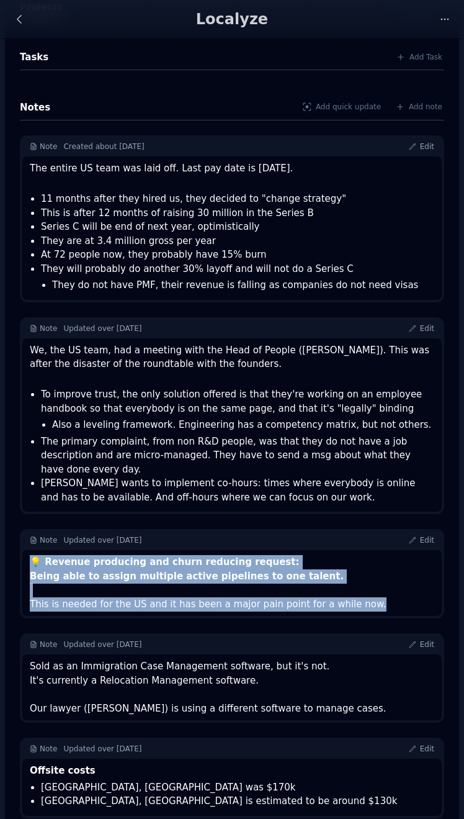
drag, startPoint x: 368, startPoint y: 586, endPoint x: 23, endPoint y: 549, distance: 347.1
click at [23, 550] on div "💡 Revenue producing and churn reducing request: Being able to assign multiple a…" at bounding box center [232, 583] width 420 height 66
copy div "💡 Revenue producing and churn reducing request: Being able to assign multiple a…"
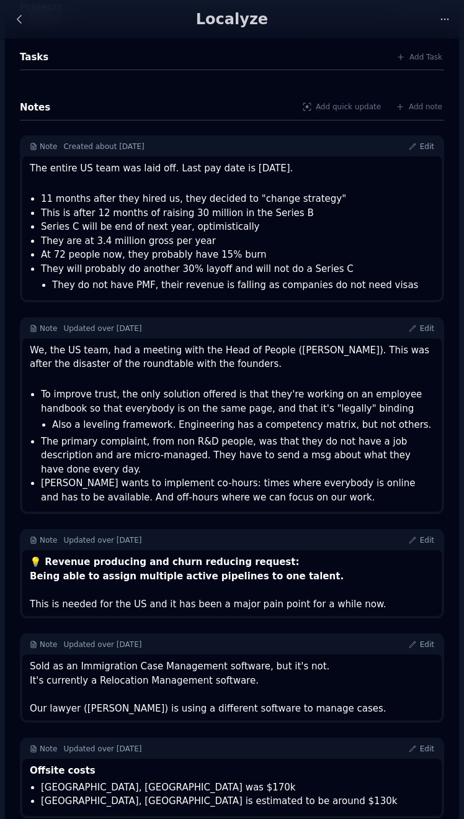
click at [345, 231] on li "Series C will be end of next year, optimistically" at bounding box center [237, 227] width 393 height 14
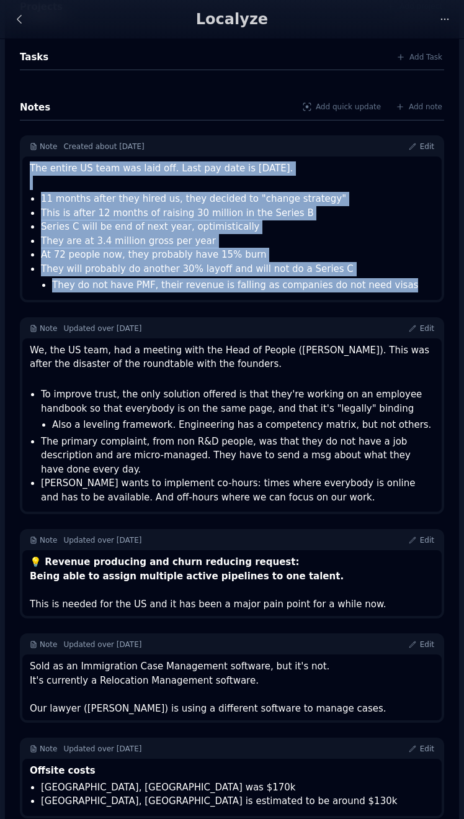
drag, startPoint x: 403, startPoint y: 286, endPoint x: 31, endPoint y: 170, distance: 389.4
click at [31, 170] on div "The entire US team was laid off. Last pay date is August 4th, 2023. 11 months a…" at bounding box center [232, 226] width 405 height 131
copy div "The entire US team was laid off. Last pay date is August 4th, 2023. 11 months a…"
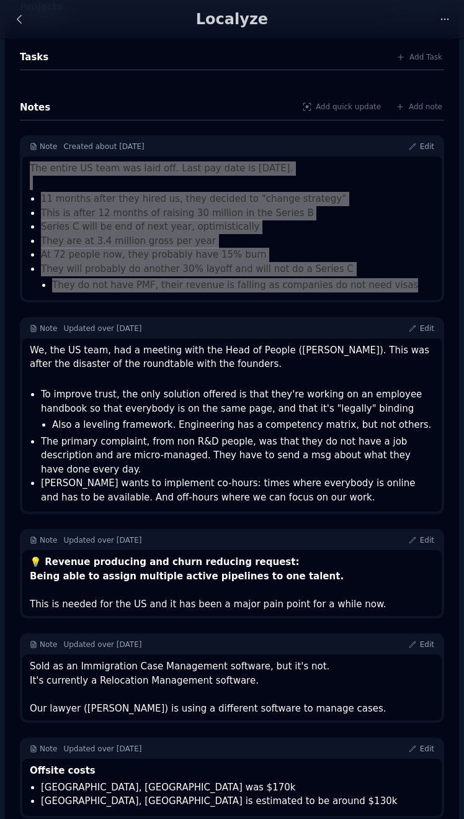
click at [179, 214] on li "This is after 12 months of raising 30 million in the Series B" at bounding box center [237, 213] width 393 height 14
click at [239, 255] on li "At 72 people now, they probably have 15% burn" at bounding box center [237, 255] width 393 height 14
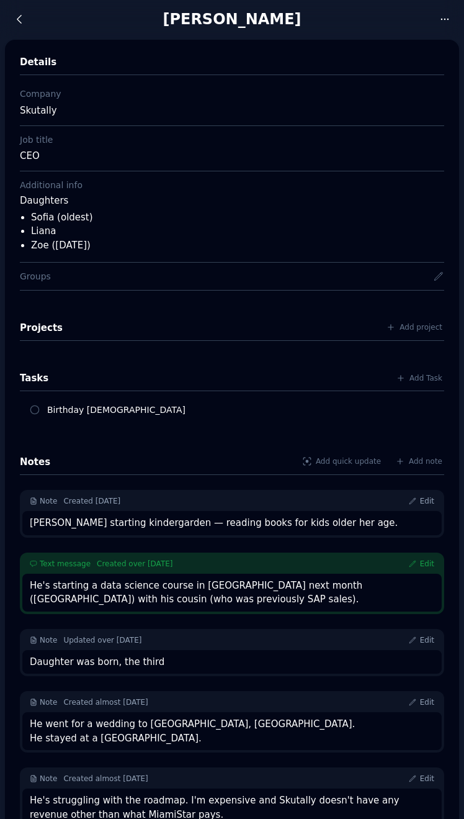
drag, startPoint x: 127, startPoint y: 247, endPoint x: 0, endPoint y: 202, distance: 134.5
click at [0, 202] on div "Manuel Villamizar Activity My favorites Edit Ask AI Details Company Skutally Jo…" at bounding box center [232, 545] width 464 height 1091
copy div "Daughters Sofia (oldest) Liana Zoe (03/24/2024)"
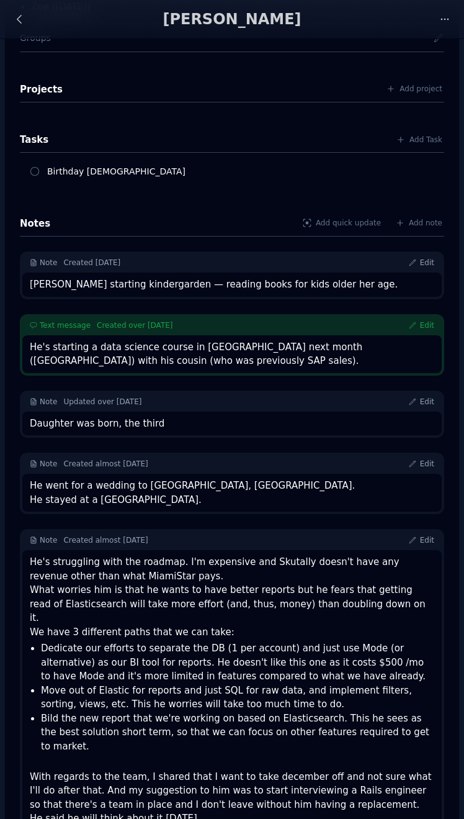
scroll to position [238, 0]
click at [115, 757] on div "With regards to the team, I shared that I want to take december off and not sur…" at bounding box center [232, 791] width 405 height 70
drag, startPoint x: 89, startPoint y: 786, endPoint x: 12, endPoint y: 562, distance: 236.1
click at [12, 562] on div "Details Company Skutally Job title CEO Additional info Daughters Sofia (oldest)…" at bounding box center [232, 325] width 454 height 1046
copy div "He's struggling with the roadmap. I'm expensive and Skutally doesn't have any r…"
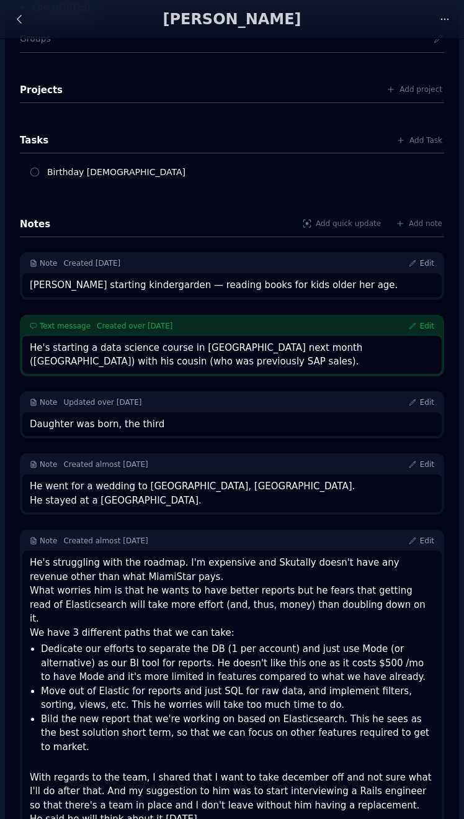
click at [176, 596] on div "He's struggling with the roadmap. I'm expensive and Skutally doesn't have any r…" at bounding box center [232, 597] width 405 height 84
click at [100, 353] on div "He's starting a data science course in Brainstation next month (Wynwood) with h…" at bounding box center [232, 355] width 405 height 28
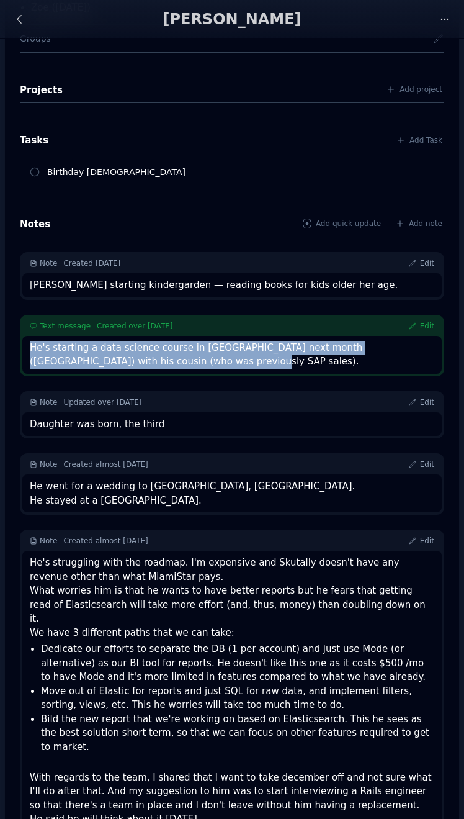
drag, startPoint x: 156, startPoint y: 364, endPoint x: 26, endPoint y: 350, distance: 131.1
click at [26, 350] on div "He's starting a data science course in Brainstation next month (Wynwood) with h…" at bounding box center [232, 355] width 420 height 38
copy div "He's starting a data science course in Brainstation next month (Wynwood) with h…"
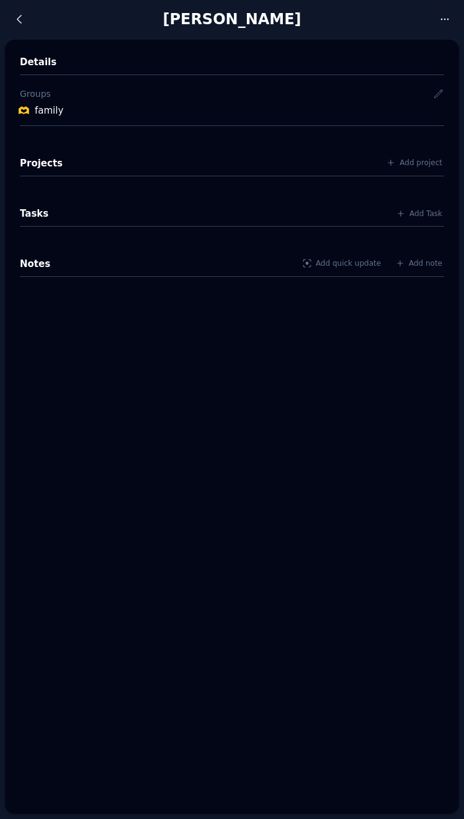
click at [325, 336] on div "Details Groups 🫶 family Projects Add project Tasks Add Task Notes Add quick upd…" at bounding box center [232, 427] width 454 height 774
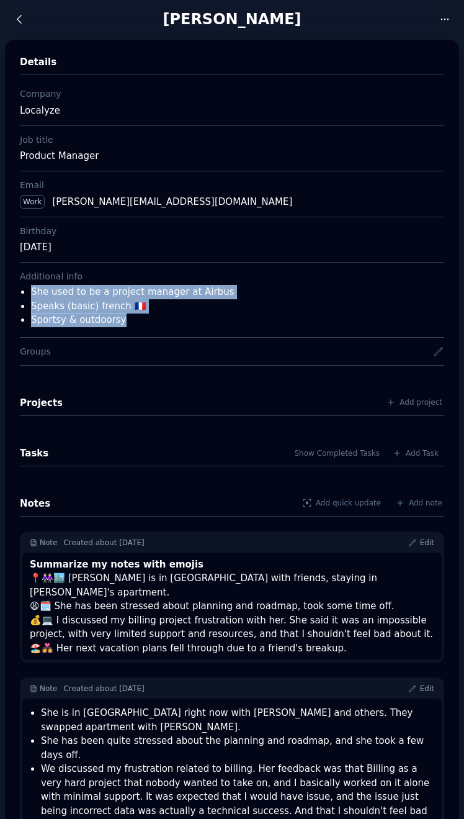
drag, startPoint x: 138, startPoint y: 328, endPoint x: 29, endPoint y: 296, distance: 113.7
click at [29, 296] on div "Additional info She used to be a project manager at Airbus Speaks (basic) frenc…" at bounding box center [232, 299] width 424 height 75
copy ul "She used to be a project manager at Airbus Speaks (basic) french 🇫🇷 Sportsy & o…"
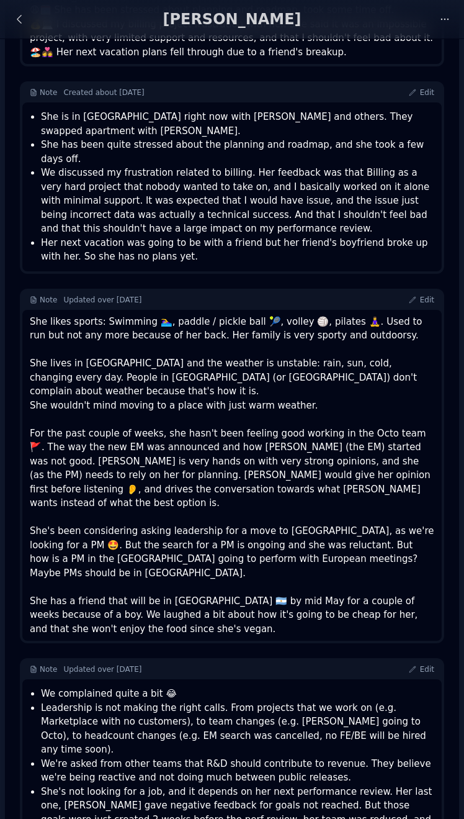
scroll to position [584, 0]
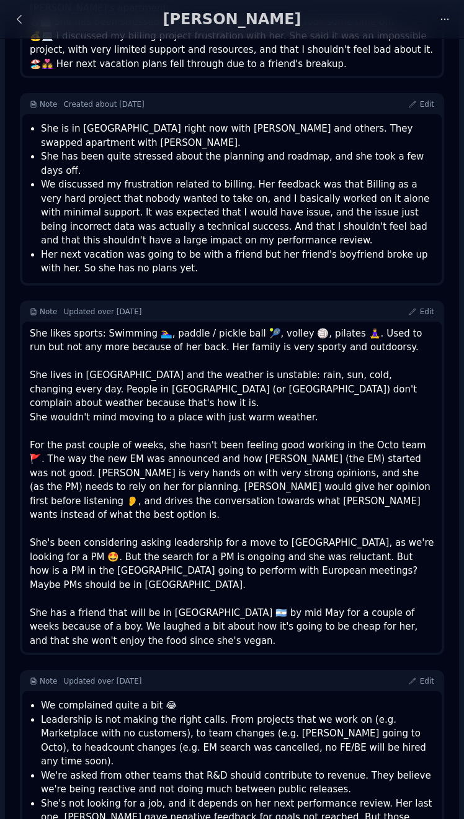
click at [115, 326] on div "She likes sports: Swimming 🏊‍♀️, paddle / pickle ball 🎾, volley 🏐, pilates 🧘‍♀️…" at bounding box center [232, 486] width 405 height 321
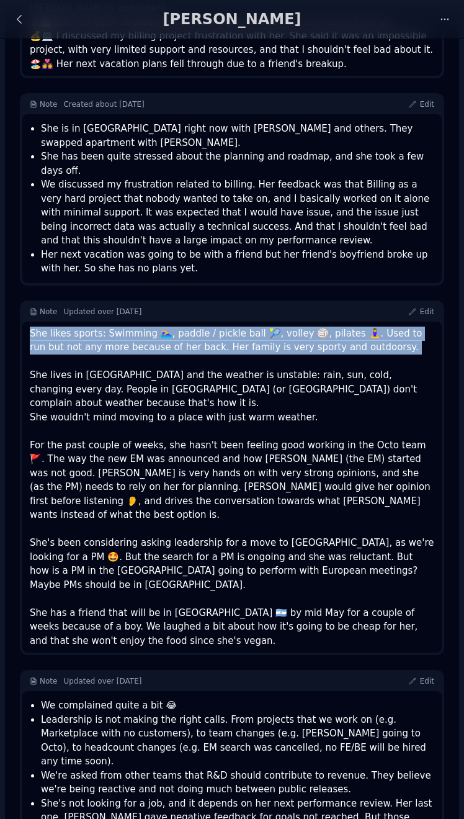
click at [115, 326] on div "She likes sports: Swimming 🏊‍♀️, paddle / pickle ball 🎾, volley 🏐, pilates 🧘‍♀️…" at bounding box center [232, 486] width 405 height 321
copy div "She likes sports: Swimming 🏊‍♀️, paddle / pickle ball 🎾, volley 🏐, pilates 🧘‍♀️…"
click at [166, 326] on div "She likes sports: Swimming 🏊‍♀️, paddle / pickle ball 🎾, volley 🏐, pilates 🧘‍♀️…" at bounding box center [232, 486] width 405 height 321
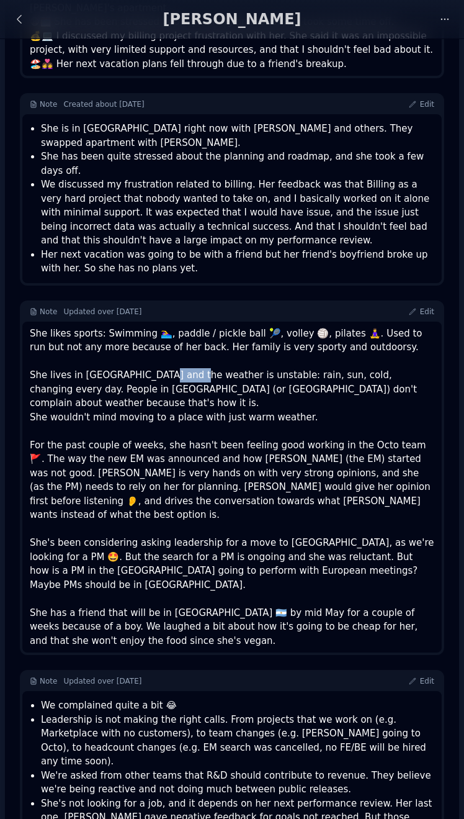
click at [166, 326] on div "She likes sports: Swimming 🏊‍♀️, paddle / pickle ball 🎾, volley 🏐, pilates 🧘‍♀️…" at bounding box center [232, 486] width 405 height 321
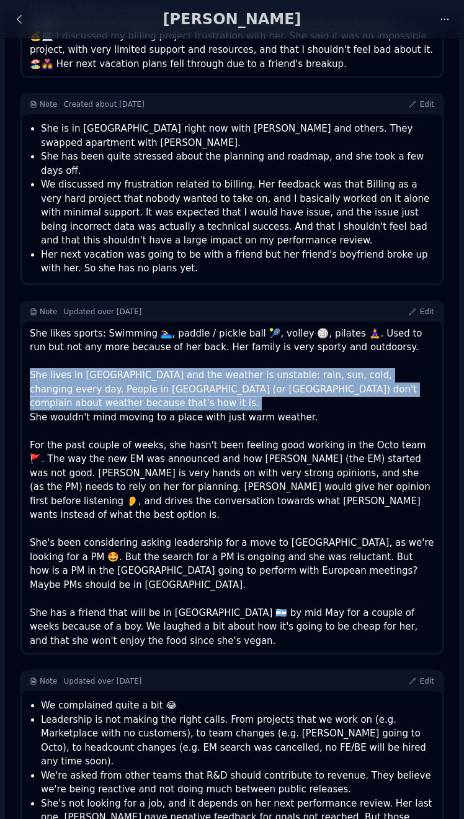
click at [166, 326] on div "She likes sports: Swimming 🏊‍♀️, paddle / pickle ball 🎾, volley 🏐, pilates 🧘‍♀️…" at bounding box center [232, 486] width 405 height 321
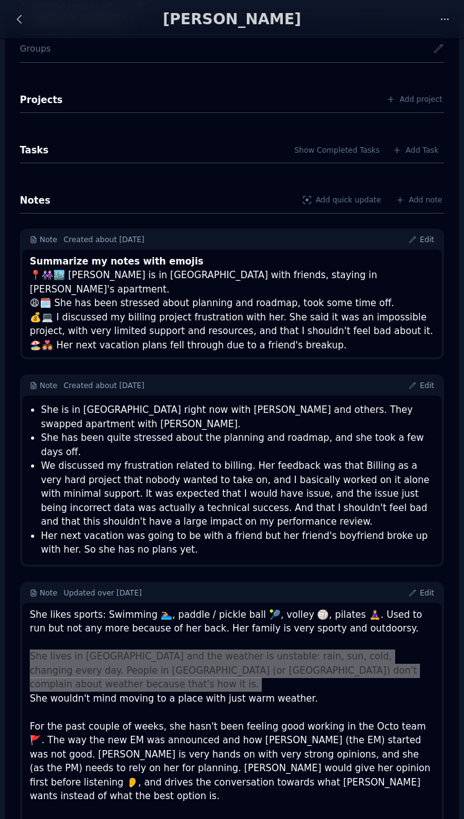
scroll to position [304, 0]
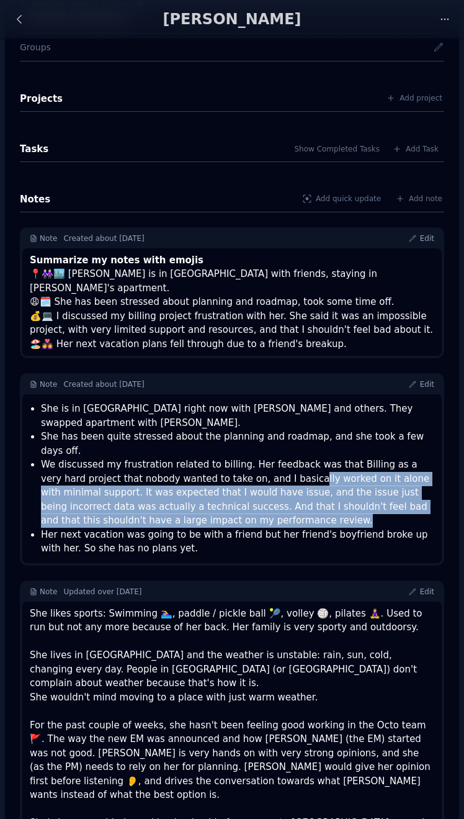
drag, startPoint x: 257, startPoint y: 430, endPoint x: 236, endPoint y: 474, distance: 48.3
click at [236, 474] on li "We discussed my frustration related to billing. Her feedback was that Billing a…" at bounding box center [237, 492] width 393 height 70
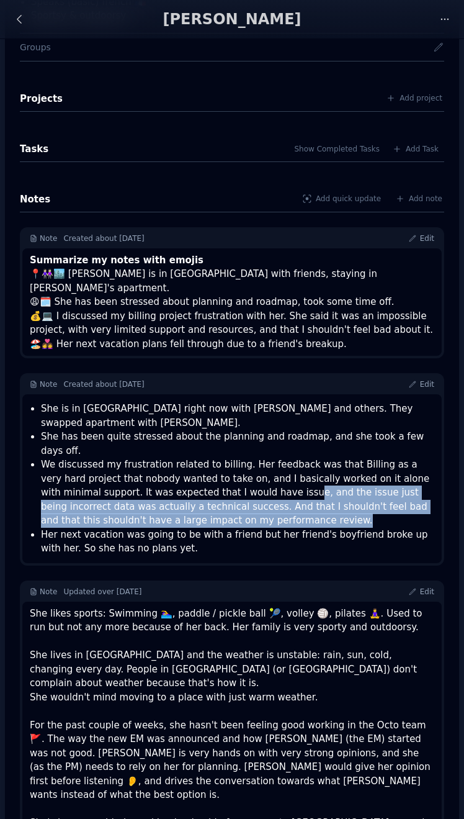
drag, startPoint x: 241, startPoint y: 447, endPoint x: 235, endPoint y: 471, distance: 25.0
click at [235, 471] on li "We discussed my frustration related to billing. Her feedback was that Billing a…" at bounding box center [237, 492] width 393 height 70
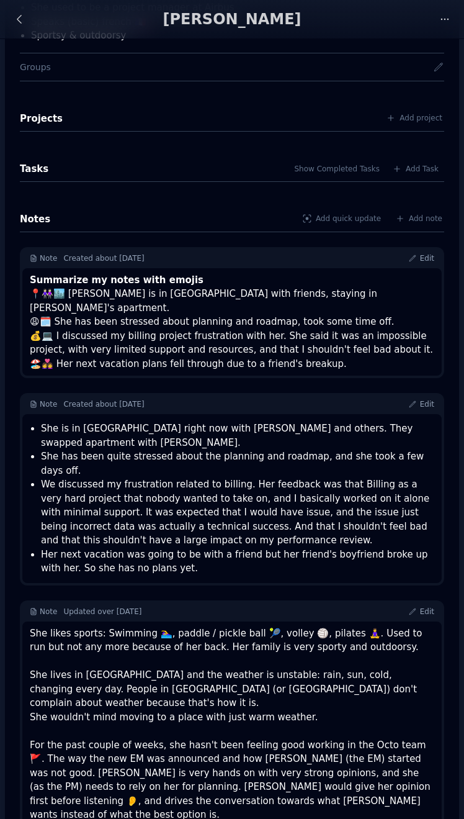
scroll to position [284, 0]
click at [141, 548] on li "Her next vacation was going to be with a friend but her friend's boyfriend brok…" at bounding box center [237, 562] width 393 height 28
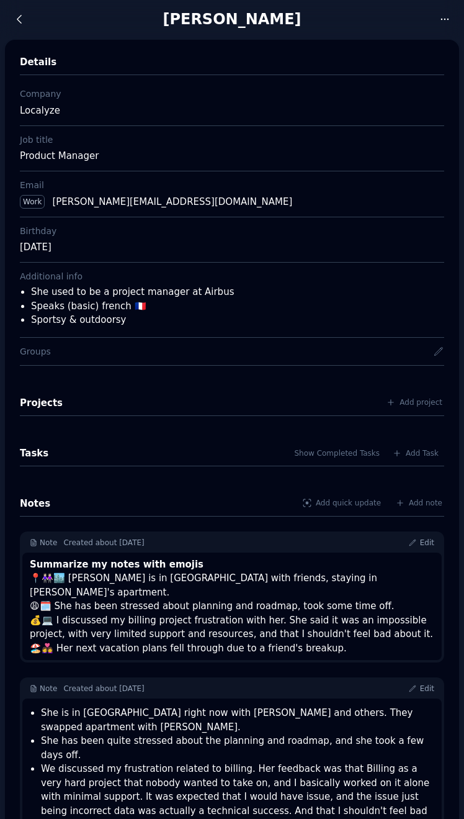
scroll to position [0, 0]
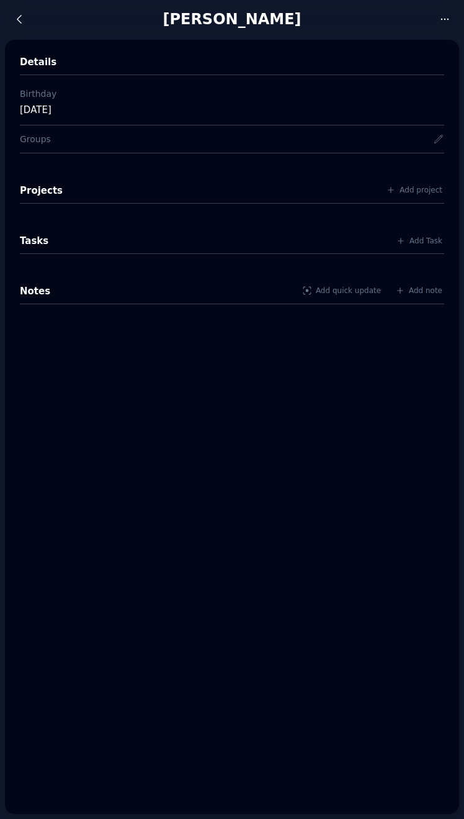
click at [390, 41] on div "Details Birthday [DATE] Groups Projects Add project Tasks Add Task Notes Add qu…" at bounding box center [232, 427] width 454 height 774
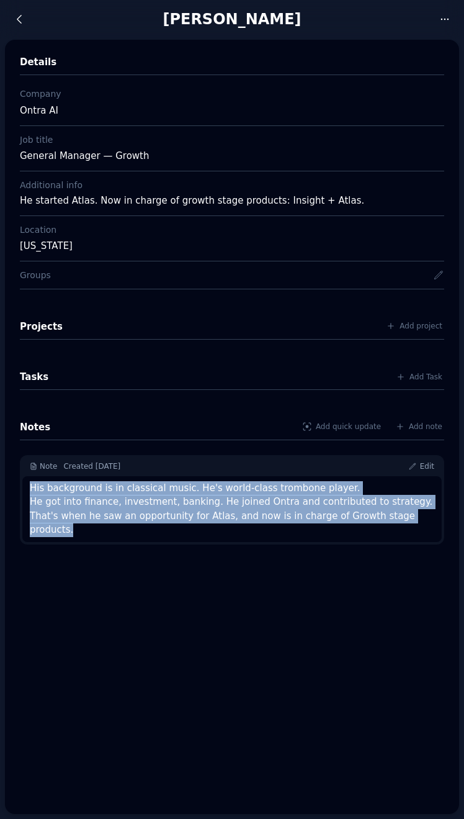
drag, startPoint x: 407, startPoint y: 514, endPoint x: 32, endPoint y: 491, distance: 376.2
click at [32, 491] on div "His background is in classical music. He's world-class trombone player. He got …" at bounding box center [232, 509] width 405 height 56
copy div "His background is in classical music. He's world-class trombone player. He got …"
click at [161, 199] on div "He started Atlas. Now in charge of growth stage products: Insight + Atlas." at bounding box center [232, 201] width 424 height 14
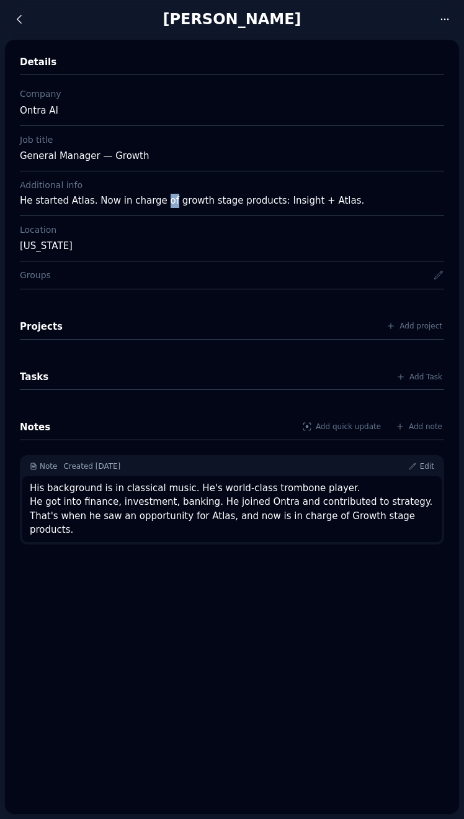
click at [161, 199] on div "He started Atlas. Now in charge of growth stage products: Insight + Atlas." at bounding box center [232, 201] width 424 height 14
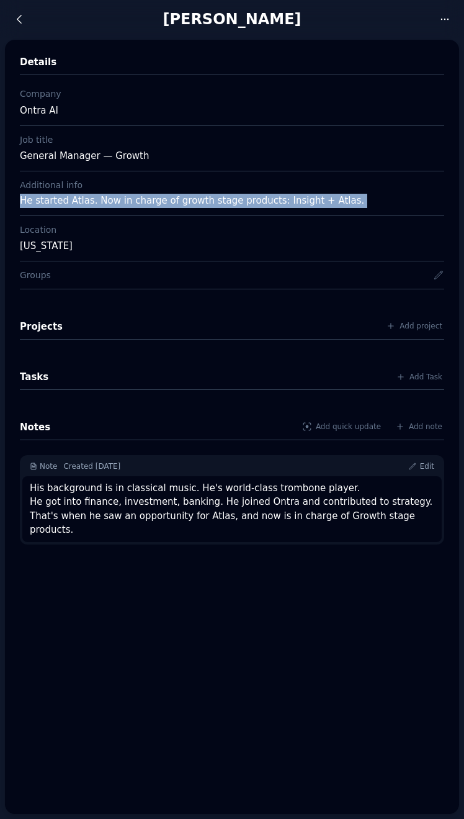
click at [161, 199] on div "He started Atlas. Now in charge of growth stage products: Insight + Atlas." at bounding box center [232, 201] width 424 height 14
copy div "He started Atlas. Now in charge of growth stage products: Insight + Atlas."
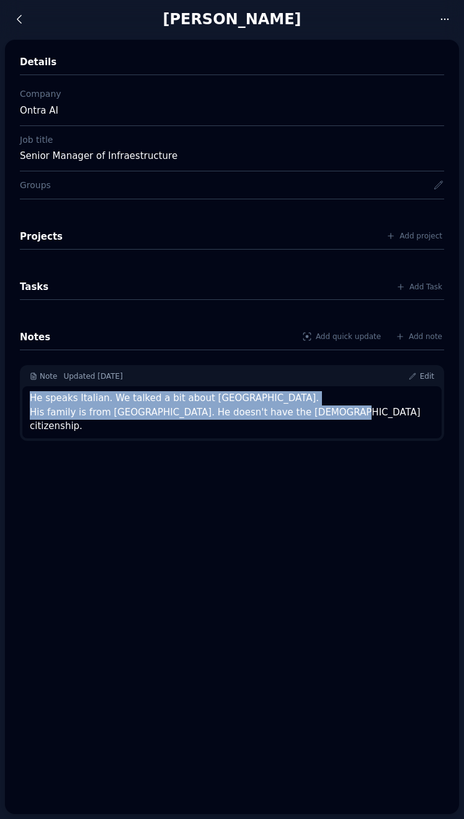
drag, startPoint x: 330, startPoint y: 409, endPoint x: 29, endPoint y: 401, distance: 300.5
click at [29, 401] on div "He speaks Italian. We talked a bit about [GEOGRAPHIC_DATA]. His family is from …" at bounding box center [232, 412] width 420 height 52
copy div "He speaks Italian. We talked a bit about [GEOGRAPHIC_DATA]. His family is from …"
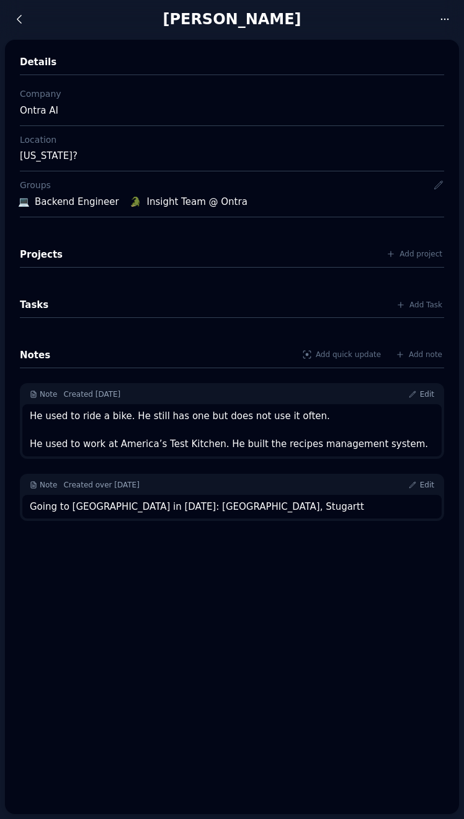
click at [266, 422] on div "He used to ride a bike. He still has one but does not use it often. He used to …" at bounding box center [232, 430] width 405 height 42
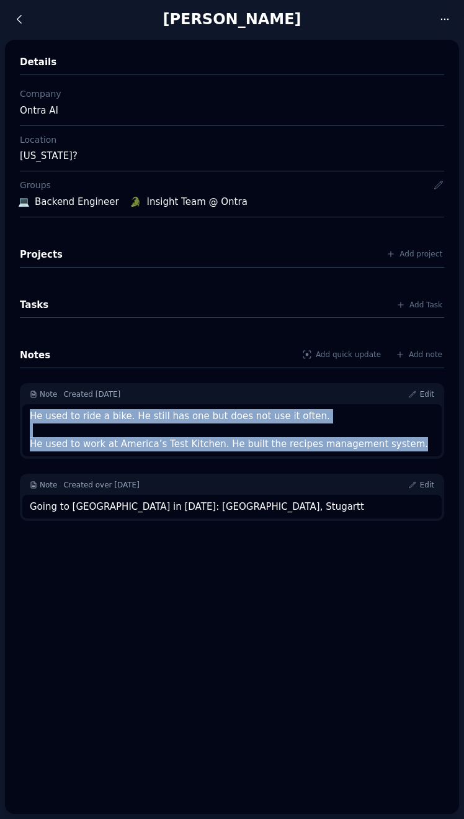
drag, startPoint x: 434, startPoint y: 447, endPoint x: 28, endPoint y: 419, distance: 406.9
click at [28, 419] on div "He used to ride a bike. He still has one but does not use it often. He used to …" at bounding box center [232, 430] width 420 height 52
copy div "He used to ride a bike. He still has one but does not use it often. He used to …"
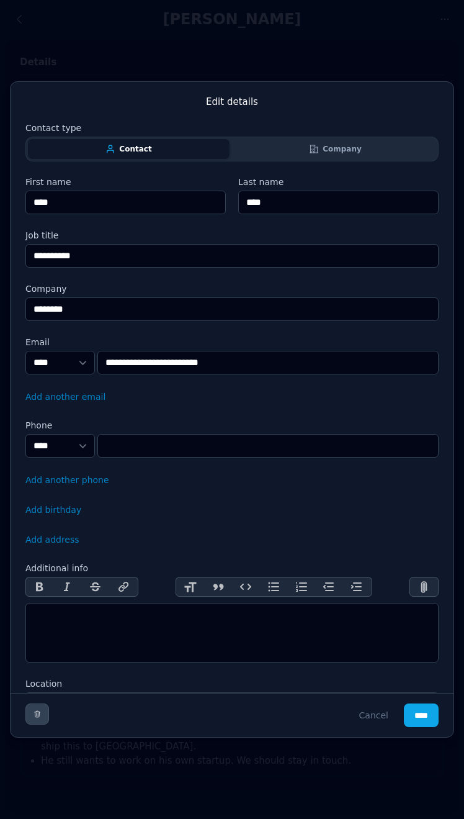
click at [219, 48] on button "button" at bounding box center [232, 409] width 464 height 819
click at [368, 724] on button "Cancel" at bounding box center [374, 715] width 50 height 24
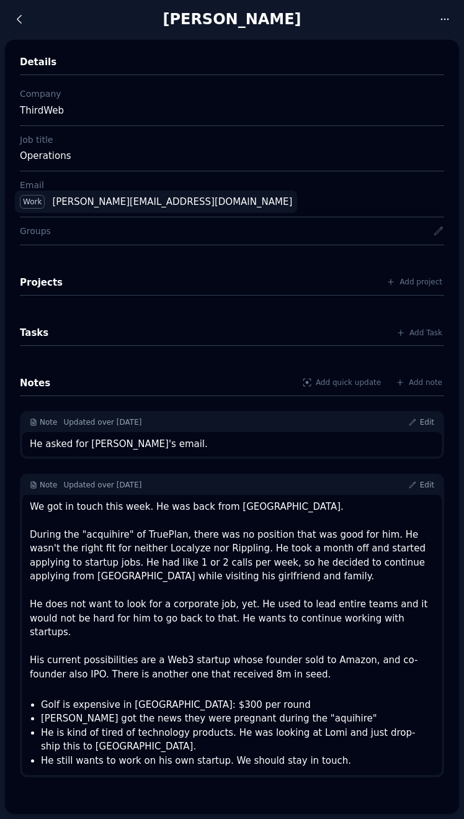
drag, startPoint x: 252, startPoint y: 200, endPoint x: 51, endPoint y: 201, distance: 201.1
click at [51, 201] on div "Work michael.dj.shin@gmail.com" at bounding box center [232, 201] width 434 height 23
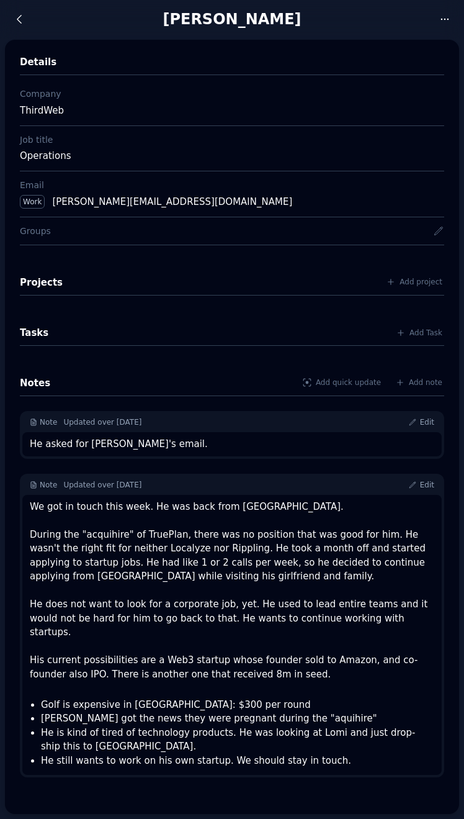
copy div "michael.dj.shin@gmail.com"
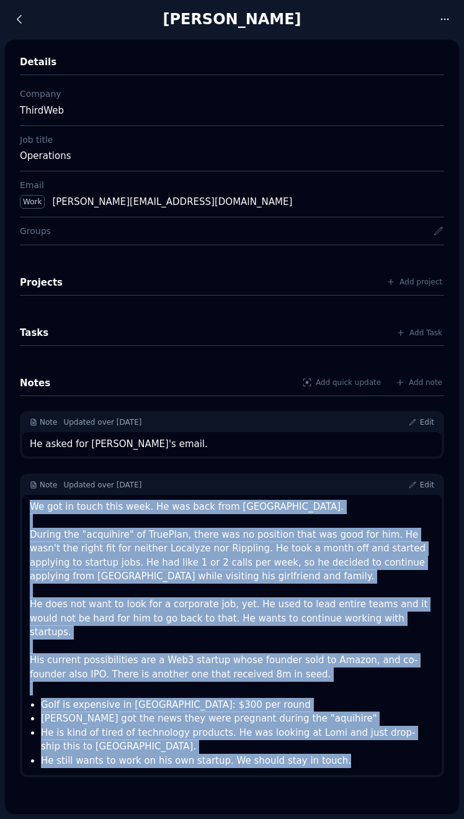
drag, startPoint x: 323, startPoint y: 741, endPoint x: 22, endPoint y: 505, distance: 381.9
click at [22, 505] on div "We got in touch this week. He was back from Korea. During the "acquihire" of Tr…" at bounding box center [232, 635] width 420 height 281
copy div "We got in touch this week. He was back from Korea. During the "acquihire" of Tr…"
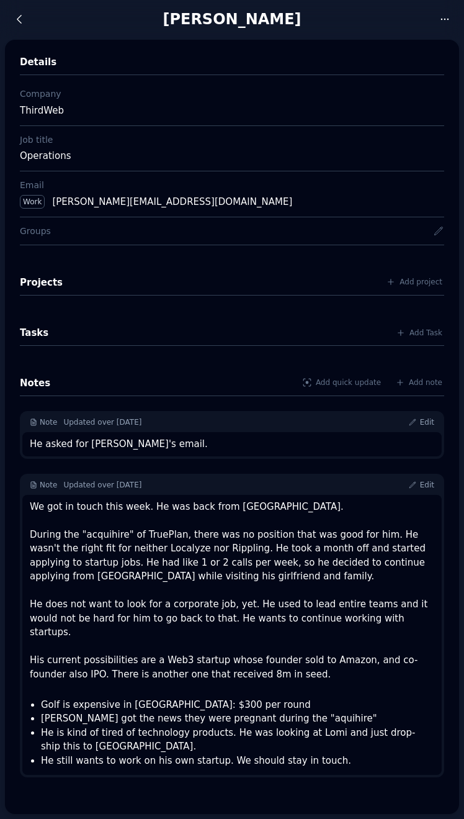
click at [160, 477] on div "Note Updated over 2 years ago Edit" at bounding box center [232, 485] width 420 height 19
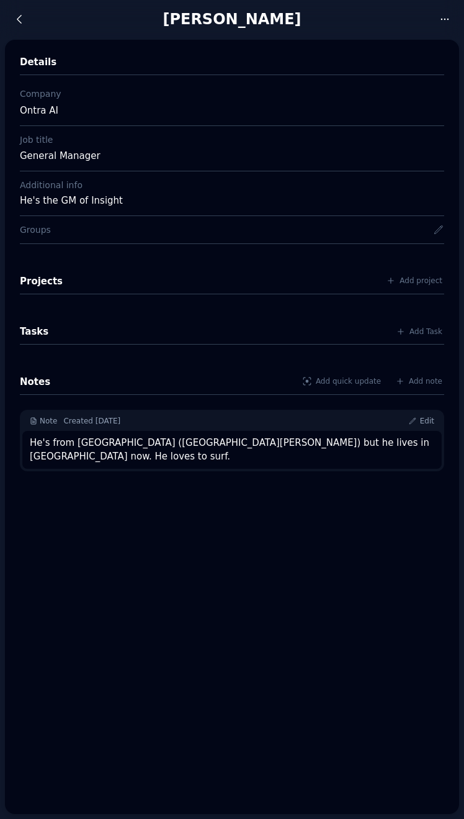
click at [239, 439] on div "He's from [GEOGRAPHIC_DATA] ([GEOGRAPHIC_DATA][PERSON_NAME]) but he lives in [G…" at bounding box center [232, 450] width 405 height 28
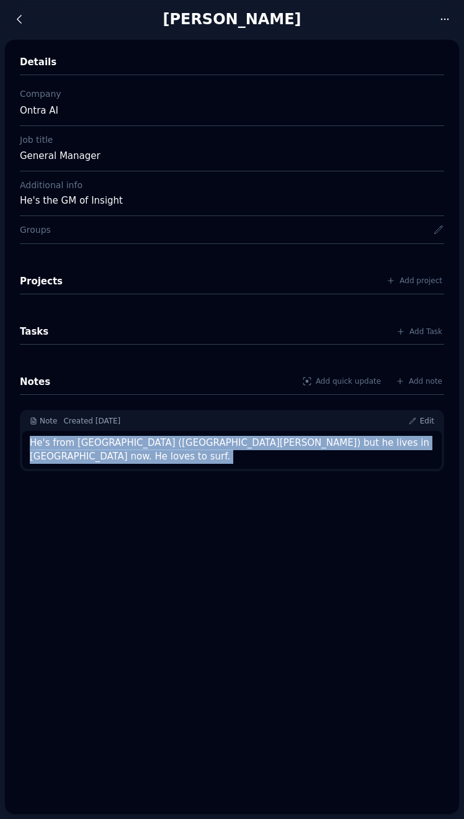
click at [239, 439] on div "He's from Miami (Coconut Groves) but he lives in NY now. He loves to surf." at bounding box center [232, 450] width 405 height 28
click at [325, 451] on div "He's from Miami (Coconut Groves) but he lives in NY now. He loves to surf." at bounding box center [232, 450] width 420 height 38
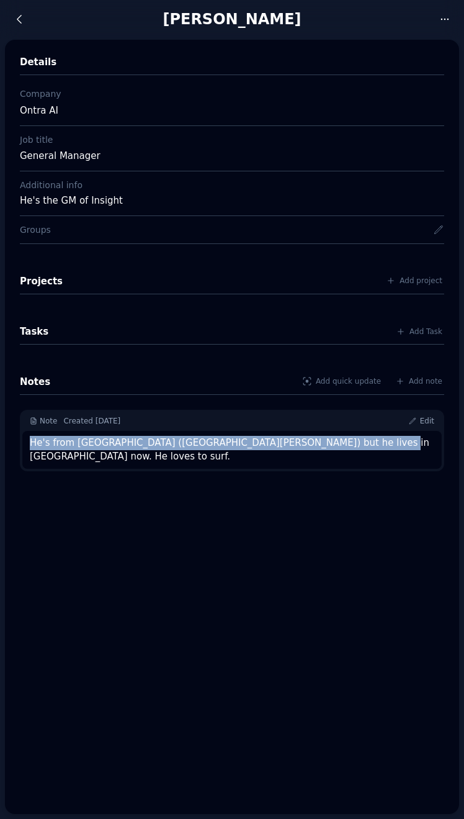
drag, startPoint x: 357, startPoint y: 444, endPoint x: 27, endPoint y: 446, distance: 330.2
click at [27, 446] on div "He's from Miami (Coconut Groves) but he lives in NY now. He loves to surf." at bounding box center [232, 450] width 420 height 38
copy div "He's from Miami (Coconut Groves) but he lives in NY now. He loves to surf."
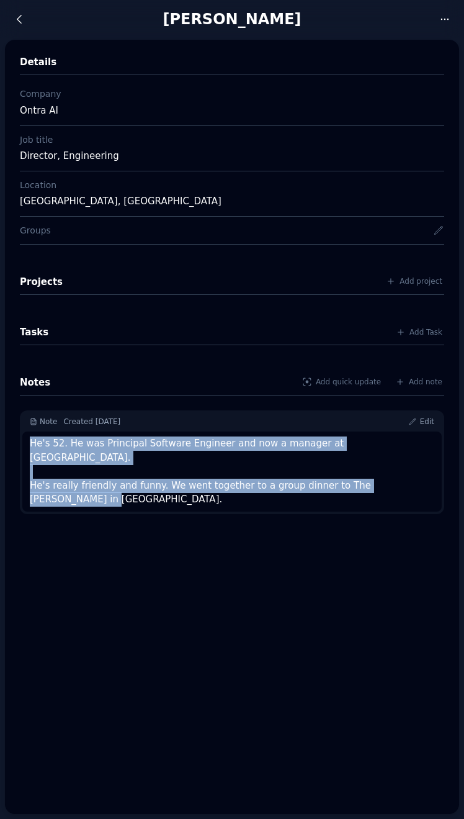
drag, startPoint x: 392, startPoint y: 472, endPoint x: 32, endPoint y: 442, distance: 361.1
click at [32, 442] on div "He's 52. He was Principal Software Engineer and now a manager at Ontra. He's re…" at bounding box center [232, 471] width 405 height 70
copy div "He's 52. He was Principal Software Engineer and now a manager at Ontra. He's re…"
click at [115, 518] on div "Details Company Ontra AI Job title Director, Engineering Location Santa Barbara…" at bounding box center [232, 427] width 454 height 774
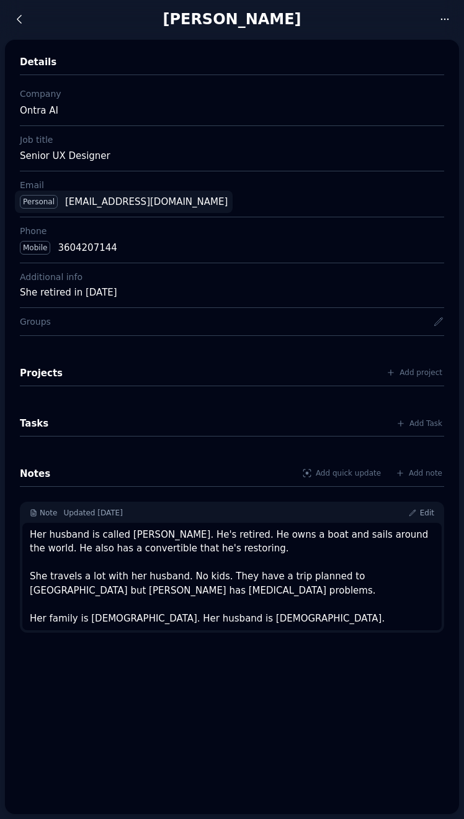
drag, startPoint x: 197, startPoint y: 200, endPoint x: 63, endPoint y: 205, distance: 134.1
click at [63, 205] on div "Personal [EMAIL_ADDRESS][DOMAIN_NAME]" at bounding box center [232, 201] width 434 height 23
copy div "[EMAIL_ADDRESS][DOMAIN_NAME]"
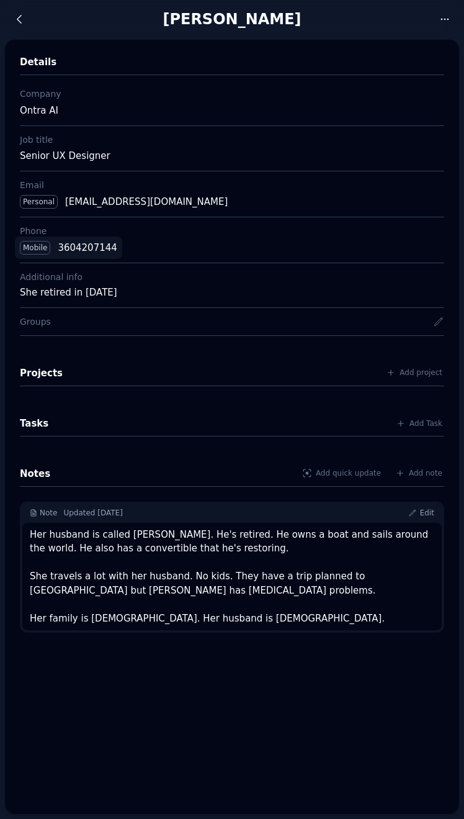
drag, startPoint x: 143, startPoint y: 246, endPoint x: 59, endPoint y: 249, distance: 84.5
click at [59, 249] on div "Mobile 3604207144" at bounding box center [232, 247] width 434 height 23
copy div "3604207144"
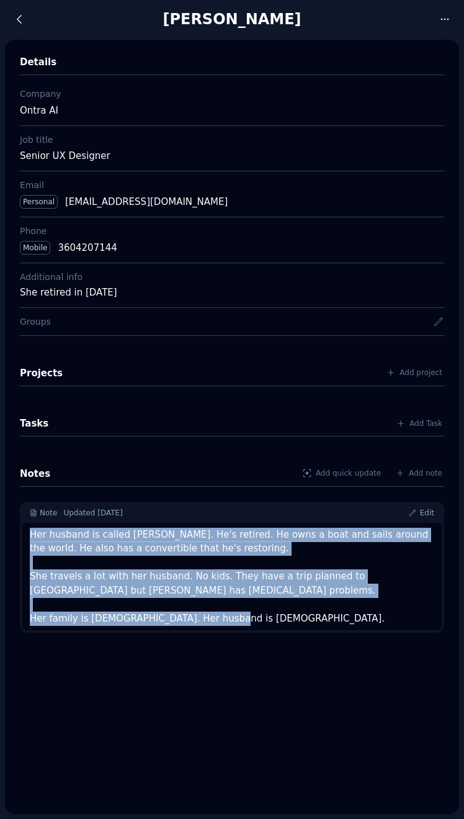
drag, startPoint x: 226, startPoint y: 619, endPoint x: 19, endPoint y: 535, distance: 223.8
click at [19, 535] on div "Details Company Ontra AI Job title Senior UX Designer Email Personal nkstumvoll…" at bounding box center [232, 427] width 454 height 774
copy div "Her husband is called John. He's retired. He owns a boat and sails around the w…"
click at [126, 294] on div "She retired in Jan 2025" at bounding box center [232, 292] width 424 height 14
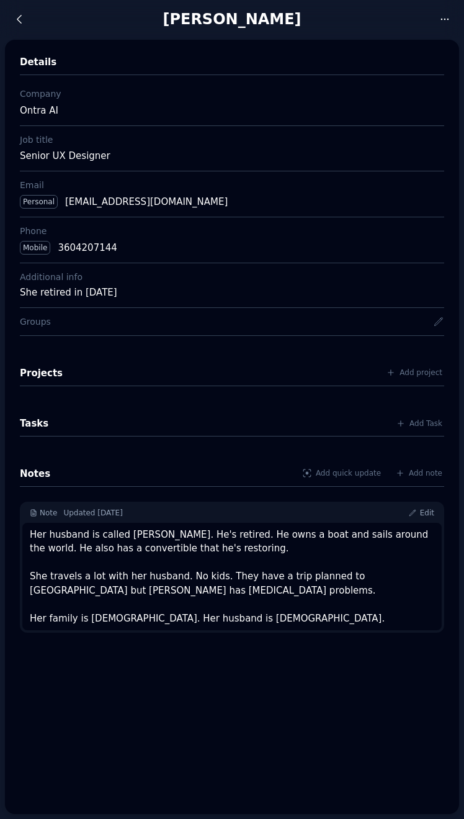
click at [126, 294] on div "She retired in Jan 2025" at bounding box center [232, 292] width 424 height 14
copy div "She retired in Jan 2025"
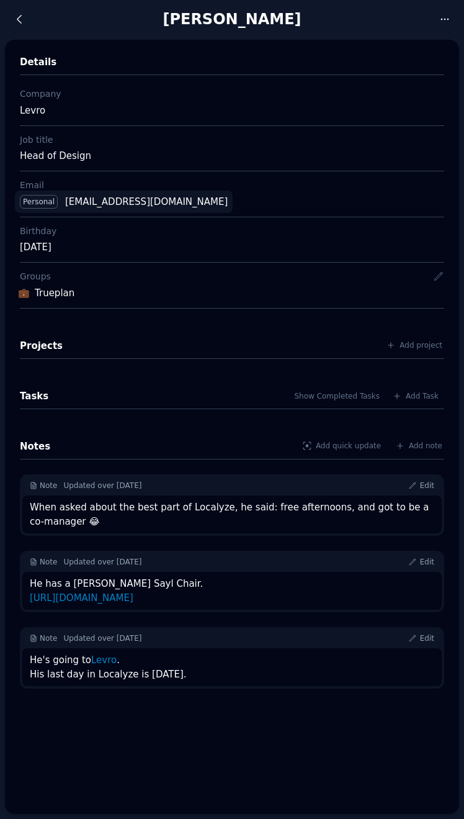
drag, startPoint x: 200, startPoint y: 206, endPoint x: 63, endPoint y: 205, distance: 137.8
click at [63, 205] on div "Personal natechenette@gmail.com" at bounding box center [232, 201] width 434 height 23
copy div "natechenette@gmail.com"
drag, startPoint x: 193, startPoint y: 689, endPoint x: 19, endPoint y: 675, distance: 174.9
click at [19, 675] on div "Details Company Levro Job title Head of Design Email Personal natechenette@gmai…" at bounding box center [232, 427] width 454 height 774
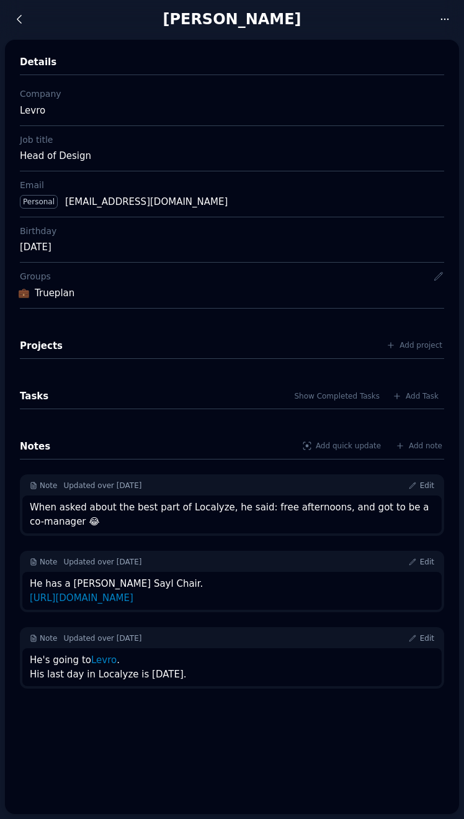
copy div "He's going to Levro . His last day in Localyze is Feb 21st, 2023."
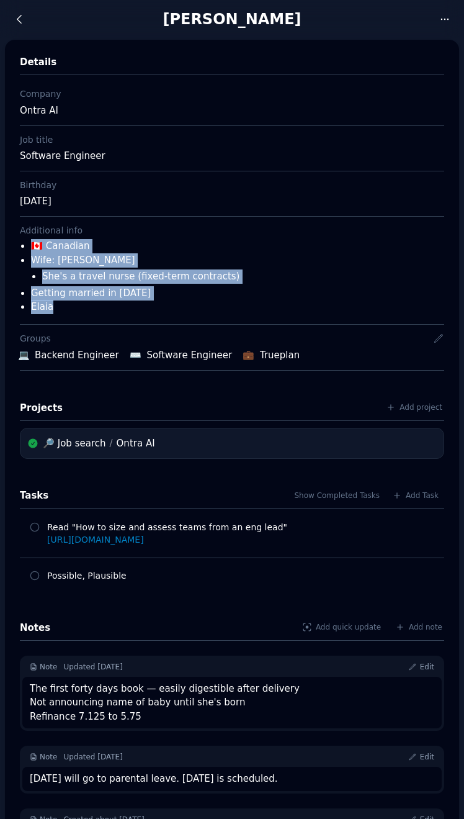
drag, startPoint x: 59, startPoint y: 315, endPoint x: 27, endPoint y: 248, distance: 73.6
click at [27, 248] on div "Additional info 🇨🇦 Canadian Wife: Lorna She's a travel nurse (fixed-term contra…" at bounding box center [232, 270] width 424 height 108
copy ul "🇨🇦 Canadian Wife: Lorna She's a travel nurse (fixed-term contracts) Getting mar…"
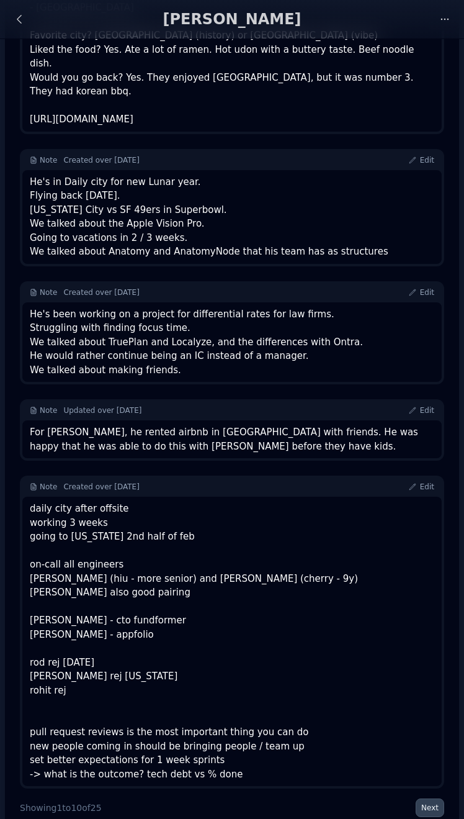
scroll to position [1192, 0]
click at [109, 570] on div "daily city after offsite working 3 weeks going to alaska 2nd half of feb on-cal…" at bounding box center [232, 641] width 405 height 279
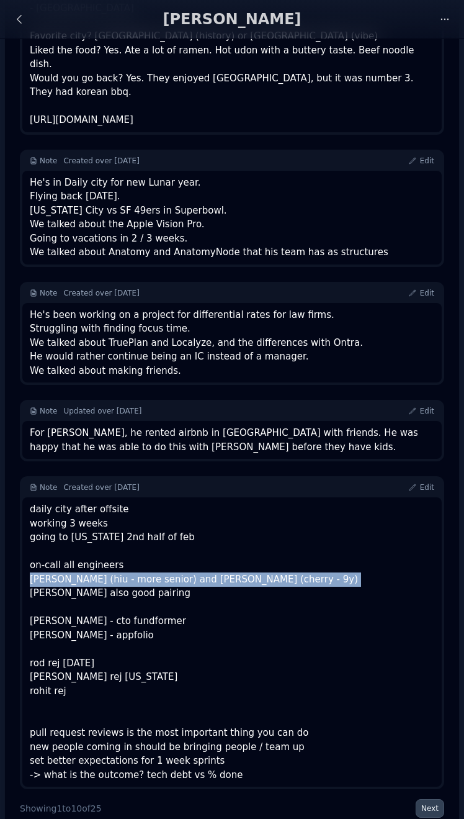
click at [109, 570] on div "daily city after offsite working 3 weeks going to alaska 2nd half of feb on-cal…" at bounding box center [232, 641] width 405 height 279
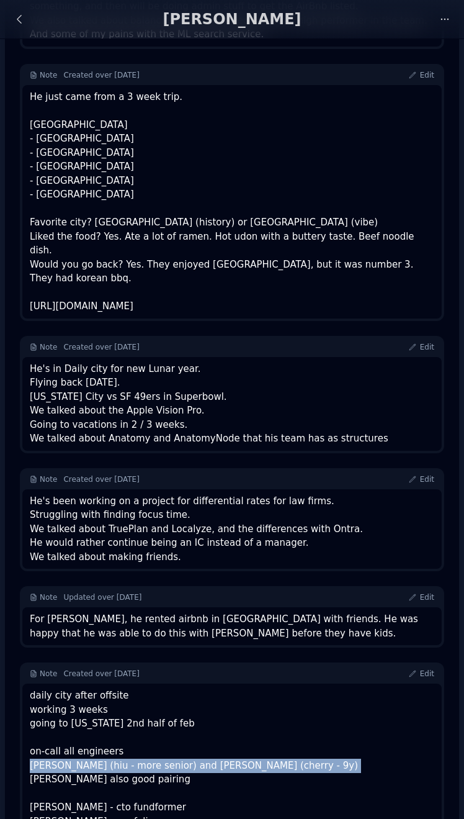
scroll to position [995, 0]
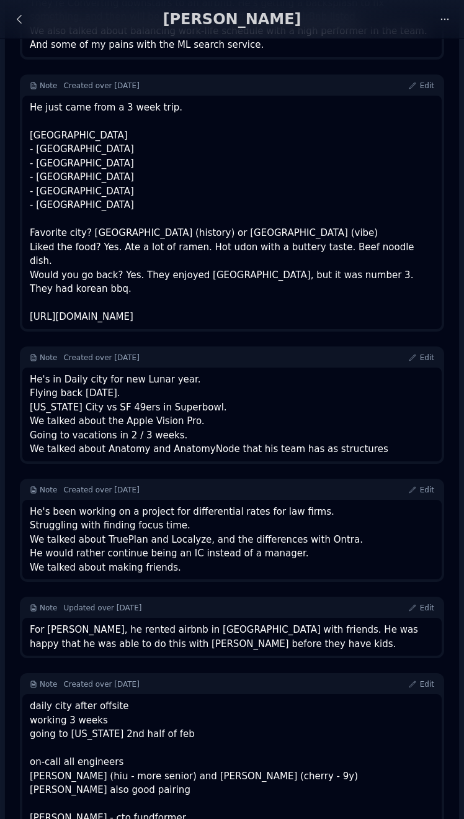
click at [106, 505] on div "He's been working on a project for differential rates for law firms. Struggling…" at bounding box center [232, 540] width 405 height 70
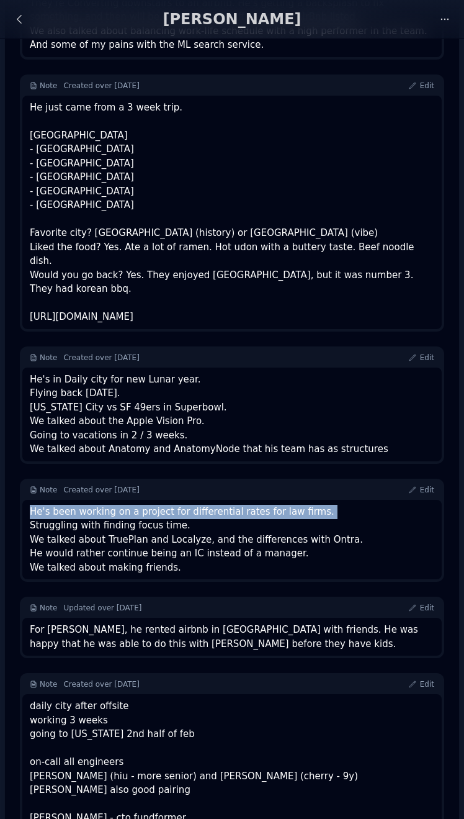
click at [106, 505] on div "He's been working on a project for differential rates for law firms. Struggling…" at bounding box center [232, 540] width 405 height 70
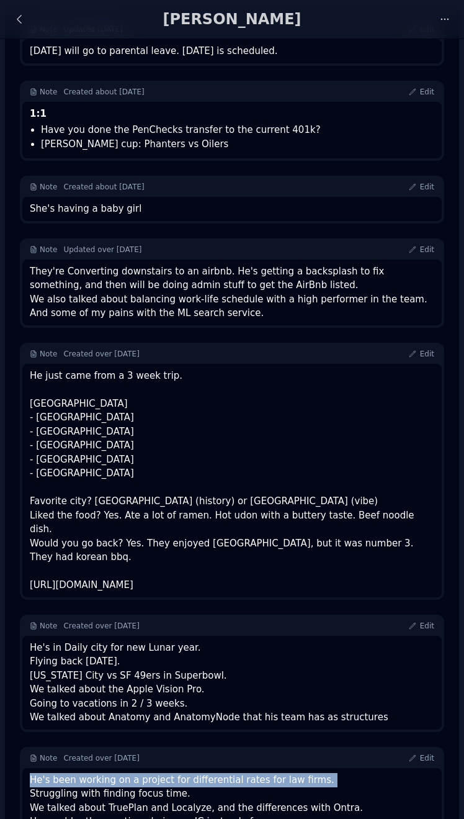
scroll to position [714, 0]
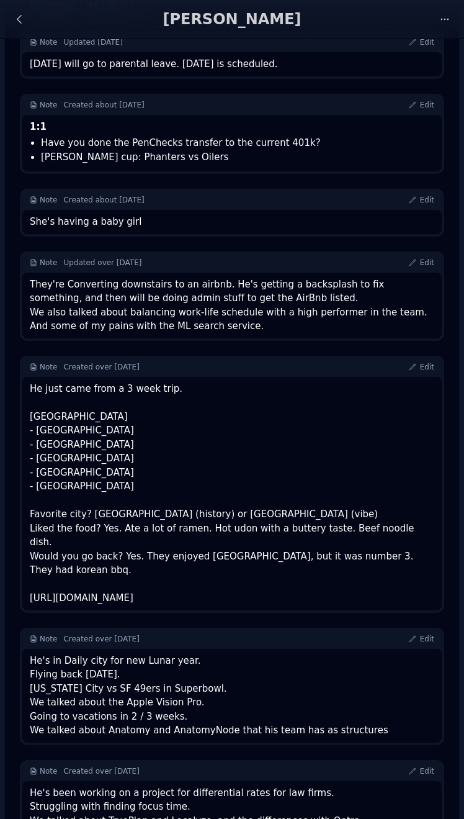
click at [153, 541] on div "He just came from a 3 week trip. Japan - Taipei - Seoul - Osaka - Kyoto - Tokyo…" at bounding box center [232, 493] width 405 height 223
click at [124, 371] on span "Created over 1 year ago" at bounding box center [101, 366] width 76 height 9
click at [112, 434] on div "He just came from a 3 week trip. Japan - Taipei - Seoul - Osaka - Kyoto - Tokyo…" at bounding box center [232, 493] width 405 height 223
drag, startPoint x: 31, startPoint y: 397, endPoint x: 319, endPoint y: 595, distance: 349.4
click at [319, 595] on div "He just came from a 3 week trip. Japan - Taipei - Seoul - Osaka - Kyoto - Tokyo…" at bounding box center [232, 493] width 405 height 223
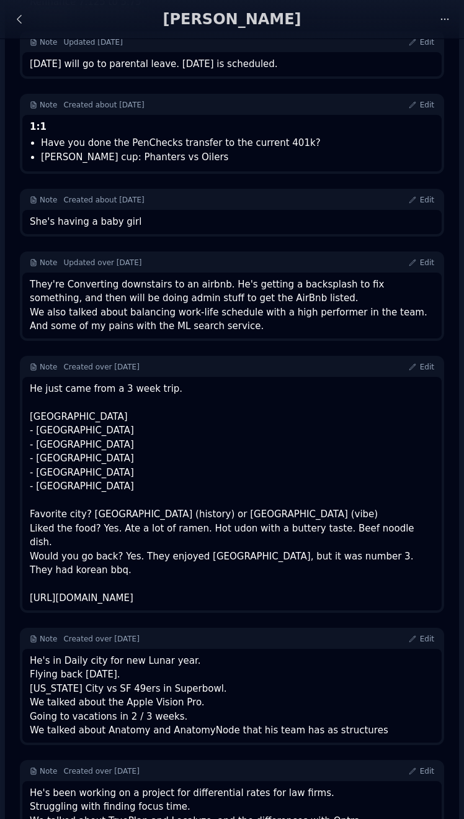
copy div "He just came from a 3 week trip. Japan - Taipei - Seoul - Osaka - Kyoto - Tokyo…"
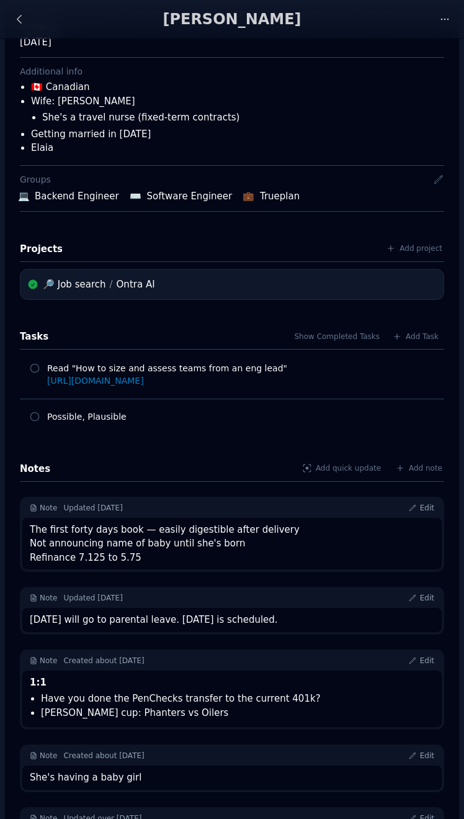
scroll to position [74, 0]
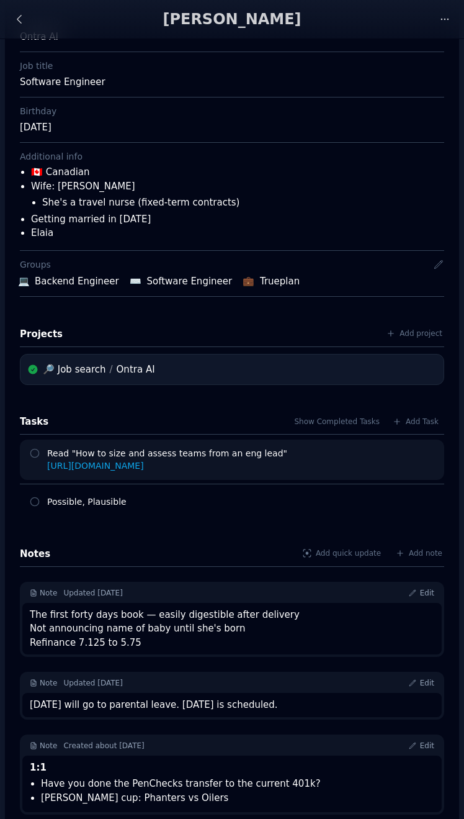
click at [144, 463] on link "https://review.firstround.com/how-to-size-and-assess-teams-from-an-eng-lead-at-…" at bounding box center [95, 465] width 97 height 10
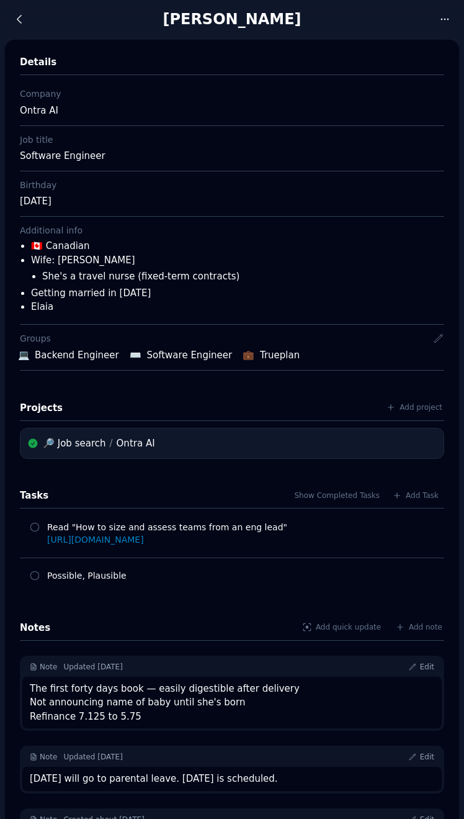
click at [217, 292] on li "Getting married in september 2023" at bounding box center [237, 293] width 413 height 14
click at [326, 215] on div "Birthday January 22" at bounding box center [232, 193] width 424 height 45
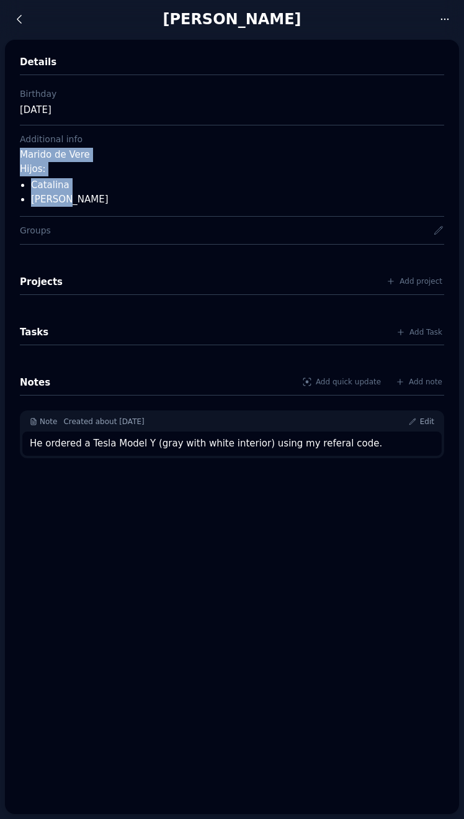
drag, startPoint x: 81, startPoint y: 199, endPoint x: 2, endPoint y: 159, distance: 88.5
click at [2, 159] on div "Nicolas Rodes Activity My favorites Edit Ask AI Details Birthday May 12 Additio…" at bounding box center [232, 409] width 464 height 819
copy div "Marido de Vere Hijos: Catalina Benicio"
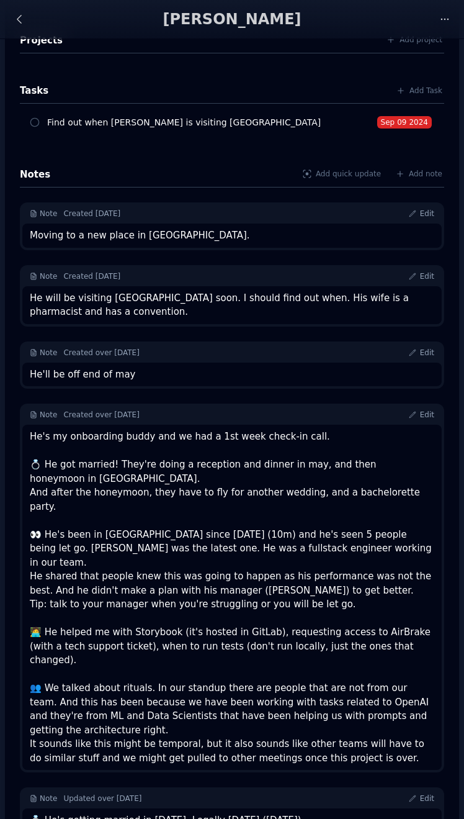
scroll to position [259, 0]
drag, startPoint x: 161, startPoint y: 752, endPoint x: 8, endPoint y: 745, distance: 153.4
click at [8, 745] on div "Details Company Ontra AI Job title Software Engineer Location [GEOGRAPHIC_DATA]…" at bounding box center [232, 336] width 454 height 1111
copy div "💍 He's getting married in [DATE]. Legally [DATE] ([DATE]) 🇮🇹 Honeymoon in [GEOG…"
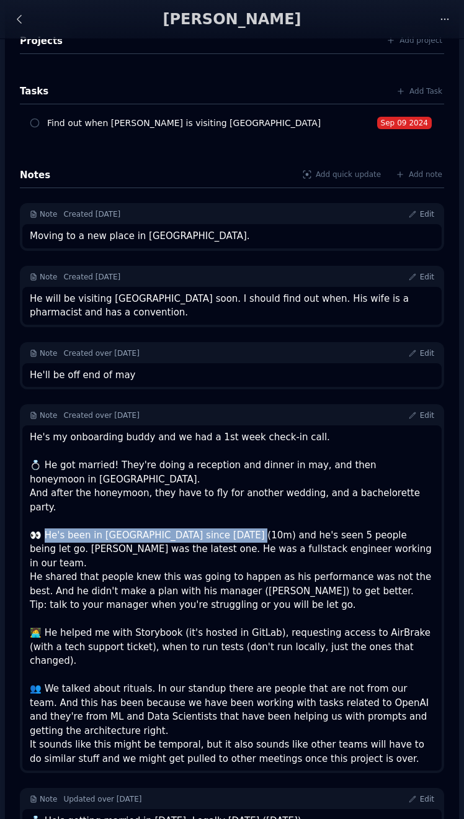
drag, startPoint x: 46, startPoint y: 504, endPoint x: 241, endPoint y: 505, distance: 194.9
click at [241, 505] on div "He's my onboarding buddy and we had a 1st week check-in call. 💍 He got married!…" at bounding box center [232, 597] width 405 height 335
copy div "e's been in Ontra since February 2023 (10m)"
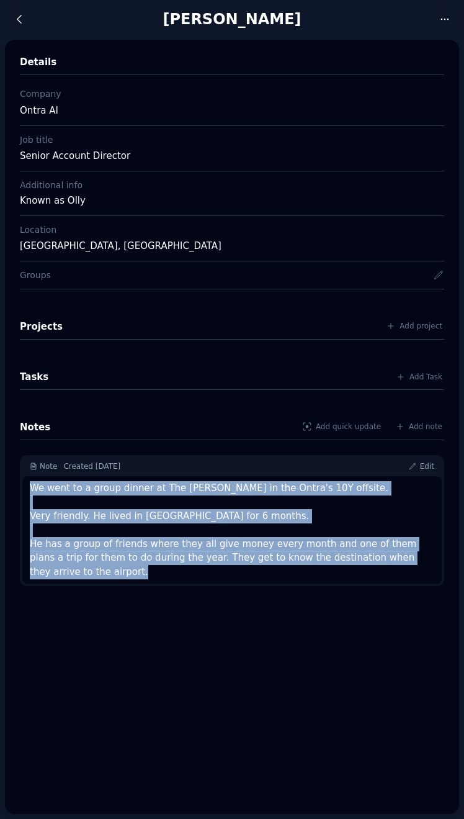
drag, startPoint x: 436, startPoint y: 555, endPoint x: 29, endPoint y: 489, distance: 411.9
click at [29, 489] on div "We went to a group dinner at The [PERSON_NAME] in the Ontra's 10Y offsite. Very…" at bounding box center [232, 530] width 420 height 108
copy div "We went to a group dinner at The [PERSON_NAME] in the Ontra's 10Y offsite. Very…"
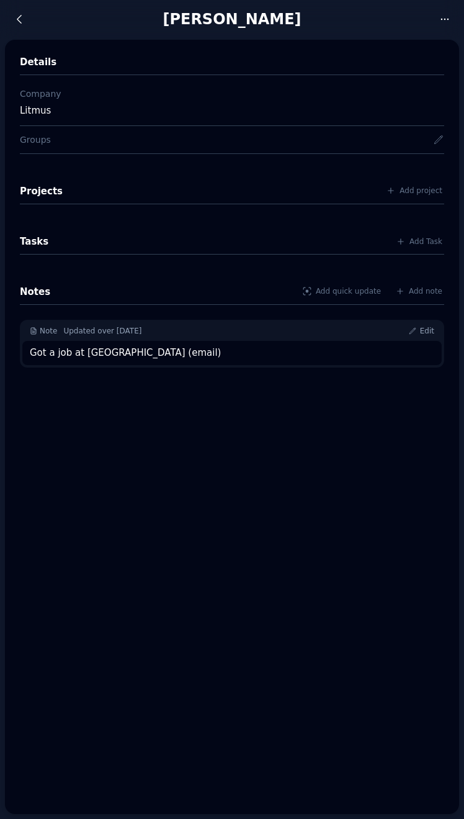
click at [246, 483] on div "Details Company Litmus Groups Projects Add project Tasks Add Task Notes Add qui…" at bounding box center [232, 427] width 454 height 774
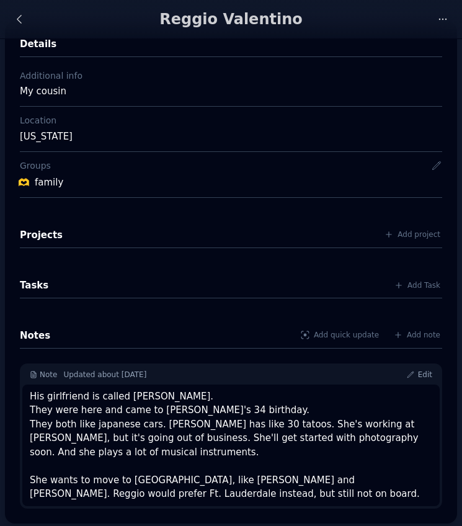
scroll to position [17, 0]
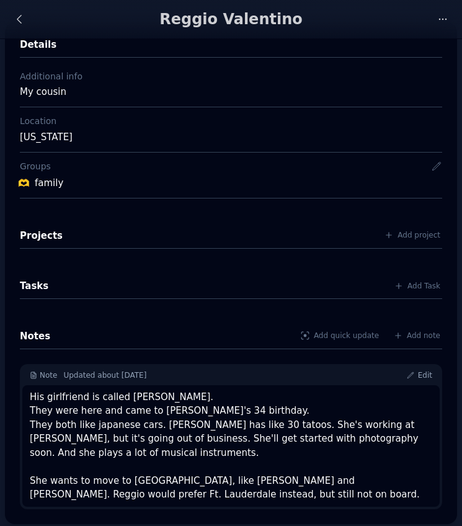
click at [197, 495] on div "His girlfriend is called [PERSON_NAME]. They were here and came to [PERSON_NAME…" at bounding box center [231, 446] width 403 height 112
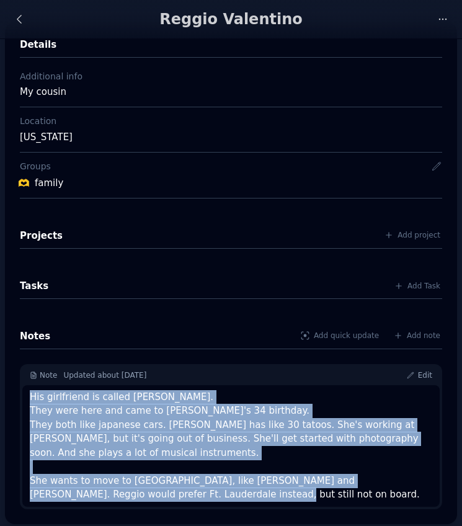
drag, startPoint x: 220, startPoint y: 493, endPoint x: 29, endPoint y: 398, distance: 213.2
click at [29, 398] on div "His girlfriend is called [PERSON_NAME]. They were here and came to [PERSON_NAME…" at bounding box center [231, 446] width 418 height 122
copy div "His girlfriend is called [PERSON_NAME]. They were here and came to [PERSON_NAME…"
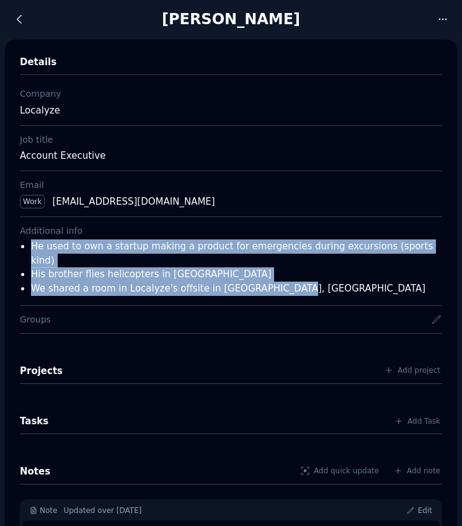
drag, startPoint x: 314, startPoint y: 279, endPoint x: 9, endPoint y: 248, distance: 306.8
click at [9, 248] on div "Details Company Localyze Job title Account Executive Email Work remy@localyze.c…" at bounding box center [231, 335] width 452 height 590
copy ul "He used to own a startup making a product for emergencies during excursions (sp…"
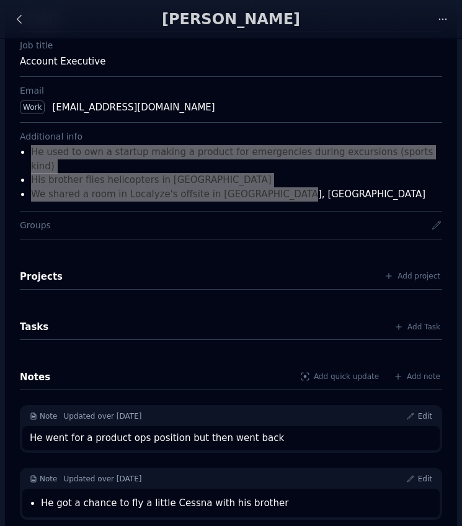
scroll to position [94, 0]
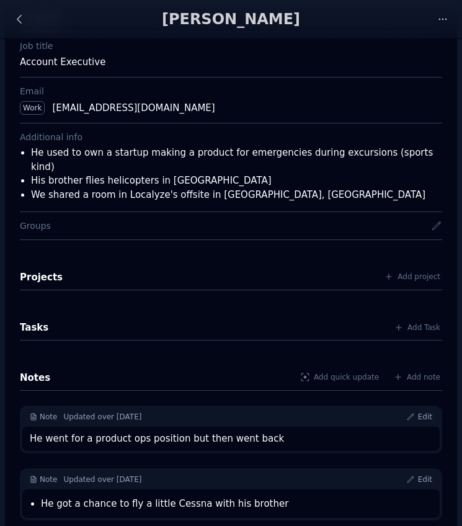
click at [237, 497] on li "He got a chance to fly a little Cessna with his brother" at bounding box center [237, 504] width 392 height 14
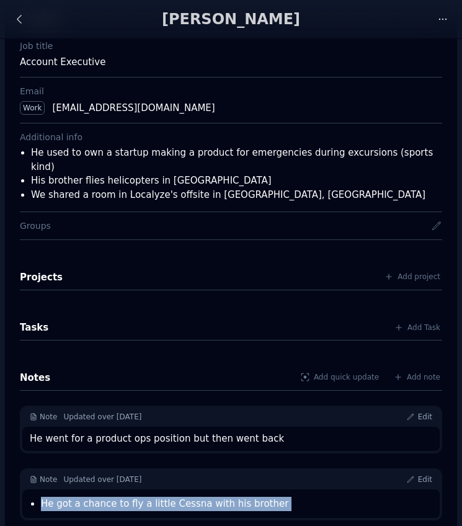
click at [237, 497] on li "He got a chance to fly a little Cessna with his brother" at bounding box center [237, 504] width 392 height 14
click at [239, 490] on div "He got a chance to fly a little Cessna with his brother" at bounding box center [231, 504] width 418 height 29
drag, startPoint x: 274, startPoint y: 491, endPoint x: 40, endPoint y: 493, distance: 234.0
click at [40, 497] on ul "He got a chance to fly a little Cessna with his brother" at bounding box center [233, 504] width 399 height 14
copy li "He got a chance to fly a little Cessna with his brother"
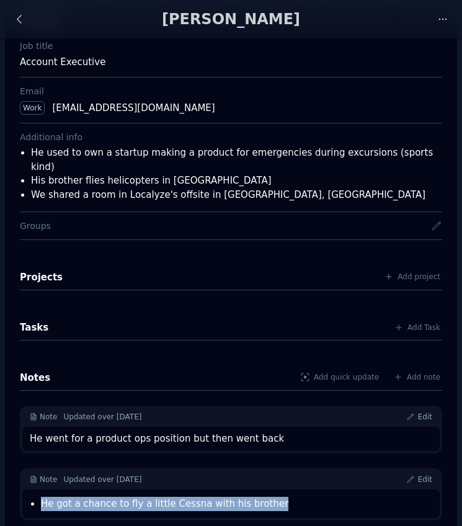
click at [212, 432] on div "He went for a product ops position but then went back" at bounding box center [231, 439] width 403 height 14
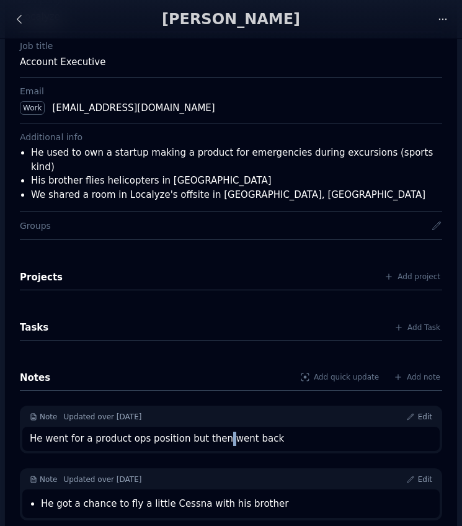
click at [212, 432] on div "He went for a product ops position but then went back" at bounding box center [231, 439] width 403 height 14
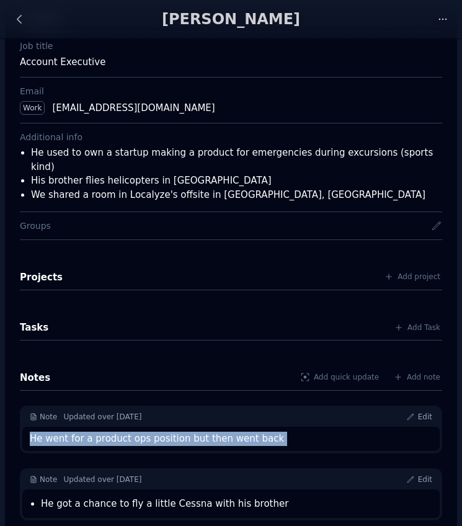
click at [212, 432] on div "He went for a product ops position but then went back" at bounding box center [231, 439] width 403 height 14
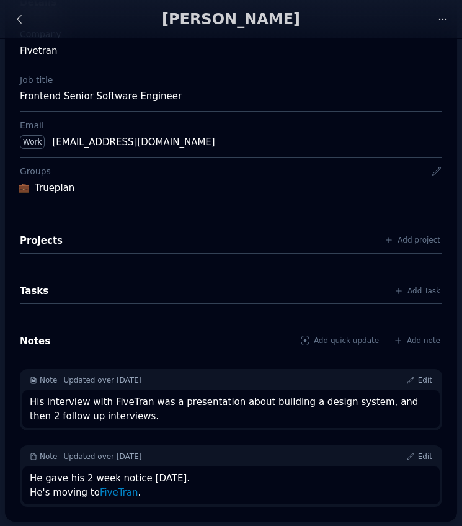
scroll to position [59, 0]
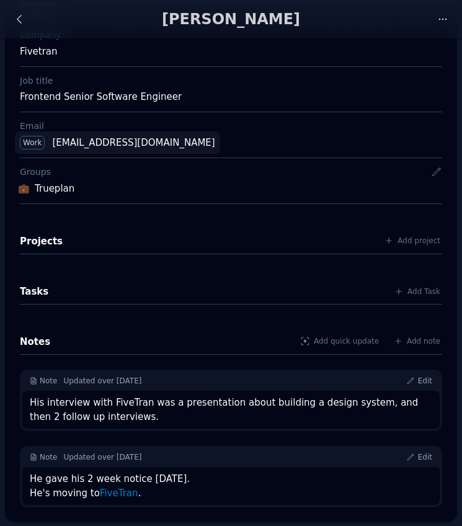
drag, startPoint x: 192, startPoint y: 143, endPoint x: 50, endPoint y: 143, distance: 142.1
click at [50, 143] on div "Work rb@richbachman.com" at bounding box center [231, 142] width 433 height 23
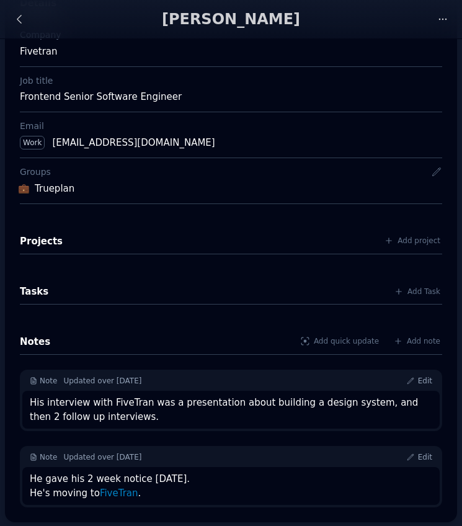
copy div "rb@richbachman.com"
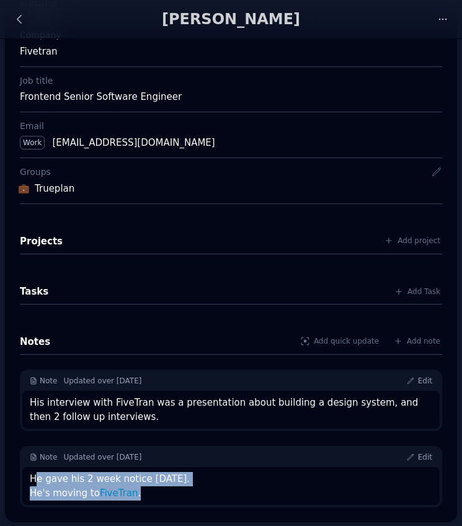
drag, startPoint x: 162, startPoint y: 493, endPoint x: 35, endPoint y: 481, distance: 127.8
click at [35, 481] on div "He gave his 2 week notice yesterday. He's moving to FiveTran ." at bounding box center [231, 486] width 403 height 28
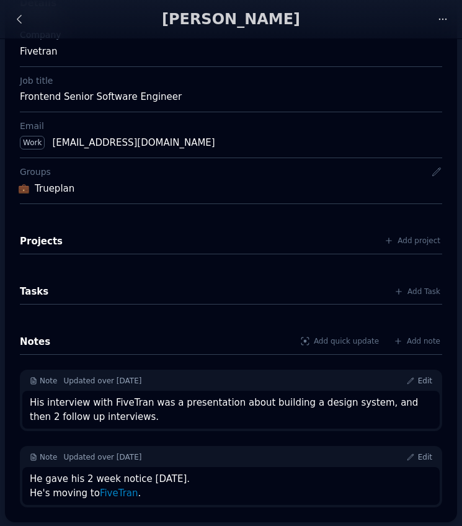
drag, startPoint x: 138, startPoint y: 418, endPoint x: 22, endPoint y: 407, distance: 116.5
click at [22, 407] on div "Note Updated over 2 years ago Edit His interview with FiveTran was a presentati…" at bounding box center [231, 400] width 423 height 61
copy div "His interview with FiveTran was a presentation about building a design system, …"
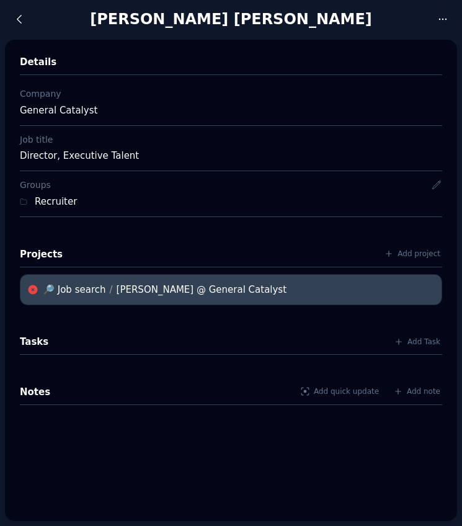
click at [132, 289] on div "[PERSON_NAME] @ General Catalyst" at bounding box center [202, 289] width 171 height 15
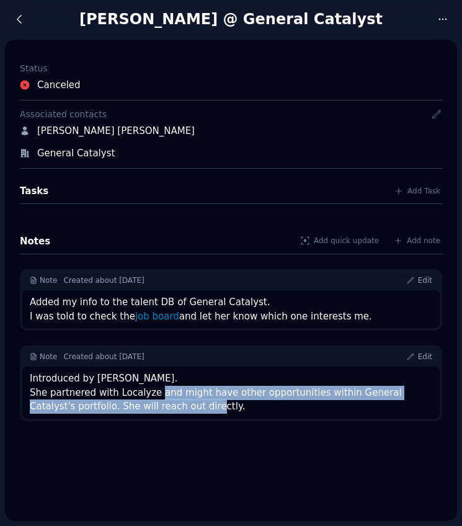
drag, startPoint x: 155, startPoint y: 393, endPoint x: 162, endPoint y: 405, distance: 13.9
click at [162, 405] on div "Introduced by [PERSON_NAME]. She partnered with Localyze and might have other o…" at bounding box center [231, 393] width 403 height 42
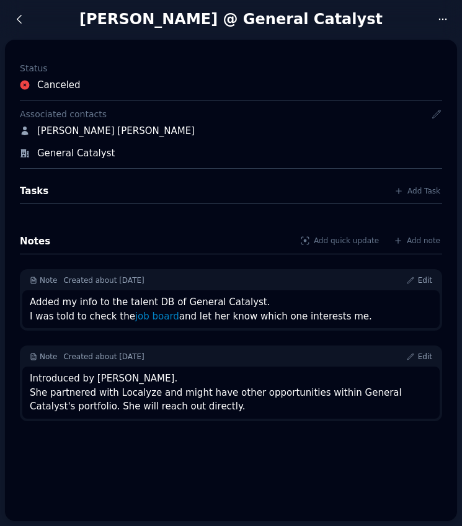
click at [180, 295] on div "Added my info to the talent DB of General Catalyst. I was told to check the job…" at bounding box center [231, 309] width 403 height 28
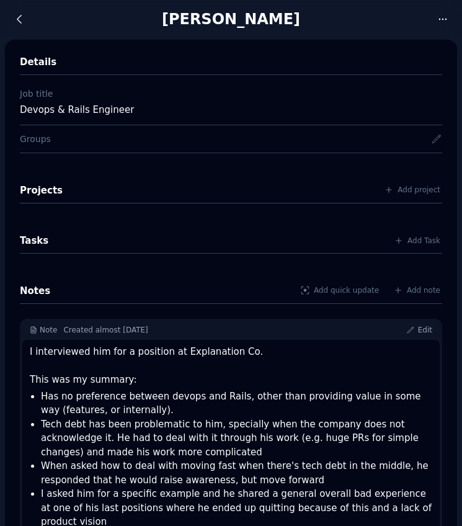
click at [190, 65] on div "Details" at bounding box center [231, 65] width 423 height 20
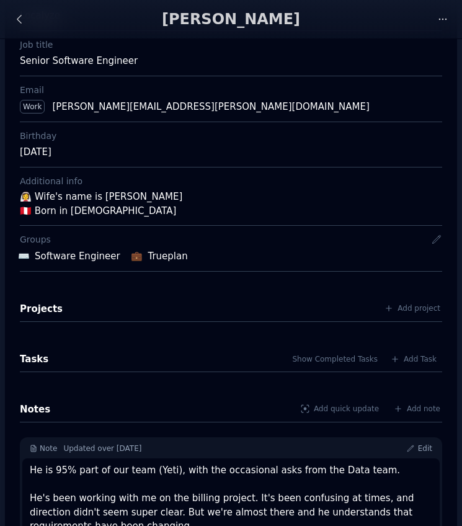
scroll to position [25, 0]
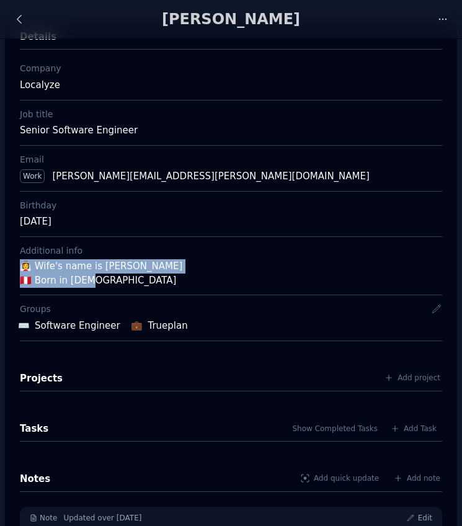
drag, startPoint x: 110, startPoint y: 279, endPoint x: 1, endPoint y: 261, distance: 110.7
copy div "👰‍♀️ Wife's name is [PERSON_NAME] 🇵🇪 Born in [DEMOGRAPHIC_DATA]"
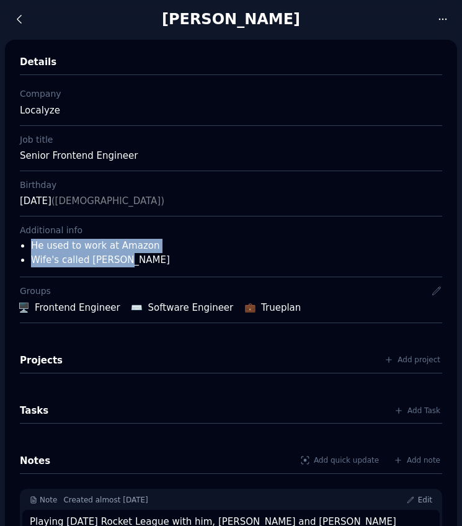
drag, startPoint x: 141, startPoint y: 253, endPoint x: 27, endPoint y: 244, distance: 114.6
click at [27, 244] on ul "He used to work at Amazon Wife's called Colleen" at bounding box center [233, 253] width 419 height 28
copy ul "He used to work at Amazon Wife's called Colleen"
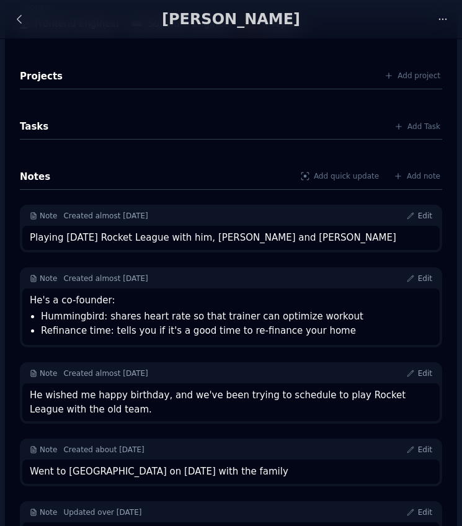
scroll to position [272, 0]
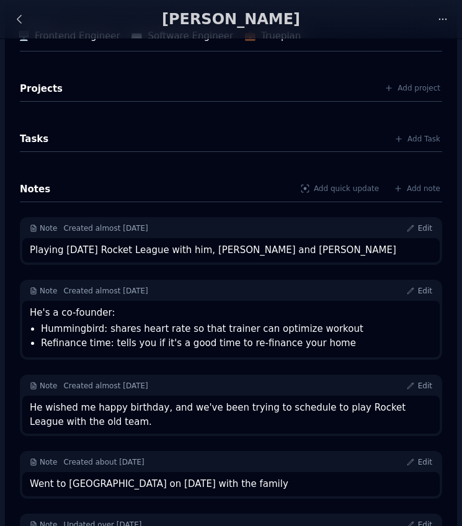
click at [170, 324] on li "Hummingbird: shares heart rate so that trainer can optimize workout" at bounding box center [237, 329] width 392 height 14
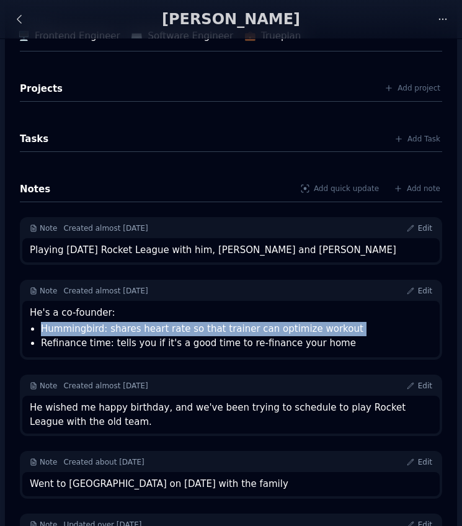
click at [170, 324] on li "Hummingbird: shares heart rate so that trainer can optimize workout" at bounding box center [237, 329] width 392 height 14
click at [231, 322] on li "Hummingbird: shares heart rate so that trainer can optimize workout" at bounding box center [237, 329] width 392 height 14
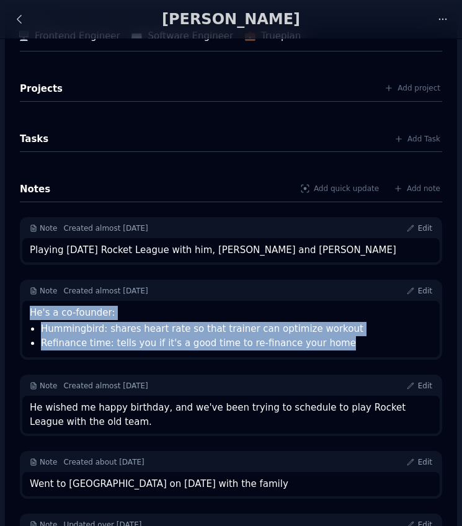
drag, startPoint x: 340, startPoint y: 351, endPoint x: 32, endPoint y: 314, distance: 310.6
click at [32, 314] on div "He's a co-founder: Hummingbird: shares heart rate so that trainer can optimize …" at bounding box center [231, 329] width 418 height 57
copy div "He's a co-founder: Hummingbird: shares heart rate so that trainer can optimize …"
click at [157, 315] on div "He's a co-founder:" at bounding box center [231, 313] width 403 height 14
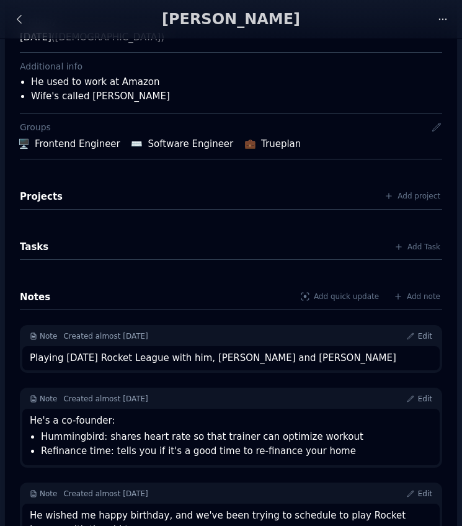
scroll to position [150, 0]
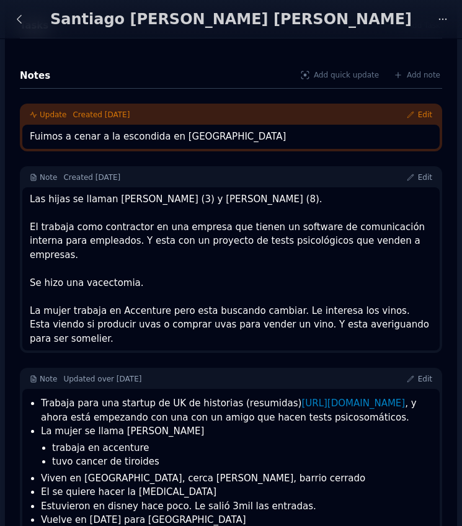
scroll to position [187, 0]
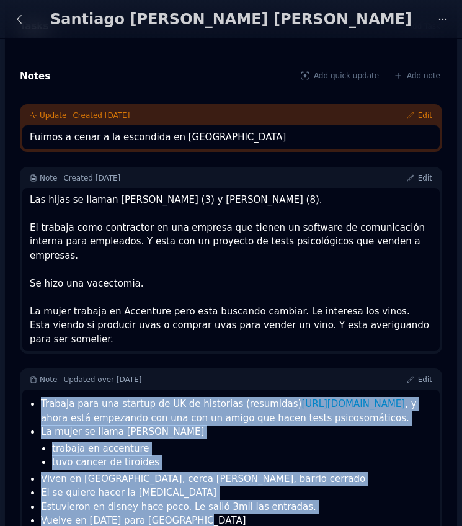
drag, startPoint x: 228, startPoint y: 488, endPoint x: 39, endPoint y: 371, distance: 222.7
click at [39, 397] on ul "Trabaja para una startup de UK de historias (resumidas) https://uptime.app/ , y…" at bounding box center [233, 462] width 399 height 131
copy ul "Trabaja para una startup de UK de historias (resumidas) https://uptime.app/ , y…"
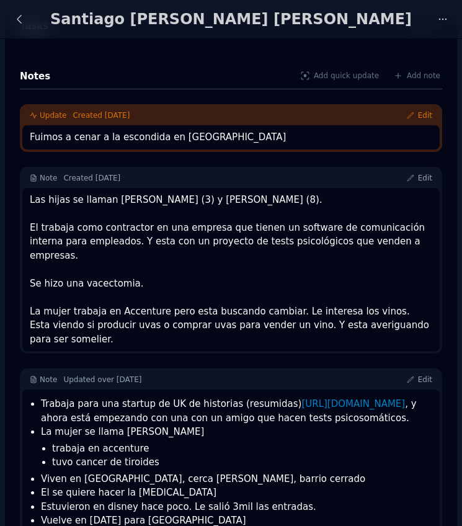
click at [210, 375] on div "Note Updated over 2 years ago" at bounding box center [218, 380] width 377 height 10
drag, startPoint x: 425, startPoint y: 310, endPoint x: 29, endPoint y: 202, distance: 410.2
click at [29, 202] on div "Las hijas se llaman Juana (3) y Victoria (8). El trabaja como contractor en una…" at bounding box center [231, 270] width 418 height 164
copy div "Las hijas se llaman Juana (3) y Victoria (8). El trabaja como contractor en una…"
click at [151, 138] on div "Fuimos a cenar a la escondida en palermo" at bounding box center [231, 137] width 403 height 14
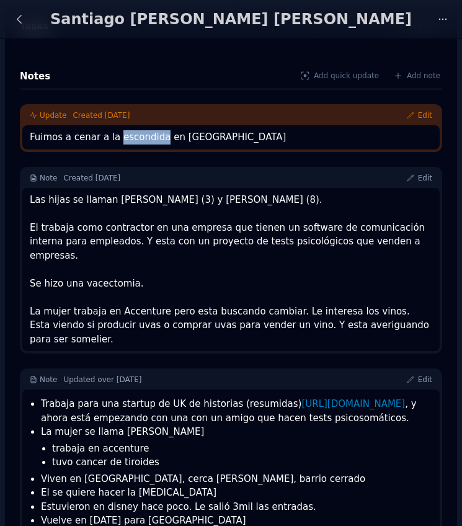
click at [151, 138] on div "Fuimos a cenar a la escondida en palermo" at bounding box center [231, 137] width 403 height 14
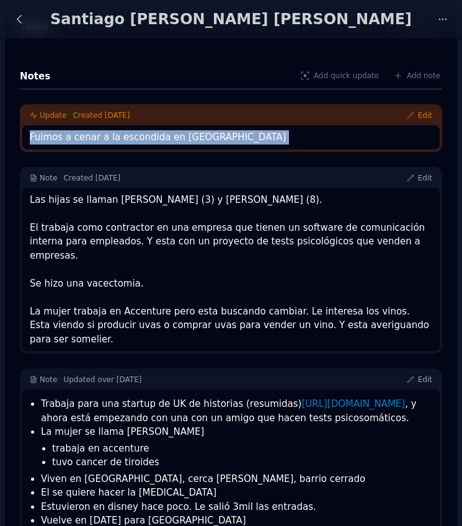
click at [151, 138] on div "Fuimos a cenar a la escondida en palermo" at bounding box center [231, 137] width 403 height 14
copy div "Fuimos a cenar a la escondida en palermo"
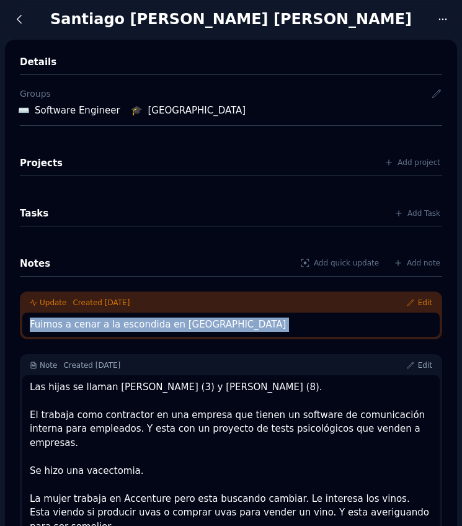
scroll to position [0, 0]
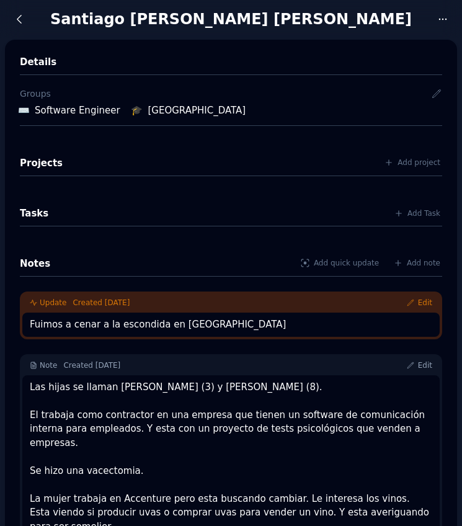
click at [264, 53] on div "Details Groups ⌨️ Software Engineer 🎓️ Universidad Austral Projects Add project…" at bounding box center [231, 390] width 452 height 701
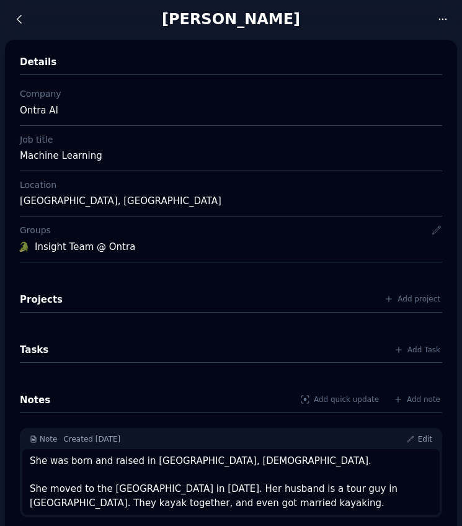
click at [177, 26] on div "Shiwangi Singh-Almryde" at bounding box center [231, 19] width 398 height 20
copy div "Shiwangi"
drag, startPoint x: 226, startPoint y: 18, endPoint x: 317, endPoint y: 24, distance: 91.4
click at [318, 24] on div "Shiwangi Singh-Almryde" at bounding box center [231, 19] width 398 height 20
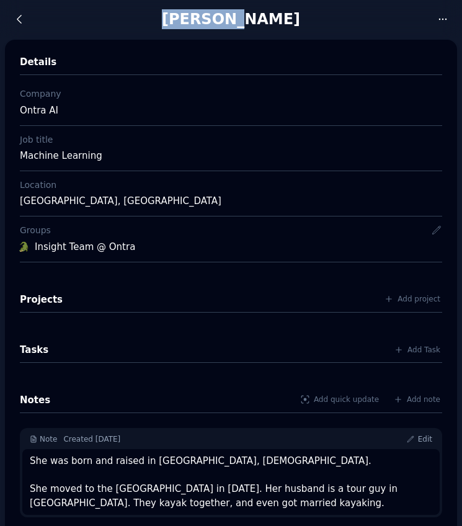
copy div "Singh-Almryde"
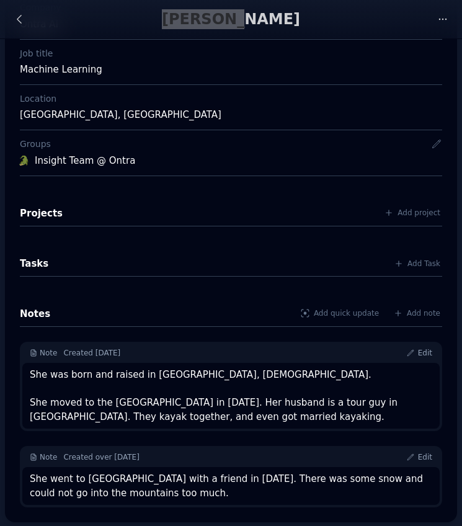
scroll to position [86, 0]
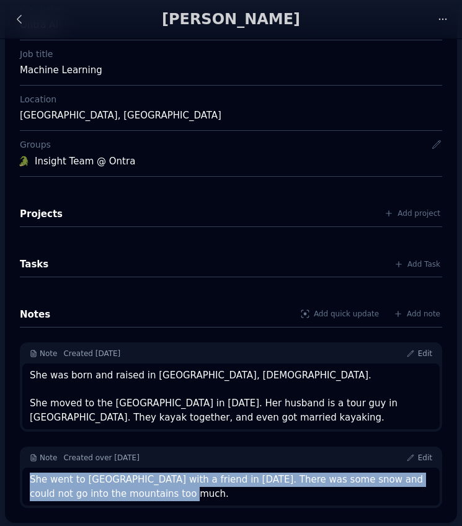
drag, startPoint x: 164, startPoint y: 491, endPoint x: -3, endPoint y: 474, distance: 167.8
click at [0, 441] on html "Close sidebar 2 Today Contacts Tasks Notes Groups 🐊 Insight Team @ Ontra Projec…" at bounding box center [231, 177] width 462 height 526
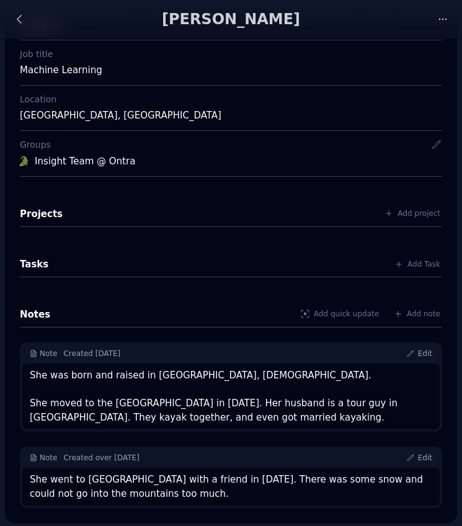
click at [93, 408] on div "She was born and raised in Mumbai, India. She moved to the US in 2015. Her husb…" at bounding box center [231, 397] width 403 height 56
click at [144, 408] on div "She was born and raised in Mumbai, India. She moved to the US in 2015. Her husb…" at bounding box center [231, 397] width 403 height 56
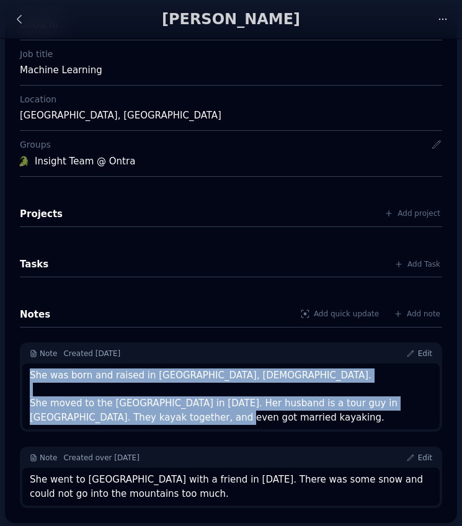
drag, startPoint x: 162, startPoint y: 415, endPoint x: 30, endPoint y: 380, distance: 136.1
click at [30, 380] on div "She was born and raised in Mumbai, India. She moved to the US in 2015. Her husb…" at bounding box center [231, 397] width 403 height 56
copy div "She was born and raised in Mumbai, India. She moved to the US in 2015. Her husb…"
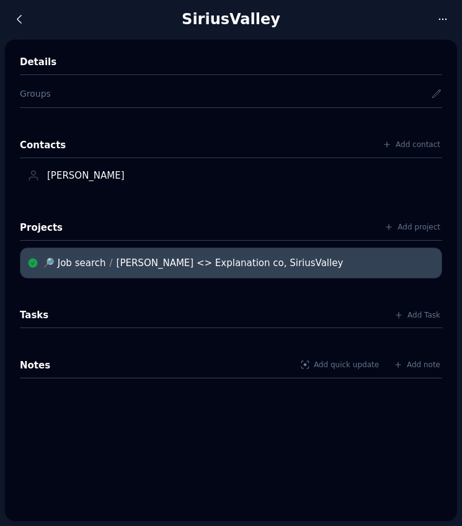
click at [165, 268] on div "Diego, Keith <> Explanation co, SiriusValley" at bounding box center [230, 263] width 227 height 15
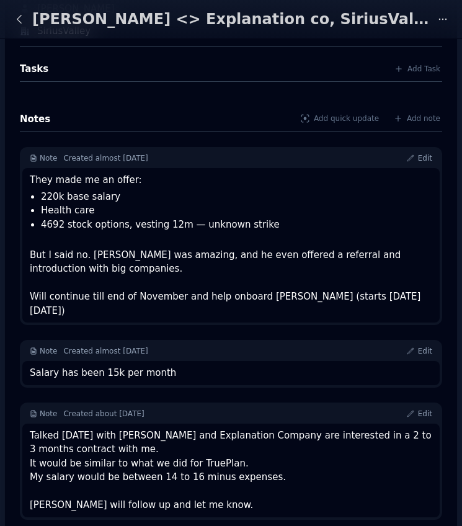
scroll to position [163, 0]
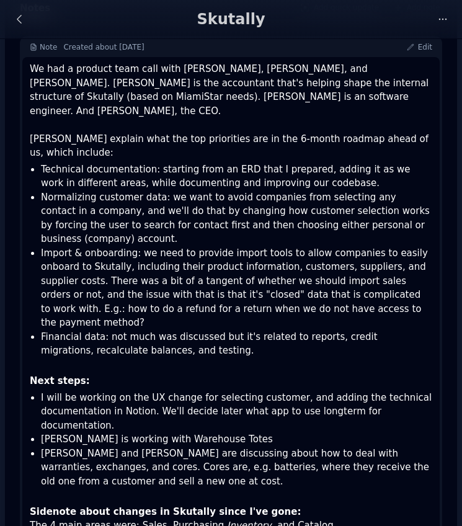
scroll to position [349, 0]
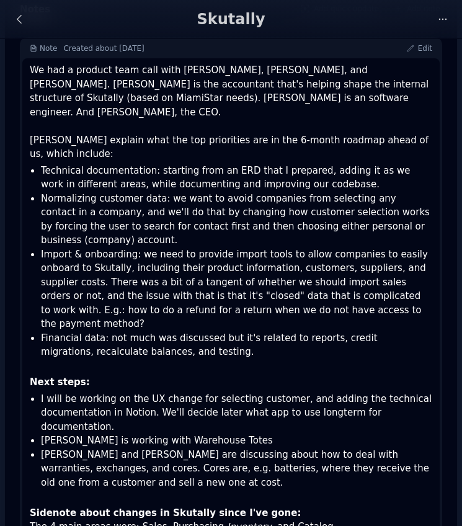
click at [250, 492] on div "Sidenote about changes in Skutally since I've gone: The 4 main areas were: Sale…" at bounding box center [231, 527] width 403 height 70
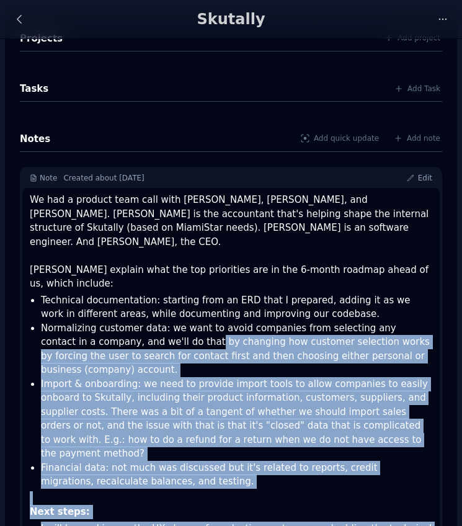
scroll to position [198, 0]
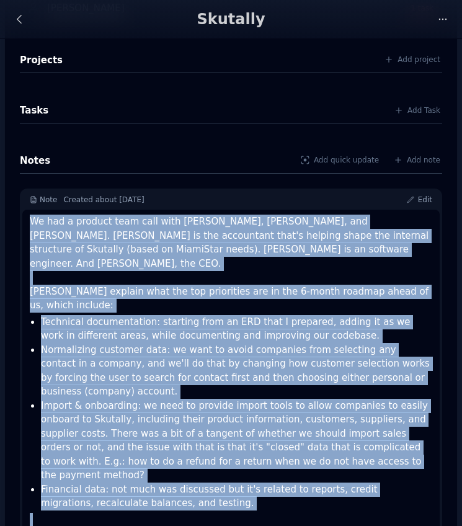
drag, startPoint x: 258, startPoint y: 492, endPoint x: 17, endPoint y: 223, distance: 360.4
click at [17, 223] on div "Details Groups Contacts Add contact [PERSON_NAME] [PERSON_NAME] 1 task Projects…" at bounding box center [231, 289] width 452 height 894
copy div "We had a product team call with [PERSON_NAME], [PERSON_NAME], and [PERSON_NAME]…"
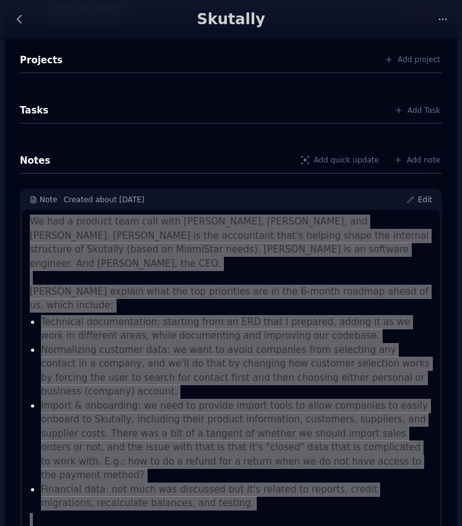
click at [317, 315] on li "Technical documentation: starting from an ERD that I prepared, adding it as we …" at bounding box center [237, 329] width 392 height 28
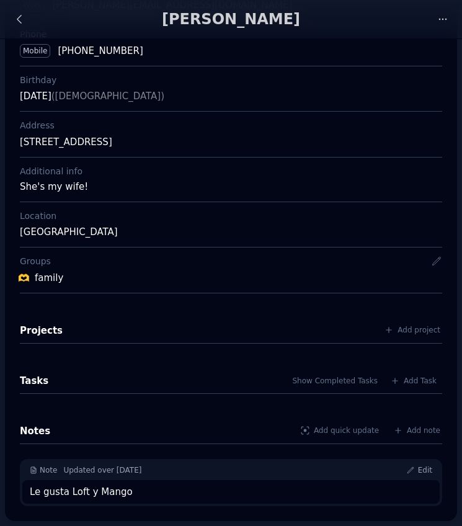
scroll to position [242, 0]
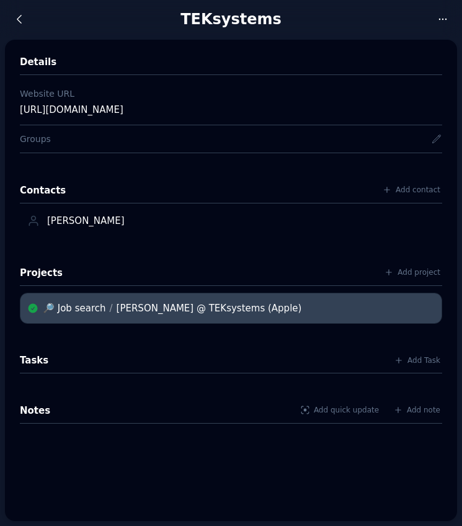
click at [120, 307] on div "[PERSON_NAME] @ TEKsystems (Apple)" at bounding box center [210, 308] width 186 height 15
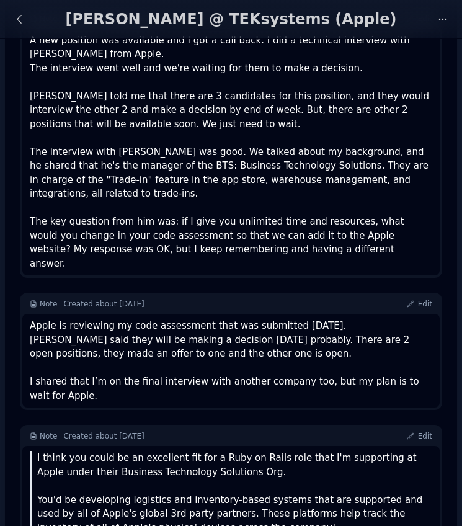
scroll to position [324, 0]
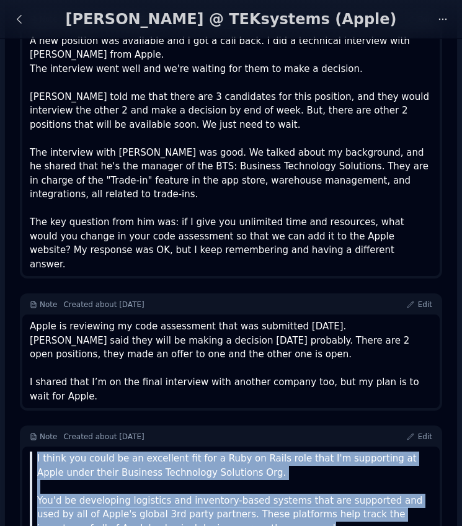
drag, startPoint x: 275, startPoint y: 494, endPoint x: 32, endPoint y: 426, distance: 251.9
click at [32, 452] on blockquote "I think you could be an excellent fit for a Ruby on Rails role that I'm support…" at bounding box center [231, 494] width 403 height 84
copy blockquote "I think you could be an excellent fit for a Ruby on Rails role that I'm support…"
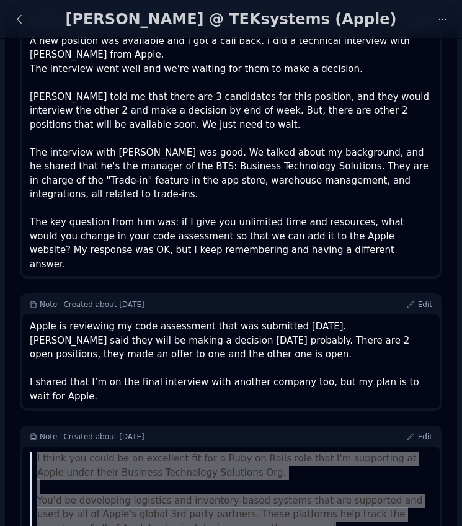
drag, startPoint x: 372, startPoint y: 346, endPoint x: 176, endPoint y: 418, distance: 208.3
click at [192, 452] on blockquote "I think you could be an excellent fit for a Ruby on Rails role that I'm support…" at bounding box center [231, 494] width 403 height 84
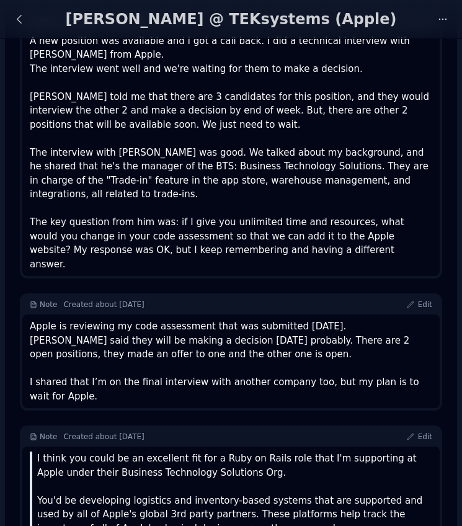
click at [153, 365] on div "Apple is reviewing my code assessment that was submitted last friday. Meredith …" at bounding box center [231, 362] width 403 height 84
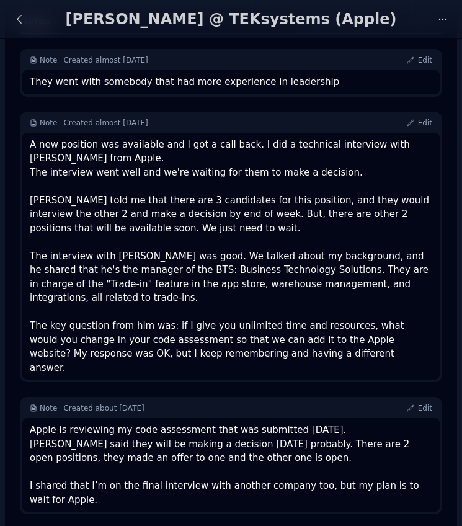
scroll to position [215, 0]
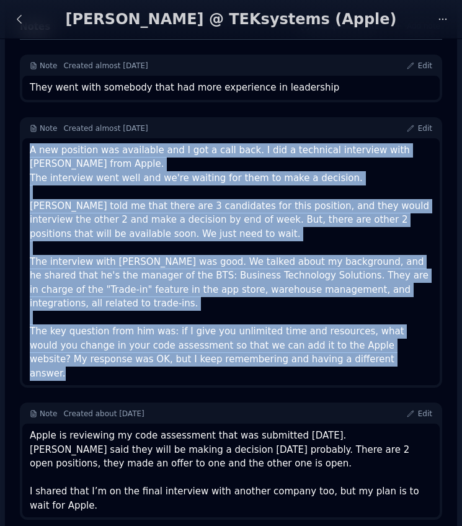
drag, startPoint x: 305, startPoint y: 342, endPoint x: 28, endPoint y: 152, distance: 336.2
click at [28, 152] on div "A new position was available and I got a call back. I did a technical interview…" at bounding box center [231, 262] width 418 height 248
copy div "A new position was available and I got a call back. I did a technical interview…"
click at [194, 166] on div "A new position was available and I got a call back. I did a technical interview…" at bounding box center [231, 262] width 403 height 238
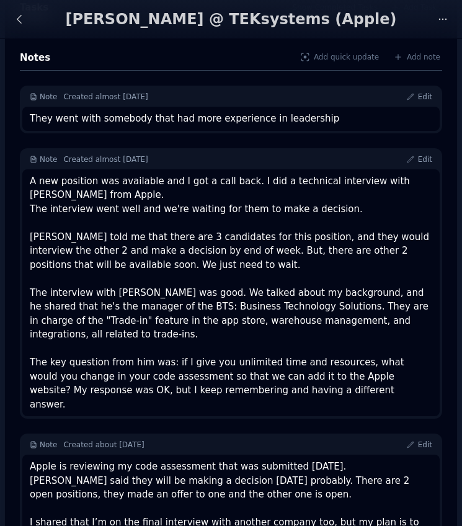
scroll to position [176, 0]
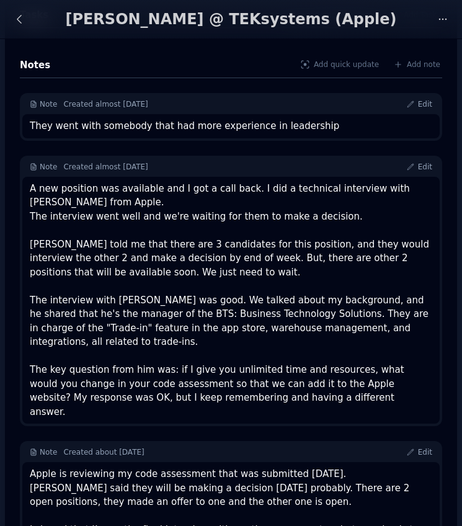
click at [307, 127] on div "They went with somebody that had more experience in leadership" at bounding box center [231, 126] width 403 height 14
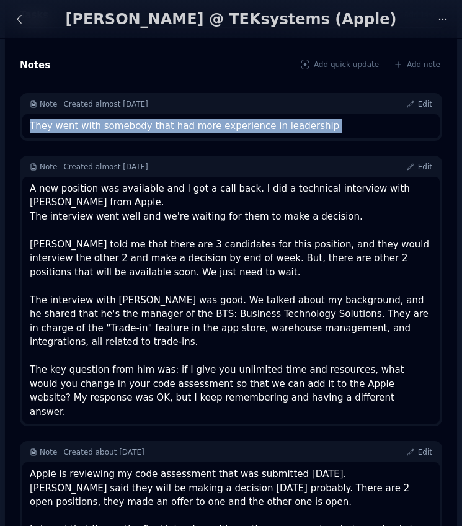
click at [307, 127] on div "They went with somebody that had more experience in leadership" at bounding box center [231, 126] width 403 height 14
click at [287, 124] on div "They went with somebody that had more experience in leadership" at bounding box center [231, 126] width 403 height 14
drag, startPoint x: 305, startPoint y: 125, endPoint x: 29, endPoint y: 128, distance: 276.2
click at [29, 128] on div "They went with somebody that had more experience in leadership" at bounding box center [231, 126] width 418 height 24
copy div "They went with somebody that had more experience in leadership"
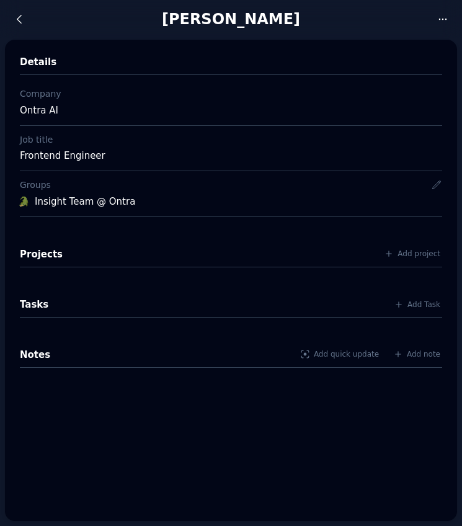
click at [216, 485] on div "Details Company Ontra AI Job title Frontend Engineer Groups 🐊 Insight Team @ On…" at bounding box center [231, 281] width 452 height 482
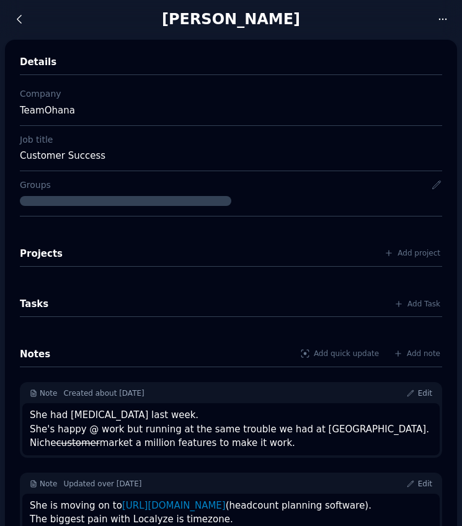
click at [238, 423] on div "She had shoulder surgery last week. She's happy @ work but running at the same …" at bounding box center [231, 429] width 403 height 42
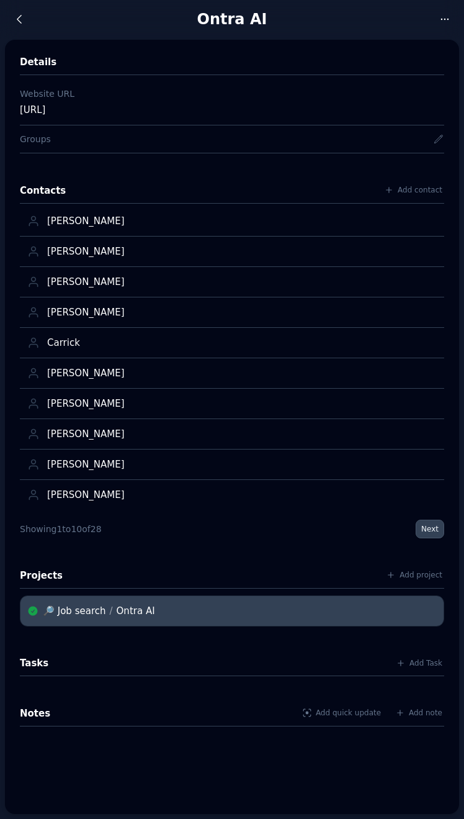
click at [107, 604] on div "🔎 Job search / Ontra AI" at bounding box center [239, 610] width 393 height 15
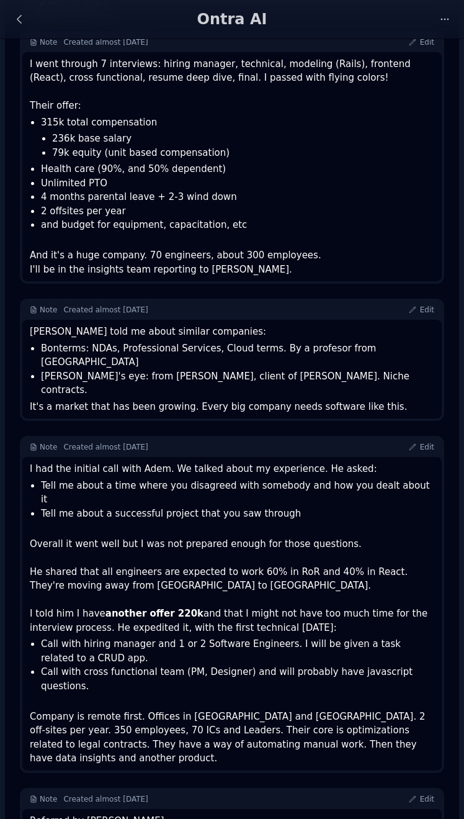
scroll to position [323, 0]
drag, startPoint x: 419, startPoint y: 783, endPoint x: 27, endPoint y: 748, distance: 393.1
copy div "Referred by Nick Our total comp package for outside Bay Area is $315k for senio…"
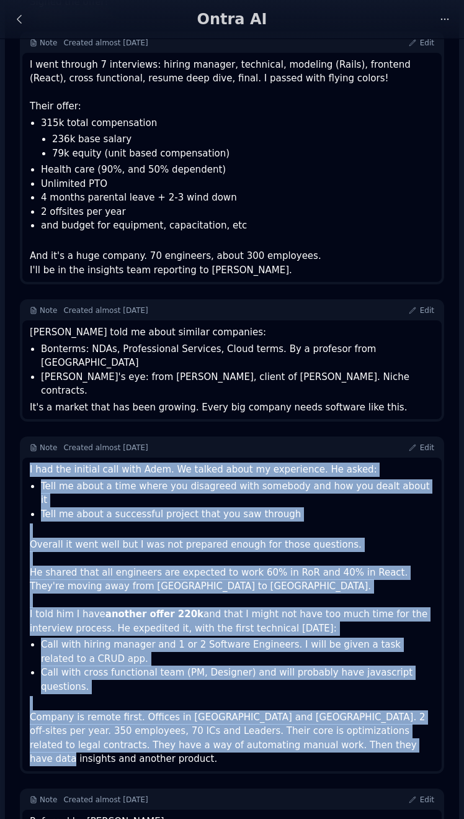
drag, startPoint x: 343, startPoint y: 683, endPoint x: 24, endPoint y: 440, distance: 401.2
click at [24, 457] on div "I had the initial call with Adem. We talked about my experience. He asked: Tell…" at bounding box center [232, 613] width 420 height 313
copy div "I had the initial call with Adem. We talked about my experience. He asked: Tell…"
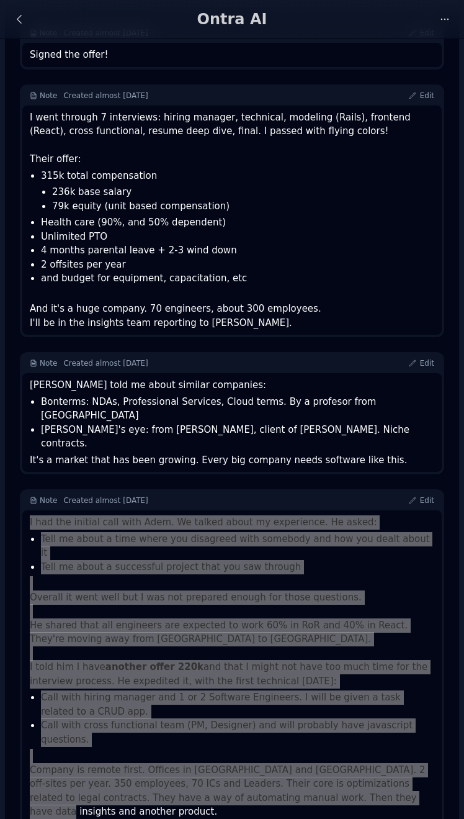
scroll to position [260, 0]
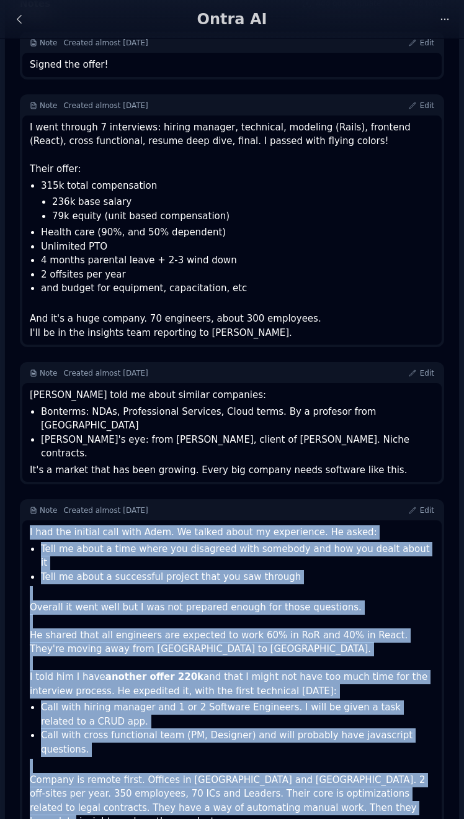
click at [213, 397] on div "Diego Sabaris told me about similar companies:" at bounding box center [232, 395] width 405 height 14
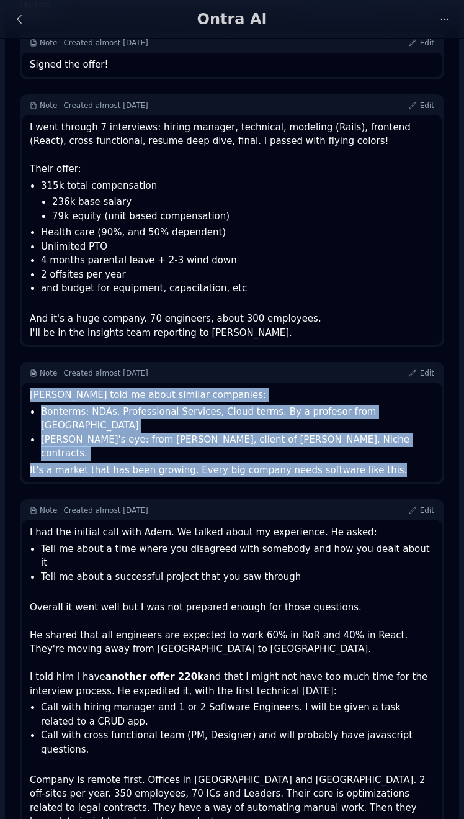
drag, startPoint x: 399, startPoint y: 446, endPoint x: 20, endPoint y: 394, distance: 382.8
click at [20, 394] on div "Note Created almost 2 years ago Edit Diego Sabaris told me about similar compan…" at bounding box center [232, 423] width 424 height 122
copy div "Diego Sabaris told me about similar companies: Bonterms: NDAs, Professional Ser…"
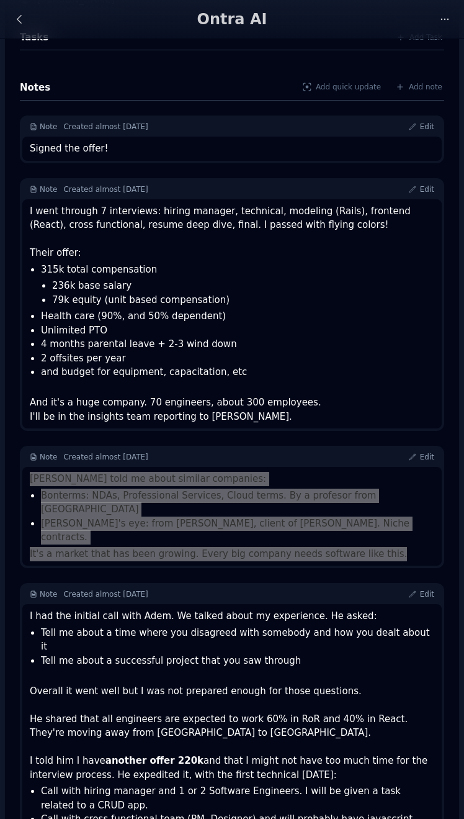
scroll to position [156, 0]
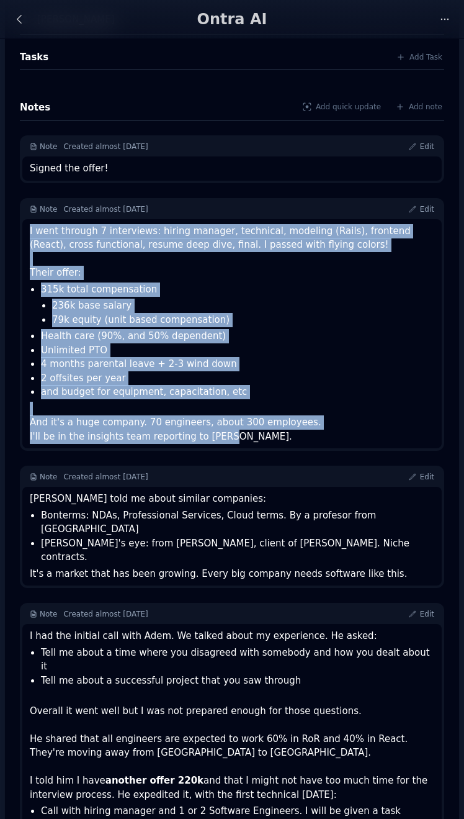
drag, startPoint x: 240, startPoint y: 436, endPoint x: -14, endPoint y: 229, distance: 328.2
click at [0, 229] on html "Close sidebar 2 Today Contacts Tasks Notes Groups 🐊 Insight Team @ Ontra Projec…" at bounding box center [232, 253] width 464 height 819
copy div "I went through 7 interviews: hiring manager, technical, modeling (Rails), front…"
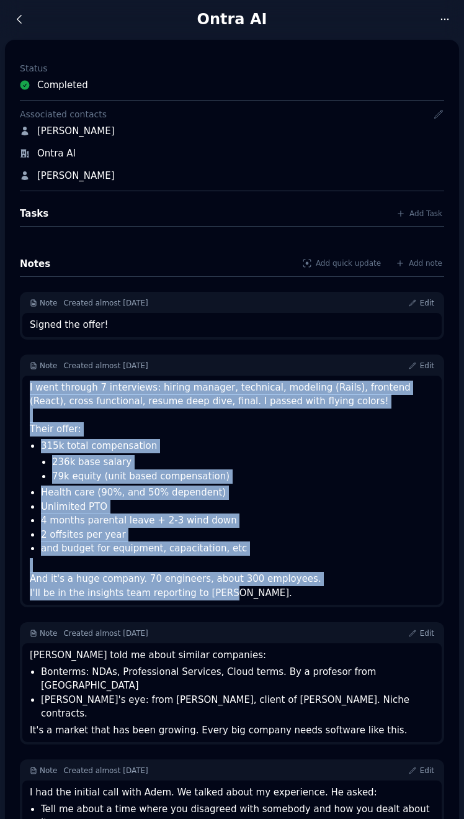
scroll to position [0, 0]
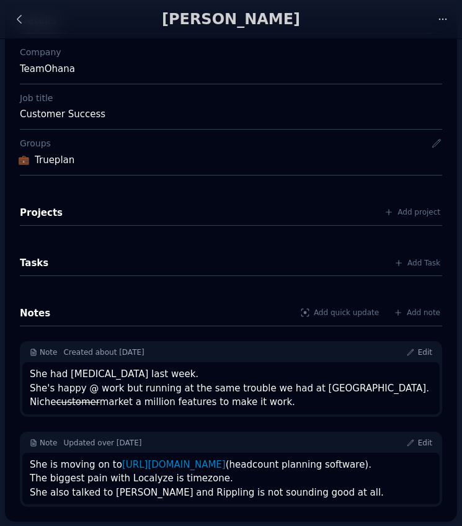
scroll to position [40, 0]
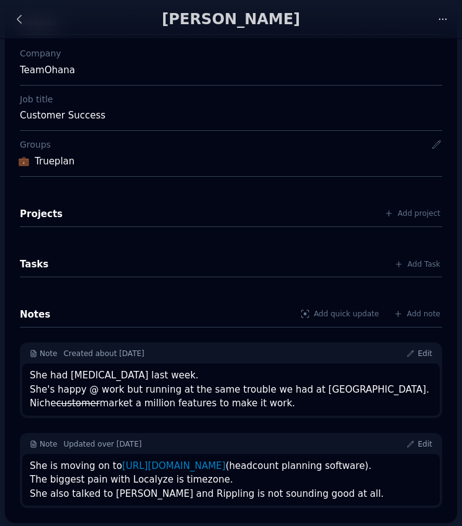
click at [317, 462] on div "She is moving on to https://www.teamohana.com/ (headcount planning software). T…" at bounding box center [231, 480] width 403 height 42
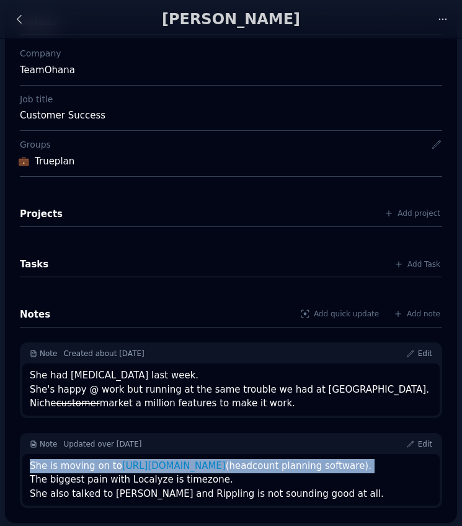
click at [317, 462] on div "She is moving on to https://www.teamohana.com/ (headcount planning software). T…" at bounding box center [231, 480] width 403 height 42
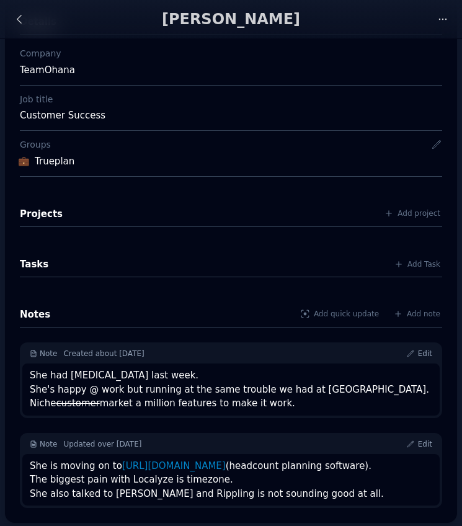
click at [294, 488] on div "She is moving on to https://www.teamohana.com/ (headcount planning software). T…" at bounding box center [231, 480] width 403 height 42
click at [318, 498] on div "She is moving on to https://www.teamohana.com/ (headcount planning software). T…" at bounding box center [231, 480] width 403 height 42
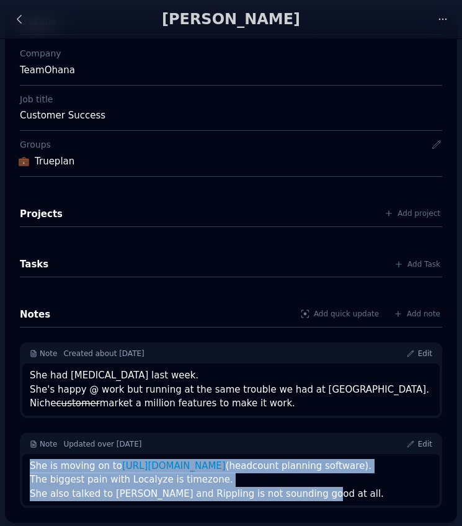
drag, startPoint x: 327, startPoint y: 495, endPoint x: 30, endPoint y: 465, distance: 298.8
click at [30, 465] on div "She is moving on to https://www.teamohana.com/ (headcount planning software). T…" at bounding box center [231, 480] width 403 height 42
copy div "She is moving on to https://www.teamohana.com/ (headcount planning software). T…"
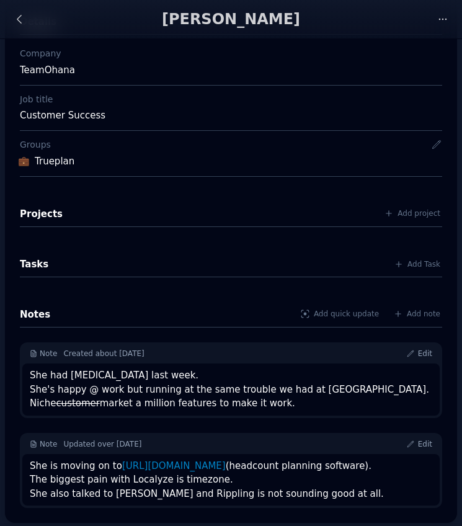
click at [149, 389] on div "She had shoulder surgery last week. She's happy @ work but running at the same …" at bounding box center [231, 390] width 403 height 42
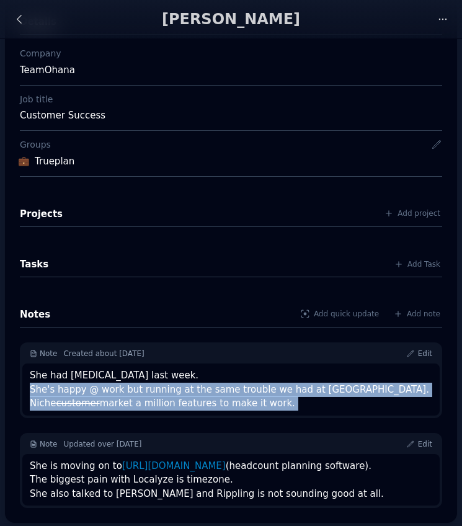
click at [149, 389] on div "She had shoulder surgery last week. She's happy @ work but running at the same …" at bounding box center [231, 390] width 403 height 42
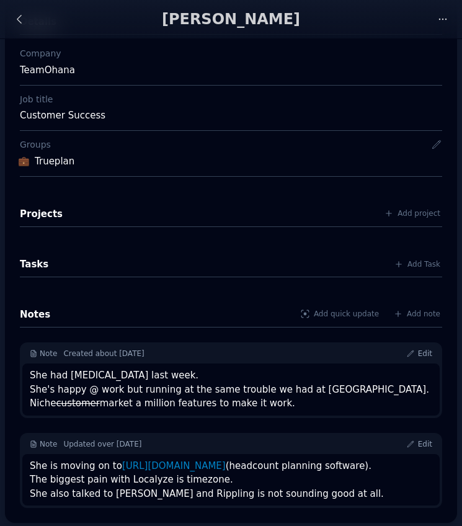
drag, startPoint x: 215, startPoint y: 404, endPoint x: 26, endPoint y: 391, distance: 189.1
click at [26, 391] on div "She had shoulder surgery last week. She's happy @ work but running at the same …" at bounding box center [231, 390] width 418 height 52
copy div "She's happy @ work but running at the same trouble we had at TruePlan. Niche cu…"
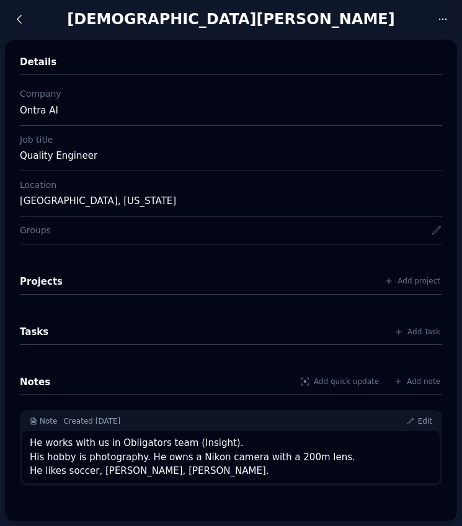
click at [181, 456] on div "He works with us in Obligators team (Insight). His hobby is photography. He own…" at bounding box center [231, 457] width 403 height 42
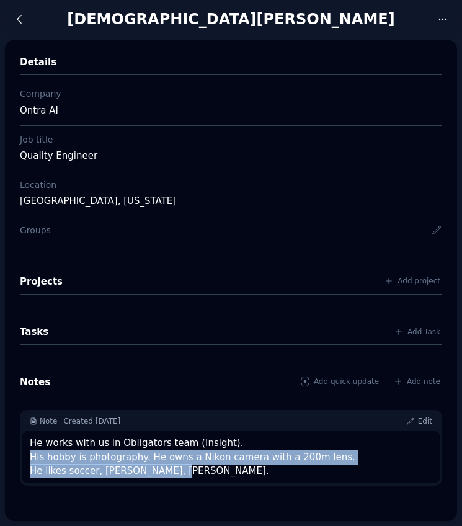
drag, startPoint x: 188, startPoint y: 470, endPoint x: 30, endPoint y: 459, distance: 158.6
click at [30, 459] on div "He works with us in Obligators team (Insight). His hobby is photography. He own…" at bounding box center [231, 457] width 403 height 42
copy div "His hobby is photography. He owns a Nikon camera with a 200m lens. He likes soc…"
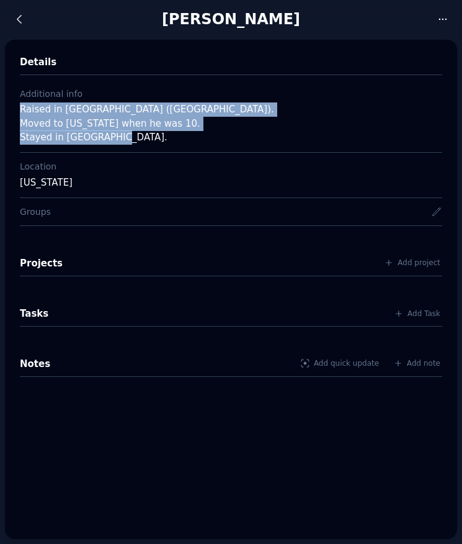
drag, startPoint x: 134, startPoint y: 138, endPoint x: 19, endPoint y: 110, distance: 118.2
click at [19, 110] on div "Details Additional info Raised in [GEOGRAPHIC_DATA] ([GEOGRAPHIC_DATA]). Moved …" at bounding box center [231, 289] width 452 height 499
copy div "Raised in [GEOGRAPHIC_DATA] ([GEOGRAPHIC_DATA]). Moved to [US_STATE] when he wa…"
click at [19, 26] on link at bounding box center [19, 19] width 26 height 26
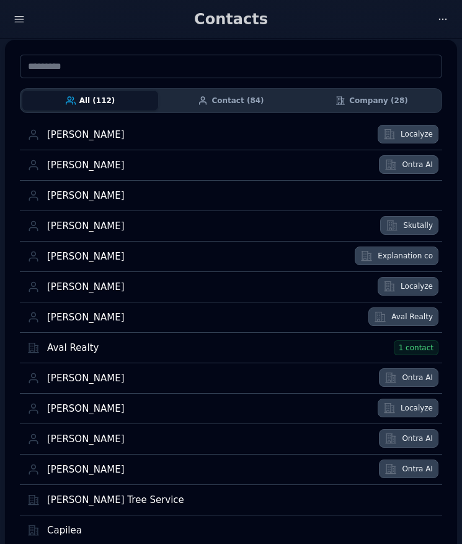
scroll to position [3001, 0]
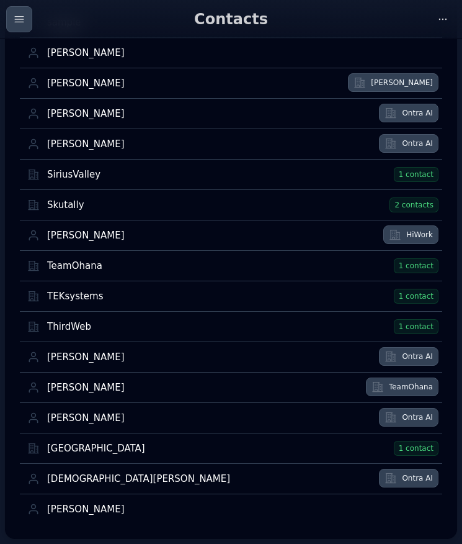
click at [22, 23] on icon "button" at bounding box center [19, 19] width 12 height 12
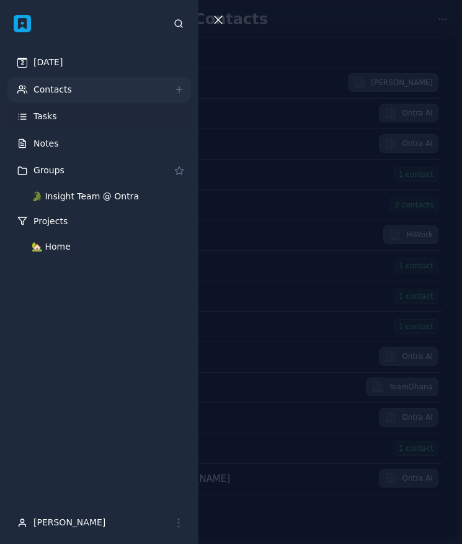
click at [91, 112] on link "Tasks" at bounding box center [99, 117] width 184 height 26
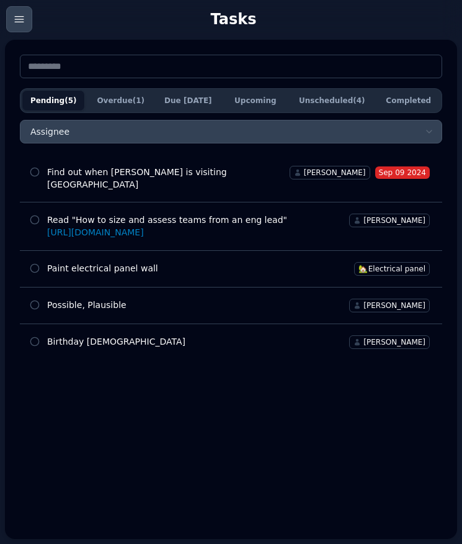
click at [22, 22] on icon "button" at bounding box center [19, 19] width 9 height 6
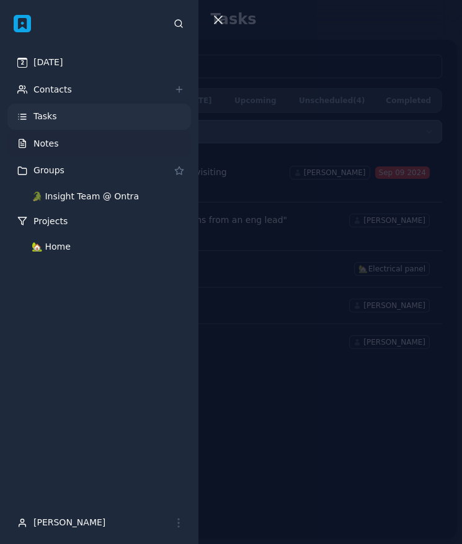
click at [87, 137] on link "Notes" at bounding box center [99, 144] width 184 height 26
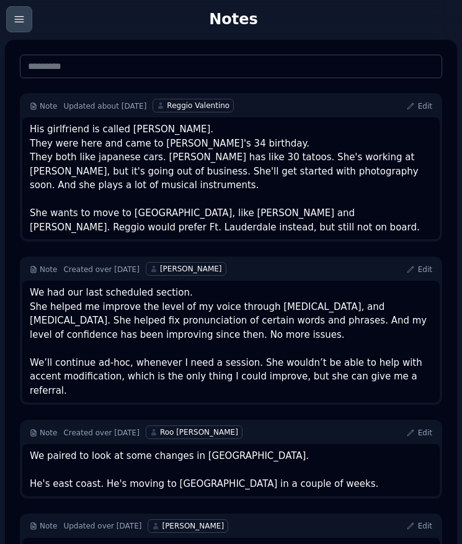
click at [25, 30] on button "button" at bounding box center [19, 19] width 26 height 26
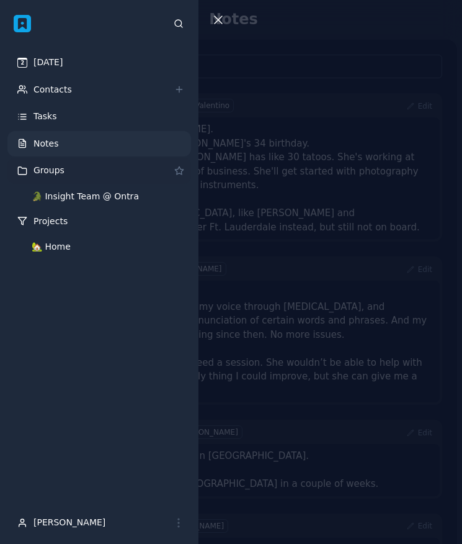
click at [66, 160] on link "Groups" at bounding box center [99, 171] width 184 height 26
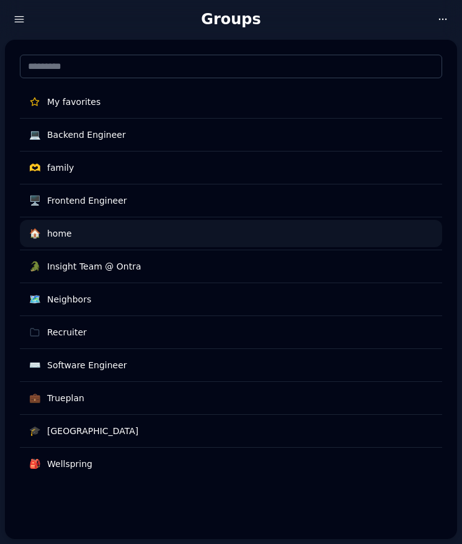
click at [104, 240] on link "🏠️ home" at bounding box center [231, 233] width 423 height 27
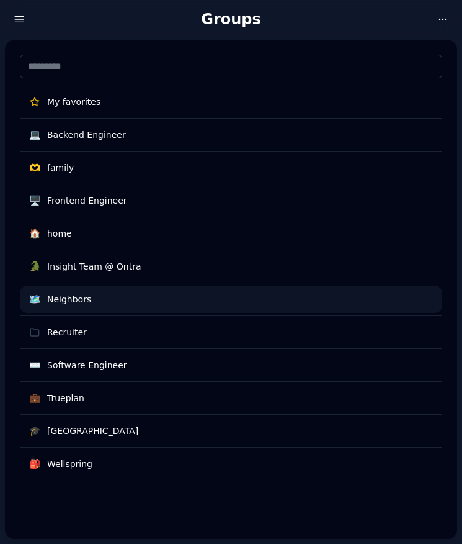
click at [155, 296] on div "Neighbors" at bounding box center [239, 299] width 385 height 12
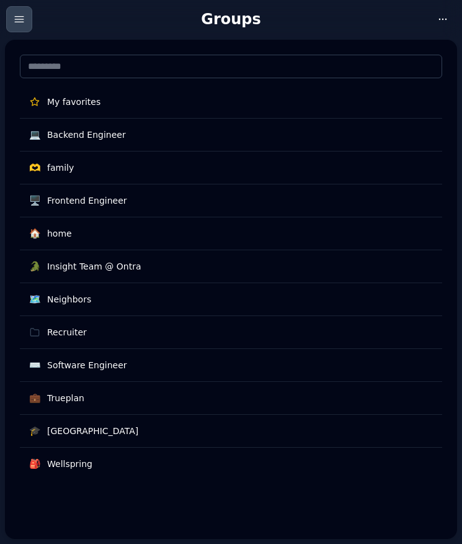
click at [18, 20] on icon "button" at bounding box center [19, 19] width 12 height 12
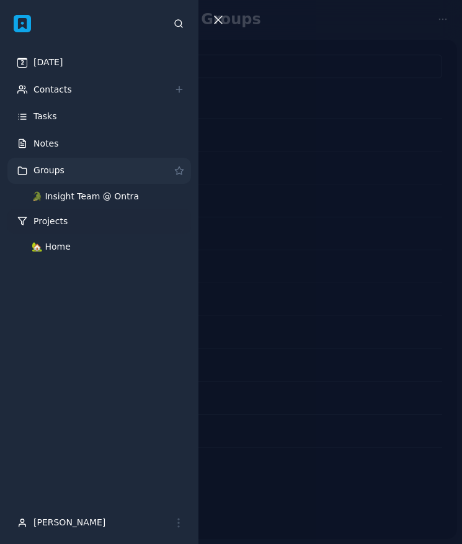
click at [91, 220] on link "Projects" at bounding box center [99, 222] width 184 height 26
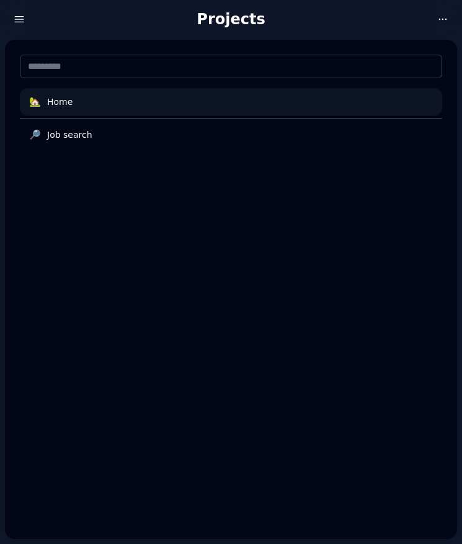
click at [140, 98] on div "Home" at bounding box center [239, 102] width 385 height 12
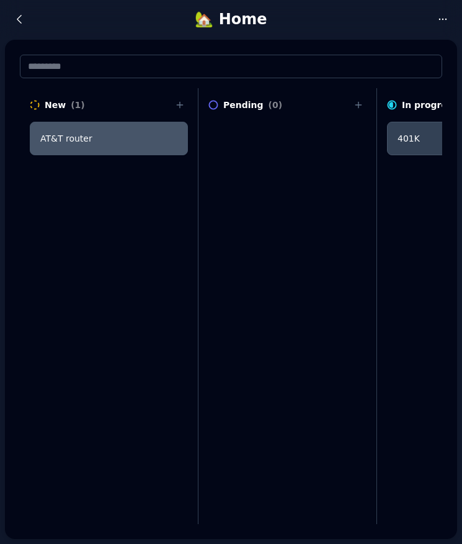
click at [91, 136] on div "AT&T router" at bounding box center [108, 138] width 137 height 12
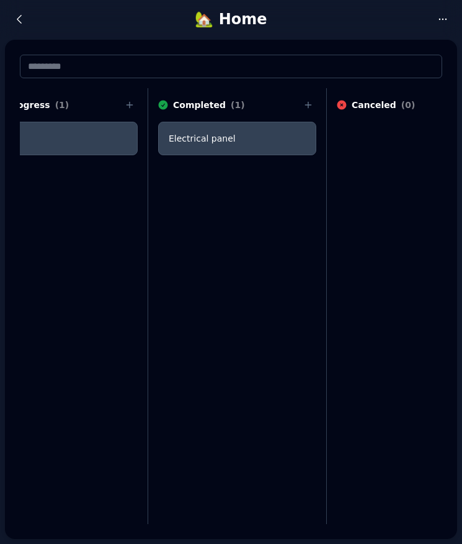
scroll to position [0, 454]
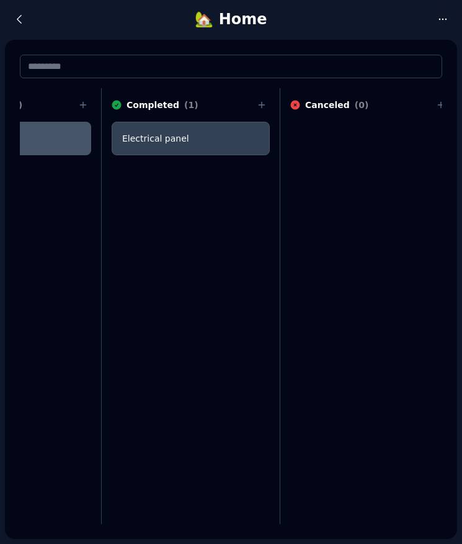
click at [55, 137] on div "401K" at bounding box center [12, 138] width 137 height 12
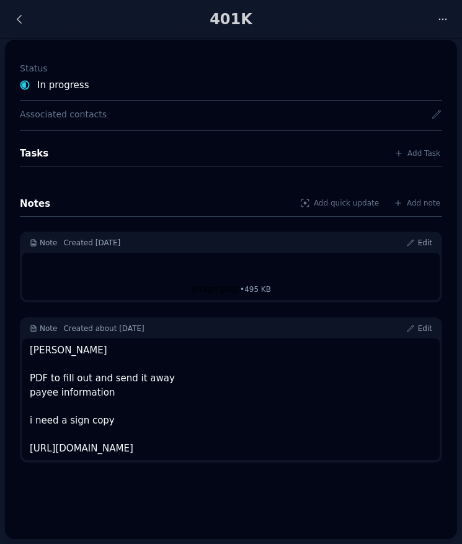
scroll to position [319, 0]
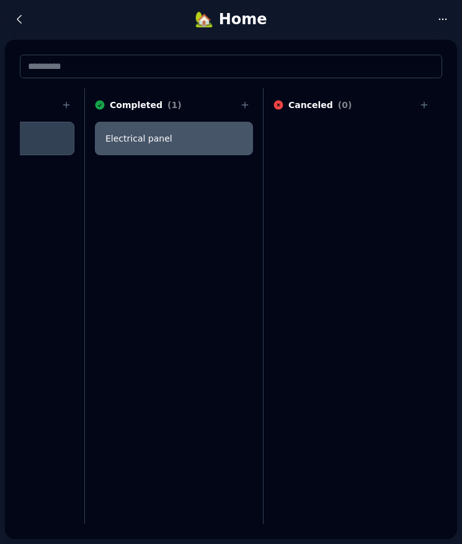
scroll to position [0, 471]
click at [151, 141] on div "Electrical panel" at bounding box center [174, 138] width 137 height 12
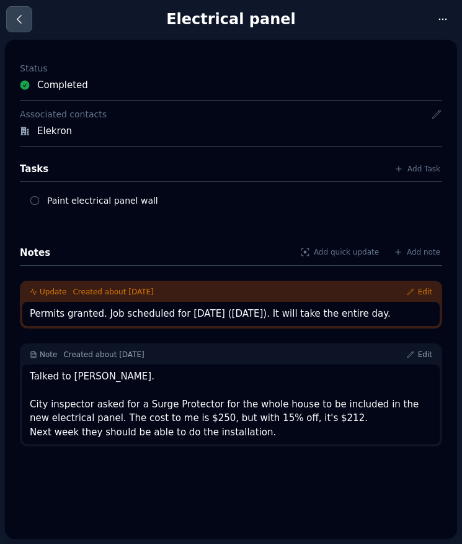
click at [26, 27] on link at bounding box center [19, 19] width 26 height 26
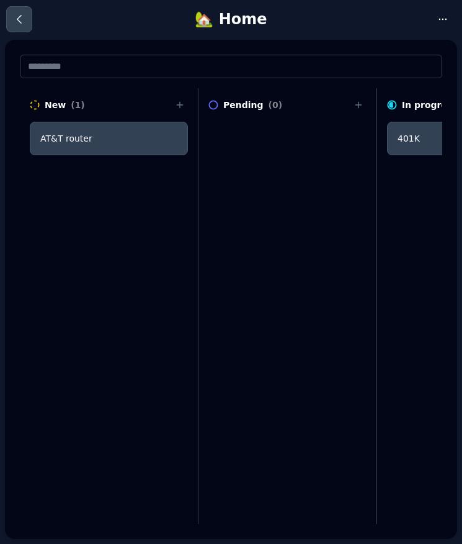
click at [24, 20] on icon at bounding box center [19, 19] width 12 height 12
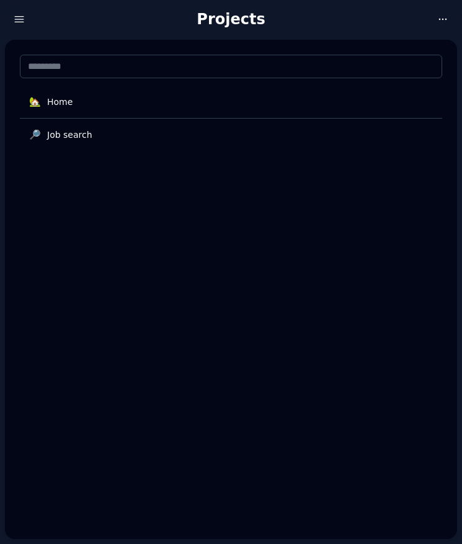
click at [24, 20] on icon "button" at bounding box center [19, 19] width 12 height 12
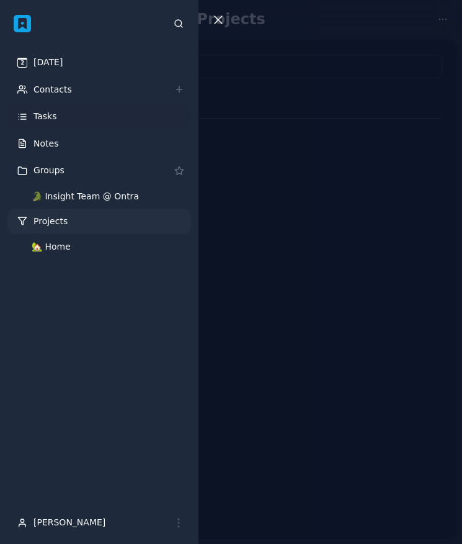
click at [97, 122] on link "Tasks" at bounding box center [99, 117] width 184 height 26
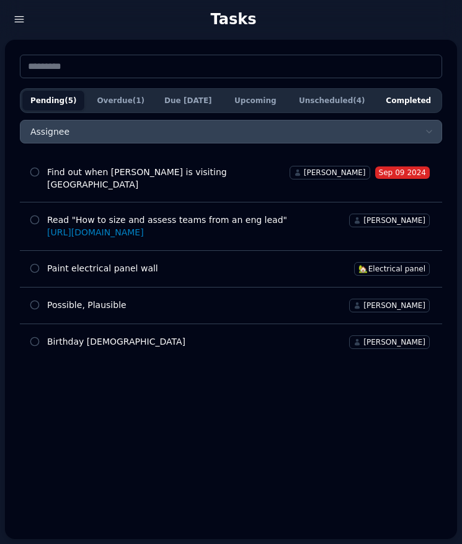
click at [403, 101] on span "Completed" at bounding box center [408, 101] width 45 height 10
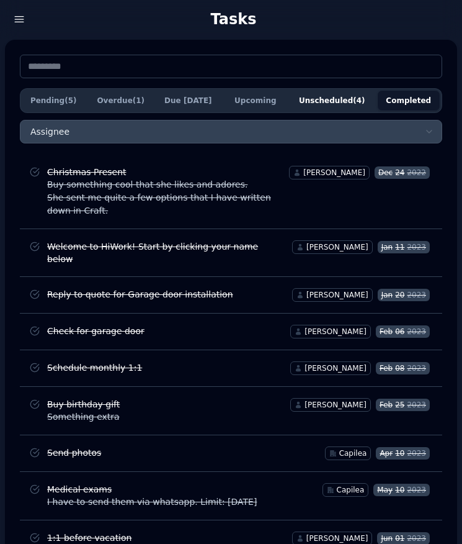
click at [334, 96] on span "Unscheduled (4)" at bounding box center [332, 101] width 66 height 10
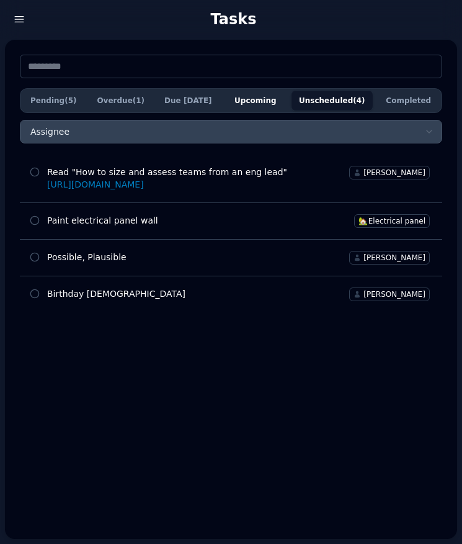
click at [266, 97] on span "Upcoming" at bounding box center [256, 101] width 42 height 10
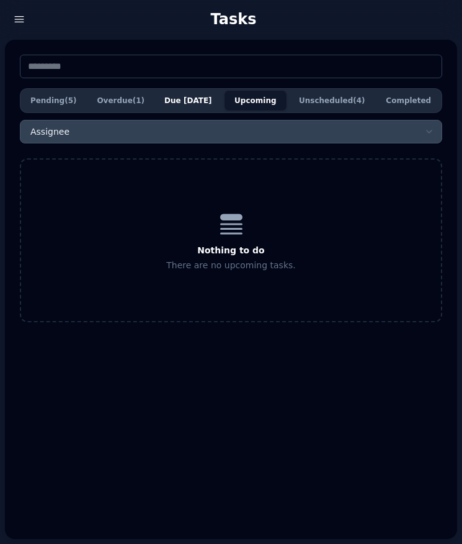
click at [186, 95] on link "Due [DATE]" at bounding box center [188, 100] width 64 height 21
click at [126, 102] on span "Overdue (1)" at bounding box center [121, 101] width 48 height 10
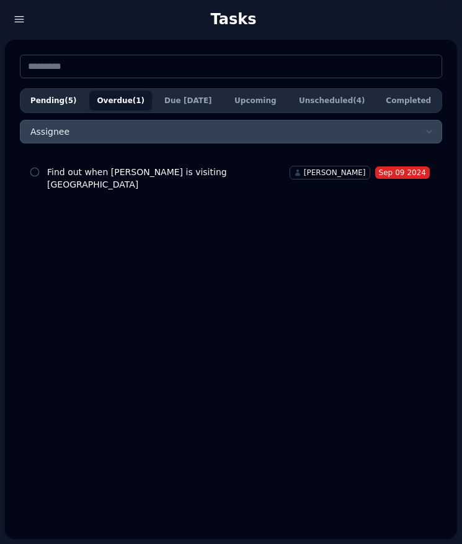
click at [63, 102] on span "Pending (5)" at bounding box center [53, 101] width 47 height 10
